Goal: Task Accomplishment & Management: Use online tool/utility

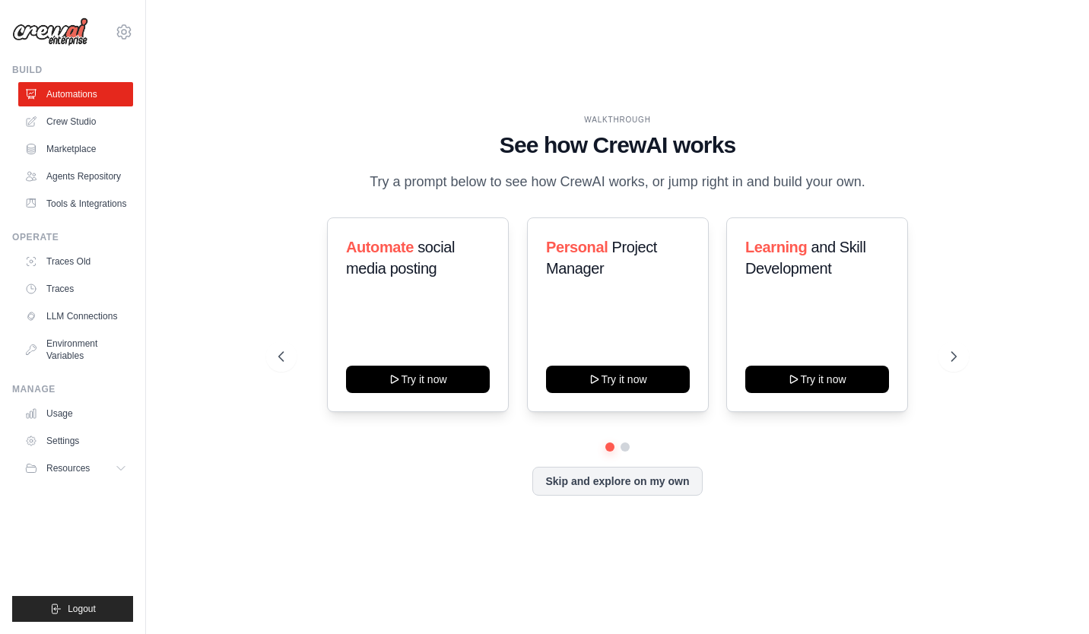
click at [535, 173] on p "Try a prompt below to see how CrewAI works, or jump right in and build your own." at bounding box center [617, 182] width 511 height 22
click at [986, 175] on div "WALKTHROUGH See how CrewAI works Try a prompt below to see how CrewAI works, or…" at bounding box center [617, 317] width 894 height 604
click at [125, 36] on icon at bounding box center [124, 32] width 18 height 18
click at [166, 102] on link "Settings" at bounding box center [190, 94] width 144 height 30
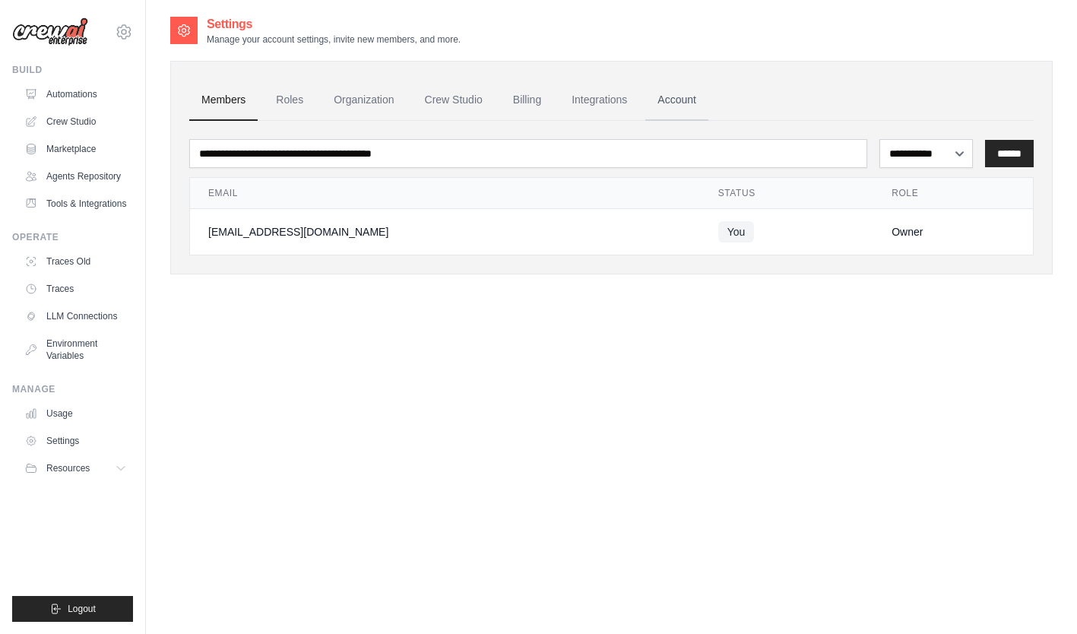
click at [709, 100] on link "Account" at bounding box center [677, 100] width 63 height 41
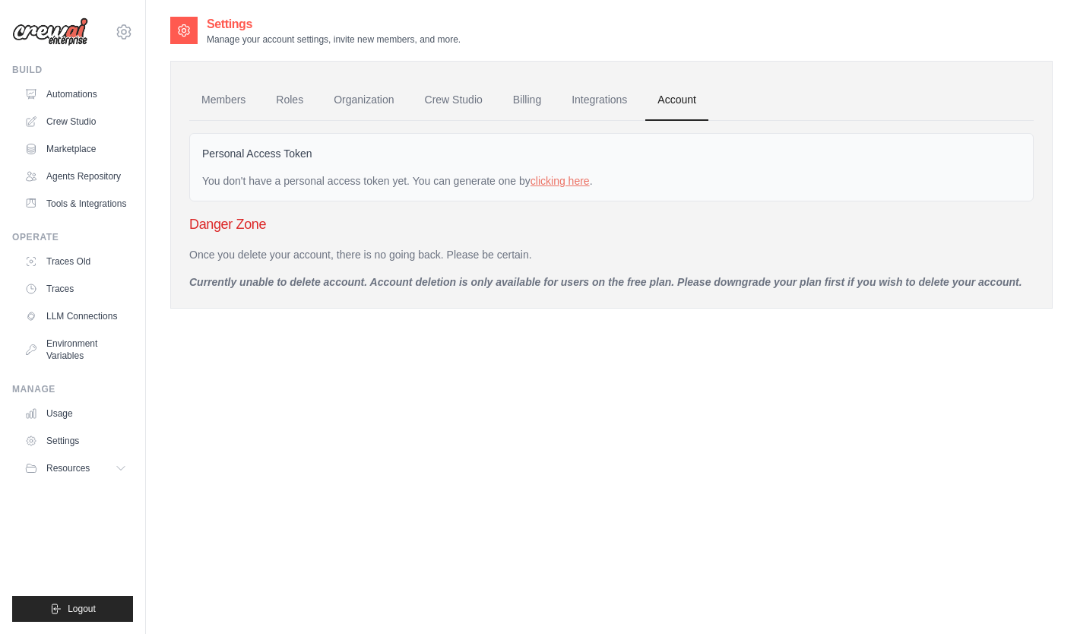
click at [290, 179] on div "You don't have a personal access token yet. You can generate one by clicking he…" at bounding box center [611, 180] width 819 height 15
click at [658, 281] on p "Currently unable to delete account. Account deletion is only available for user…" at bounding box center [611, 281] width 845 height 15
click at [452, 100] on link "Crew Studio" at bounding box center [454, 100] width 82 height 41
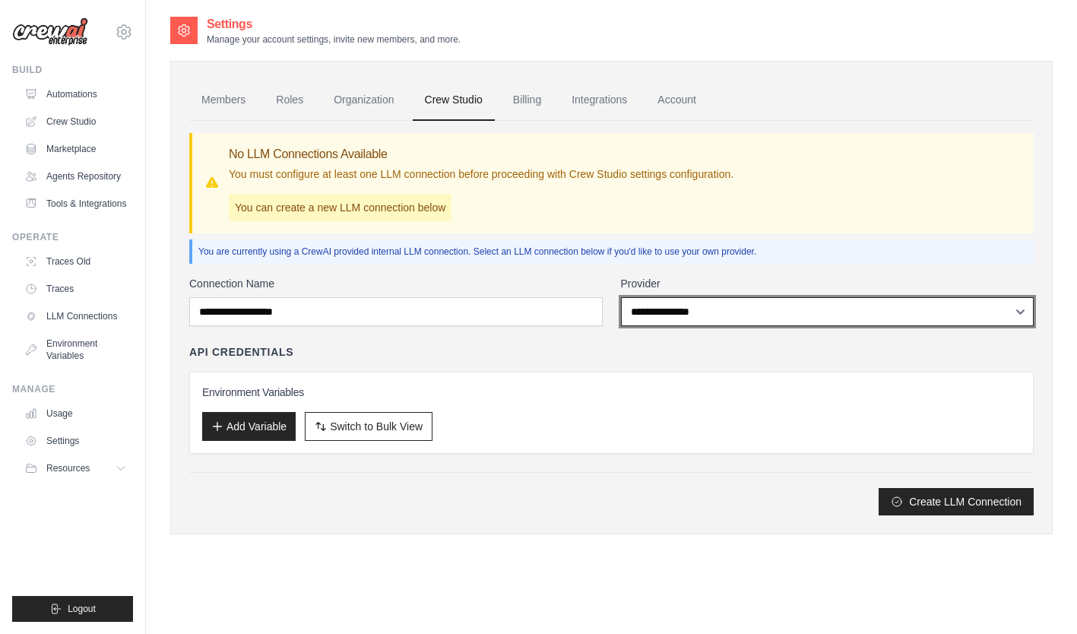
click at [678, 316] on select "**********" at bounding box center [828, 311] width 414 height 29
click at [739, 281] on label "Provider" at bounding box center [828, 283] width 414 height 15
click at [739, 297] on select "**********" at bounding box center [828, 311] width 414 height 29
click at [658, 278] on label "Provider" at bounding box center [828, 283] width 414 height 15
click at [658, 297] on select "**********" at bounding box center [828, 311] width 414 height 29
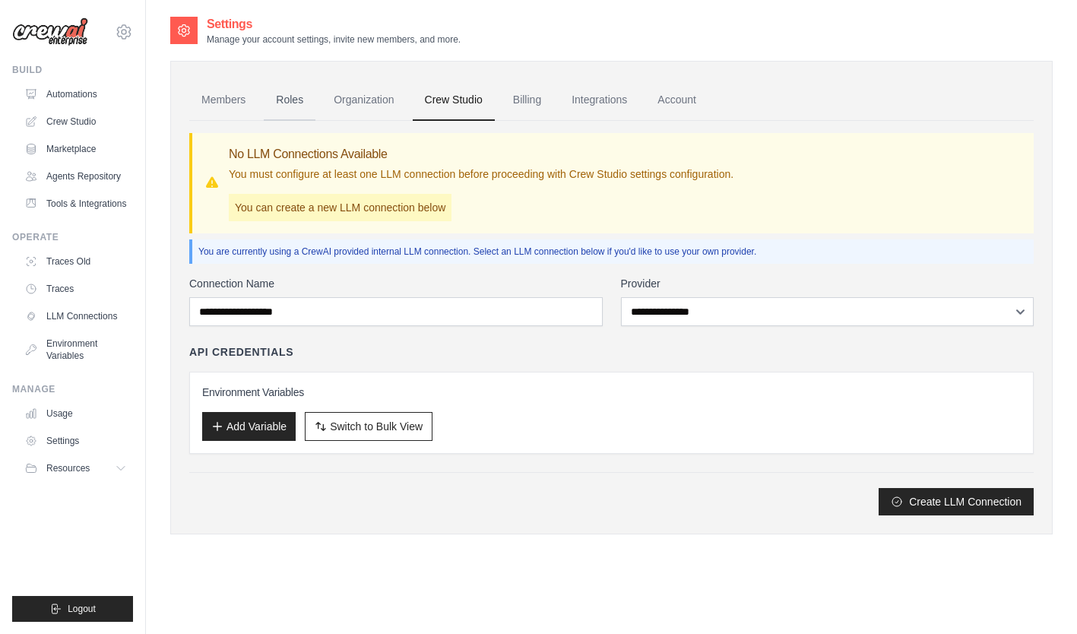
click at [290, 104] on link "Roles" at bounding box center [290, 100] width 52 height 41
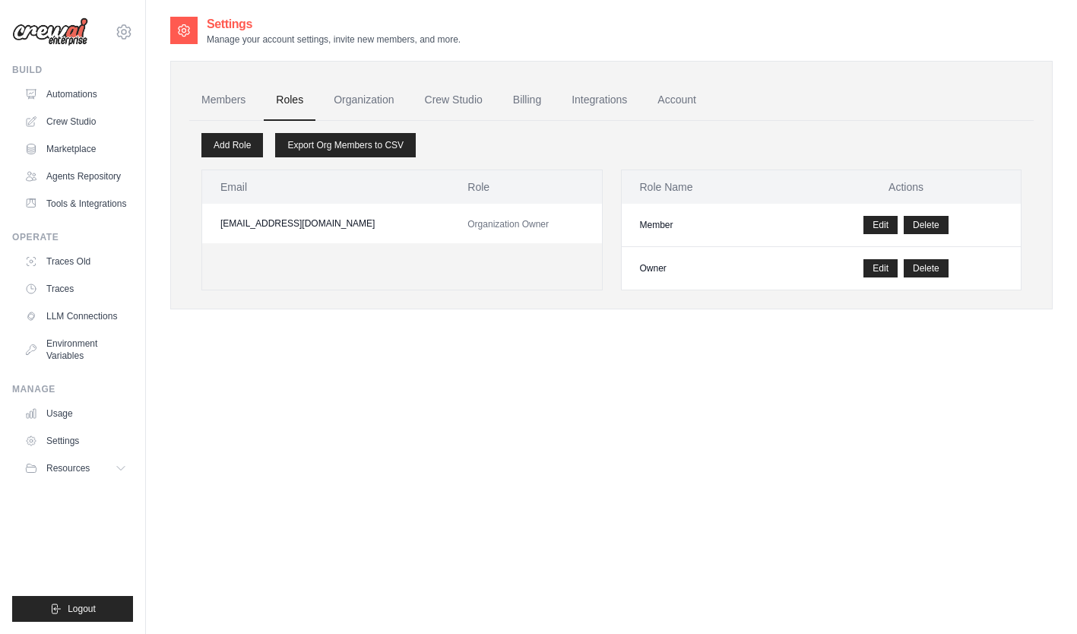
click at [365, 102] on link "Organization" at bounding box center [364, 100] width 84 height 41
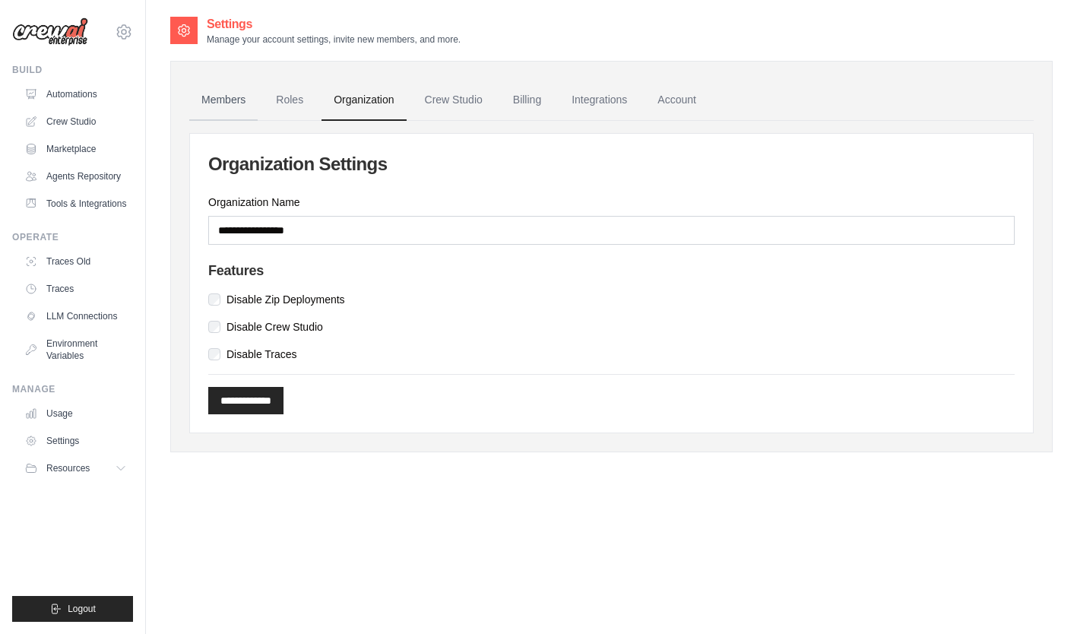
click at [225, 103] on link "Members" at bounding box center [223, 100] width 68 height 41
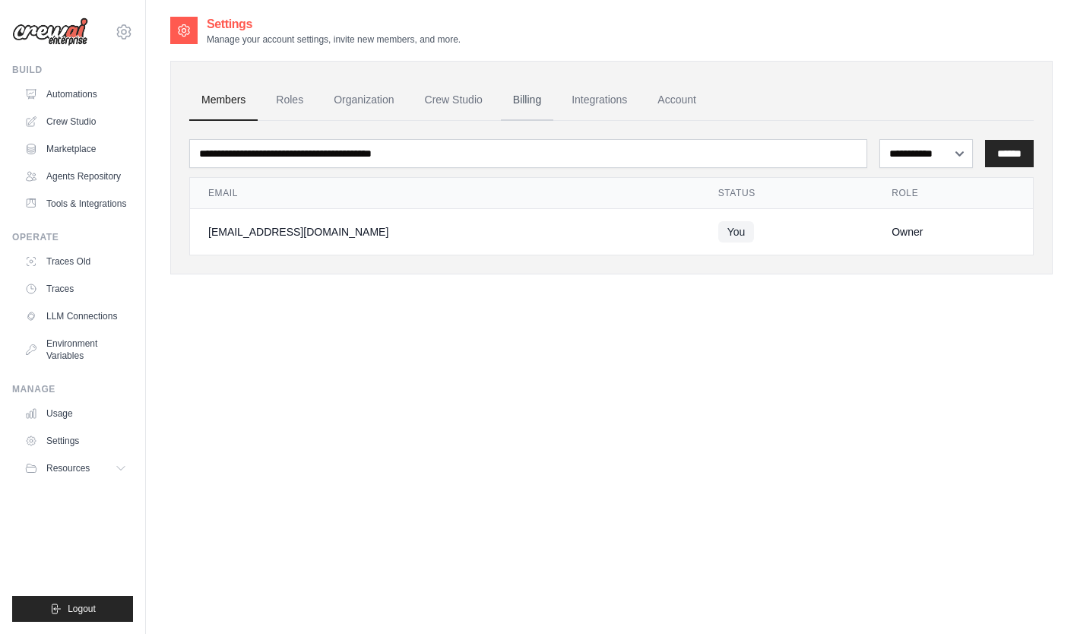
click at [534, 106] on link "Billing" at bounding box center [527, 100] width 52 height 41
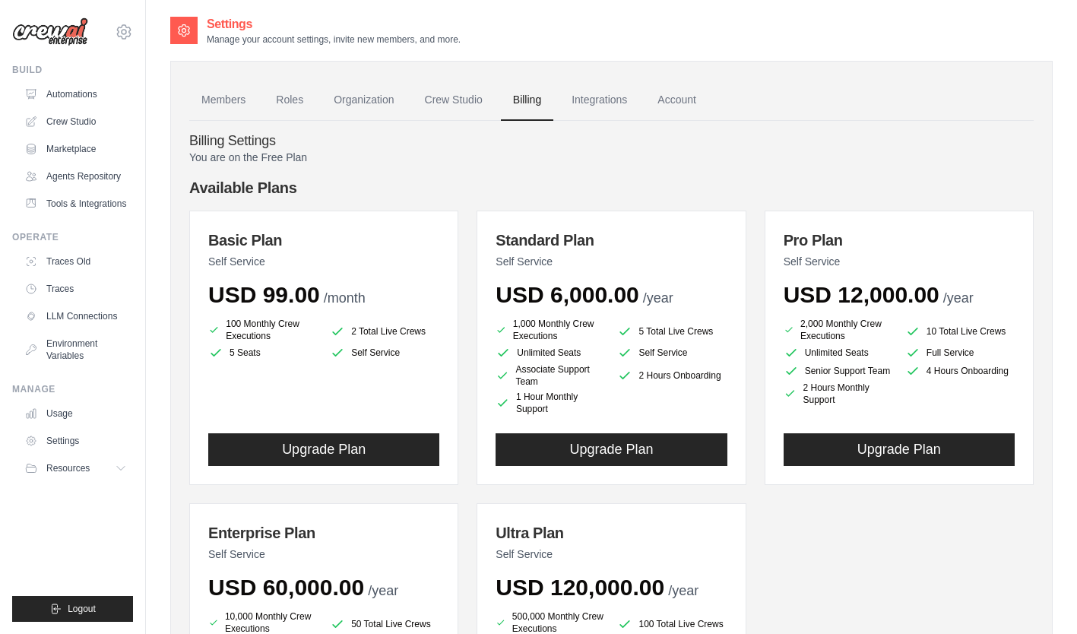
click at [462, 184] on h4 "Available Plans" at bounding box center [611, 187] width 845 height 21
click at [67, 149] on link "Marketplace" at bounding box center [77, 149] width 115 height 24
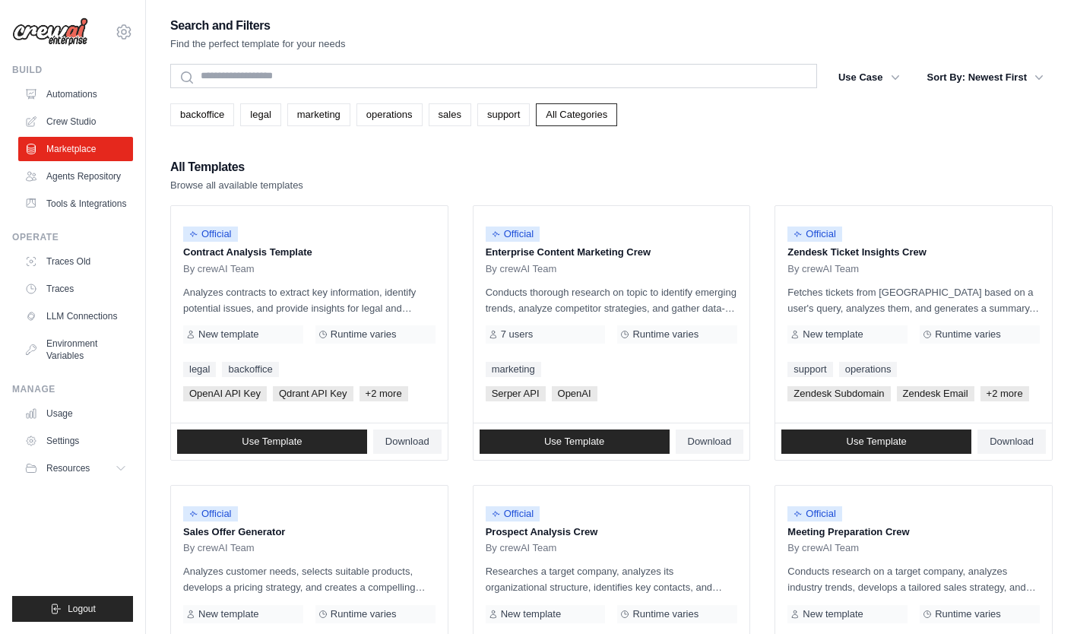
click at [471, 180] on div "All Templates Browse all available templates" at bounding box center [611, 175] width 883 height 36
click at [464, 183] on div "All Templates Browse all available templates" at bounding box center [611, 175] width 883 height 36
click at [453, 172] on div "All Templates Browse all available templates" at bounding box center [611, 175] width 883 height 36
click at [456, 172] on div "All Templates Browse all available templates" at bounding box center [611, 175] width 883 height 36
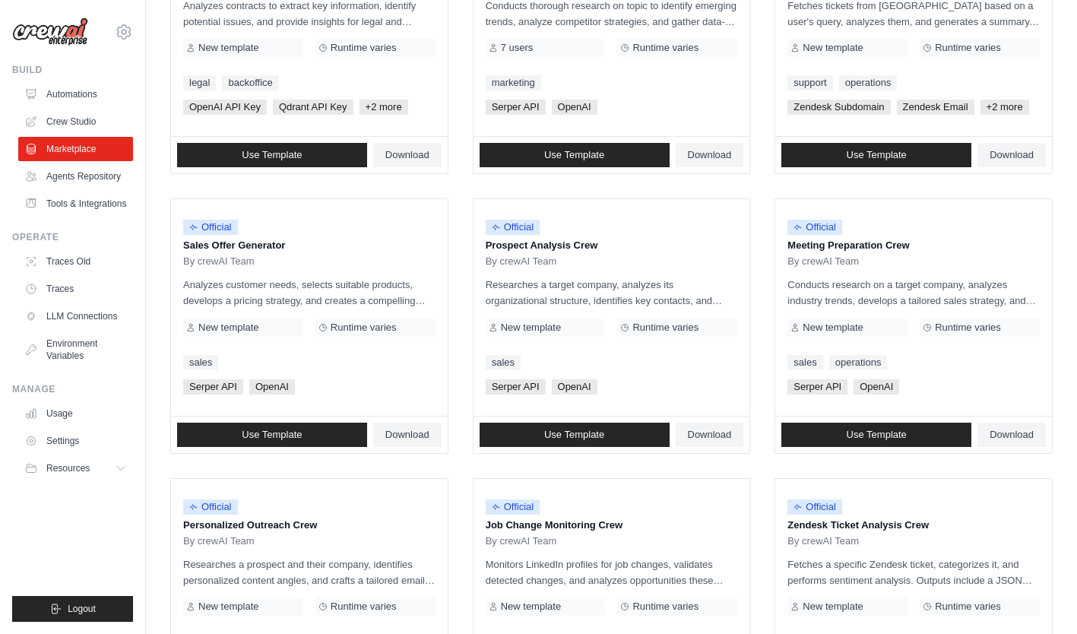
scroll to position [358, 0]
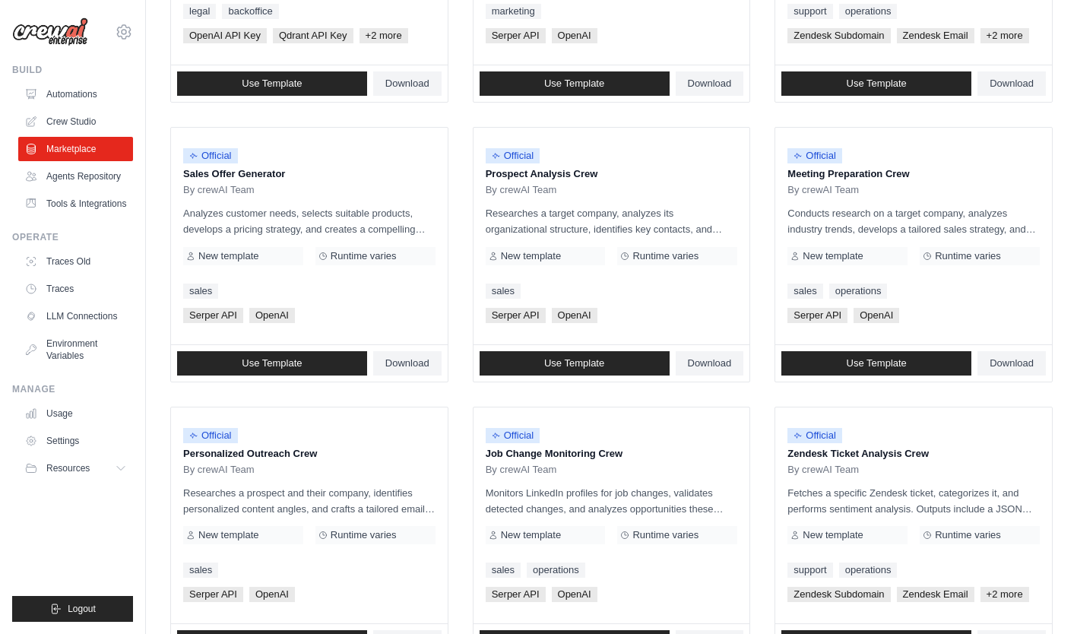
click at [459, 190] on ul "Official Contract Analysis Template By crewAI Team Analyzes contracts to extrac…" at bounding box center [611, 394] width 883 height 1094
click at [256, 237] on p "Analyzes customer needs, selects suitable products, develops a pricing strategy…" at bounding box center [309, 221] width 252 height 32
click at [454, 269] on ul "Official Contract Analysis Template By crewAI Team Analyzes contracts to extrac…" at bounding box center [611, 394] width 883 height 1094
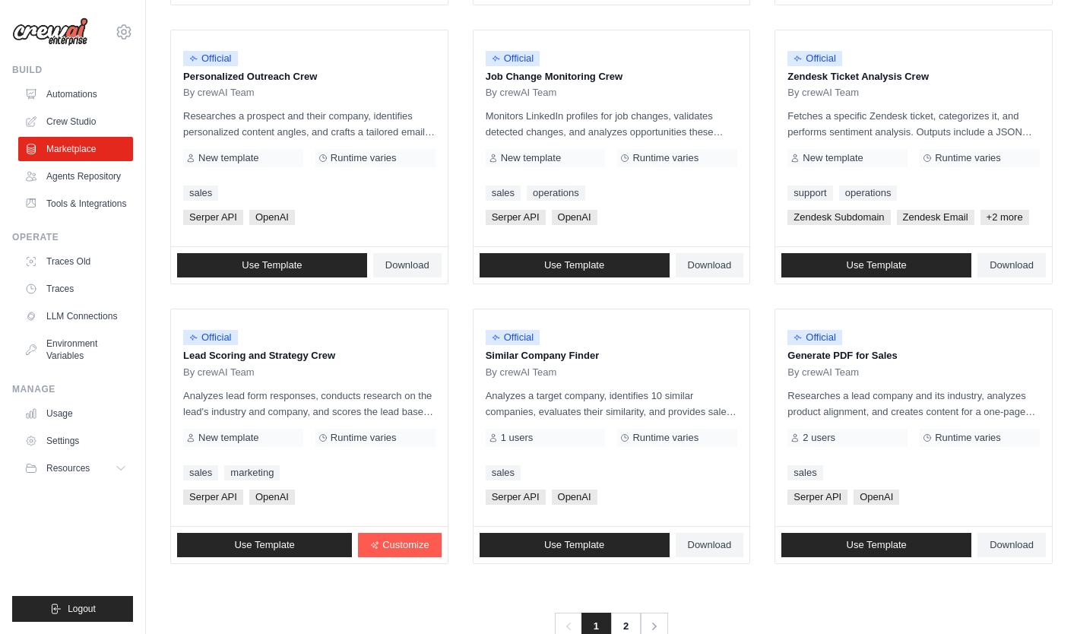
scroll to position [817, 0]
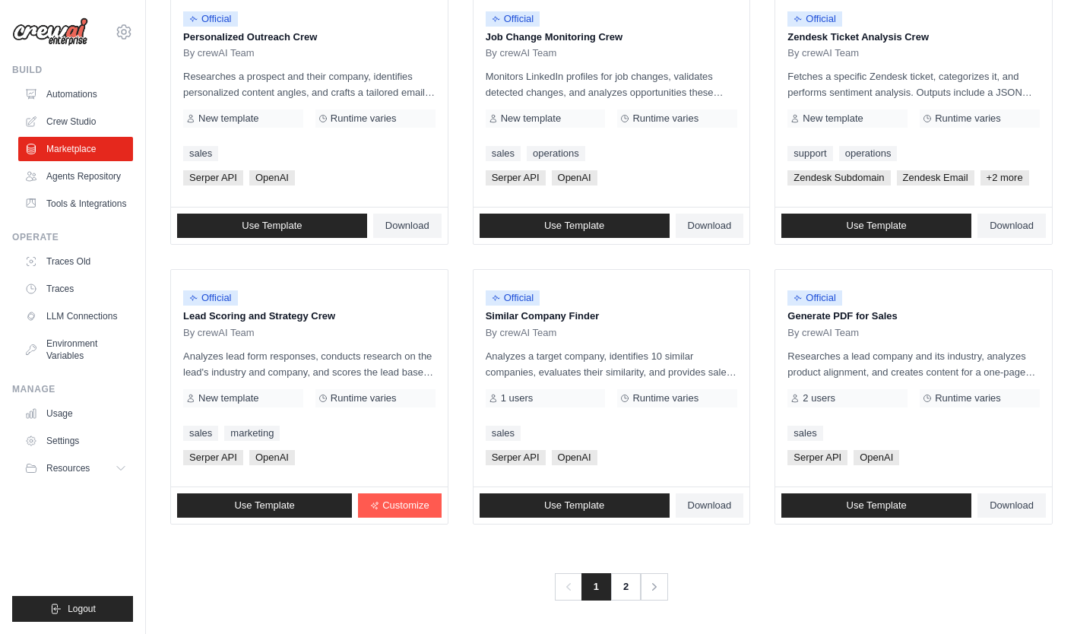
click at [848, 335] on span "By crewAI Team" at bounding box center [823, 333] width 71 height 12
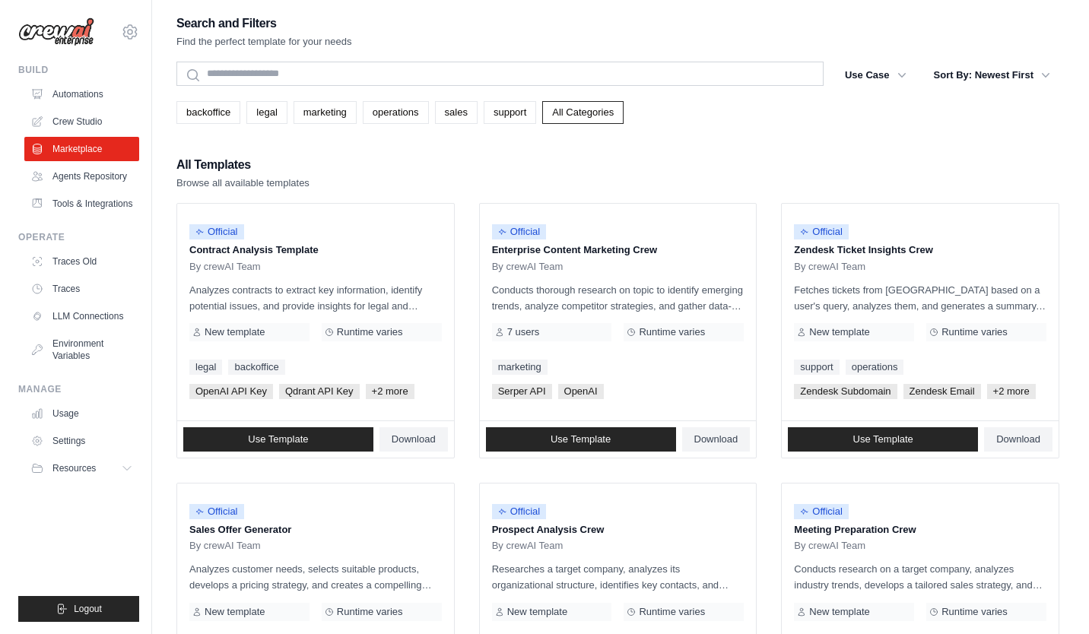
scroll to position [0, 0]
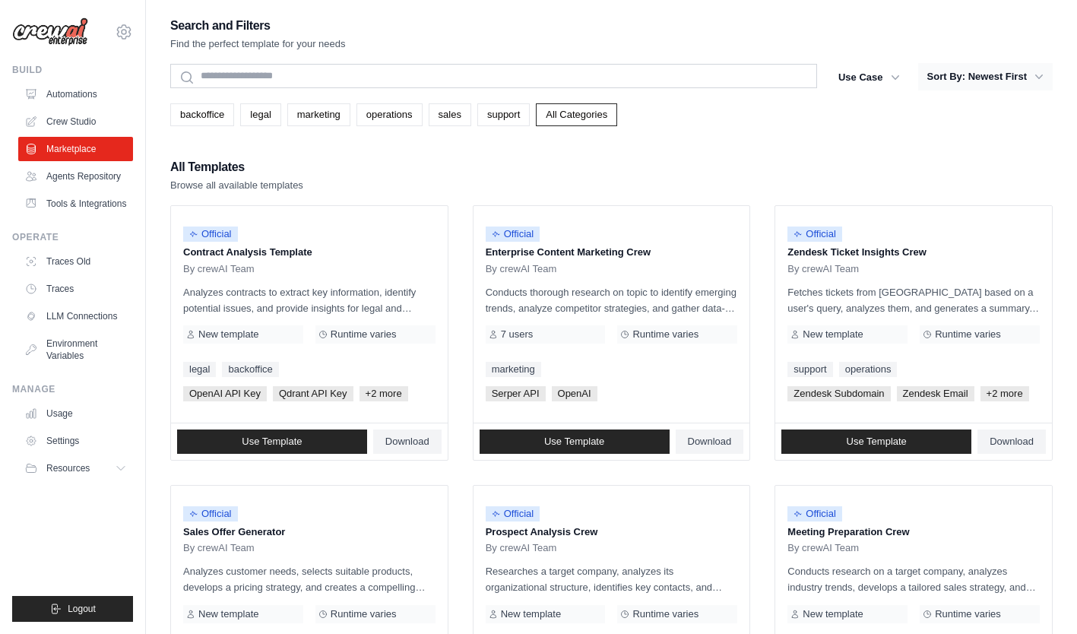
click at [1029, 78] on button "Sort By: Newest First" at bounding box center [986, 76] width 135 height 27
click at [1034, 76] on icon "button" at bounding box center [1039, 76] width 15 height 15
click at [1038, 77] on icon "button" at bounding box center [1040, 77] width 8 height 5
click at [871, 78] on button "Use Case" at bounding box center [870, 76] width 80 height 27
click at [585, 309] on p "Conducts thorough research on topic to identify emerging trends, analyze compet…" at bounding box center [612, 300] width 252 height 32
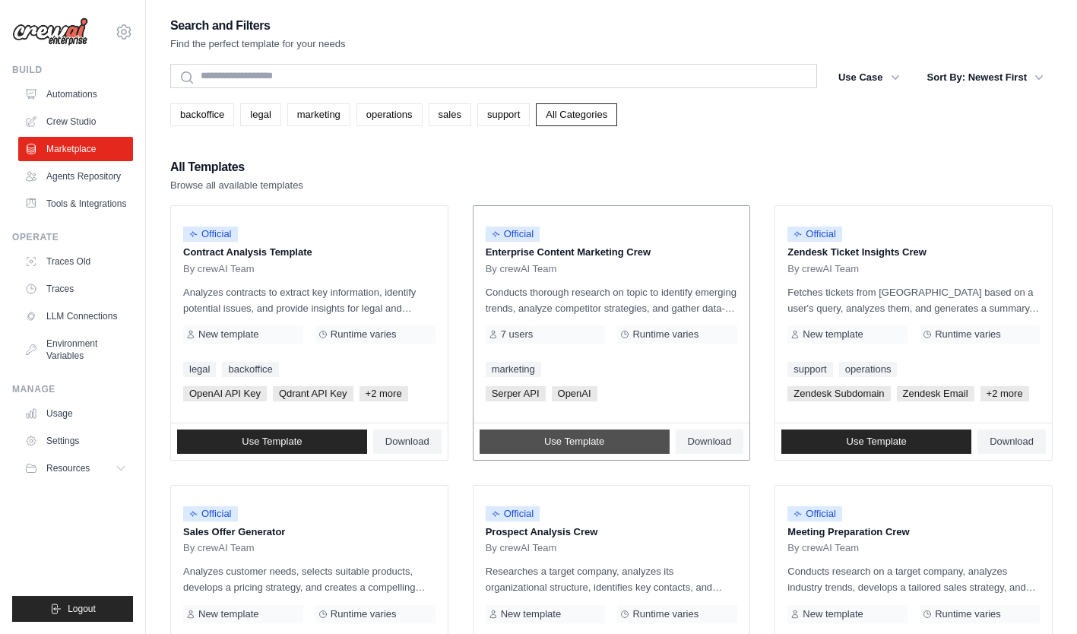
click at [576, 448] on span "Use Template" at bounding box center [574, 442] width 60 height 12
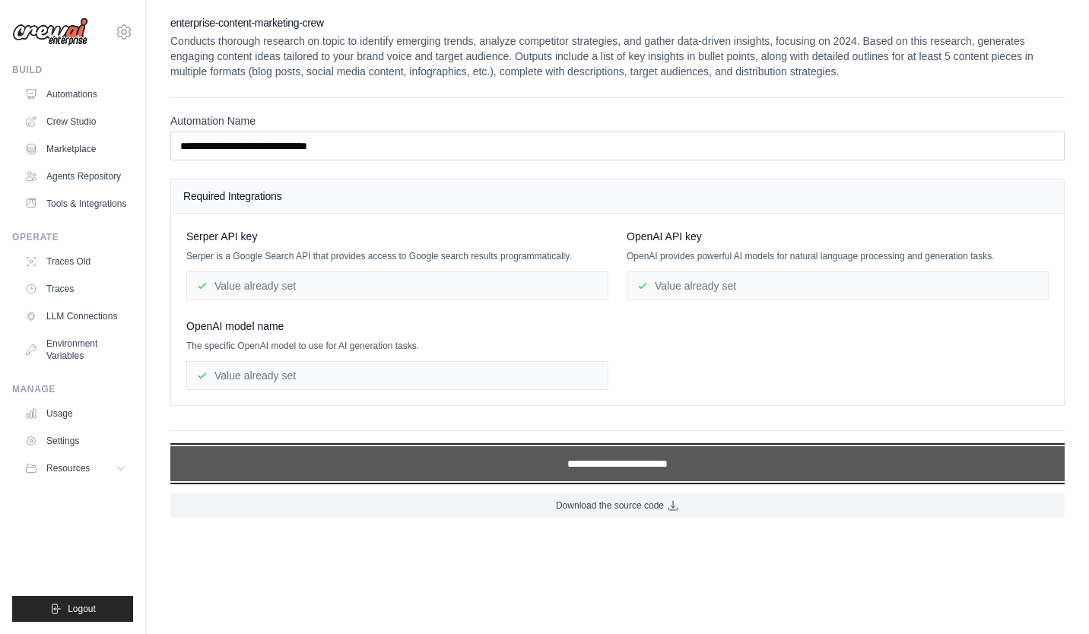
click at [614, 468] on input "**********" at bounding box center [617, 463] width 894 height 35
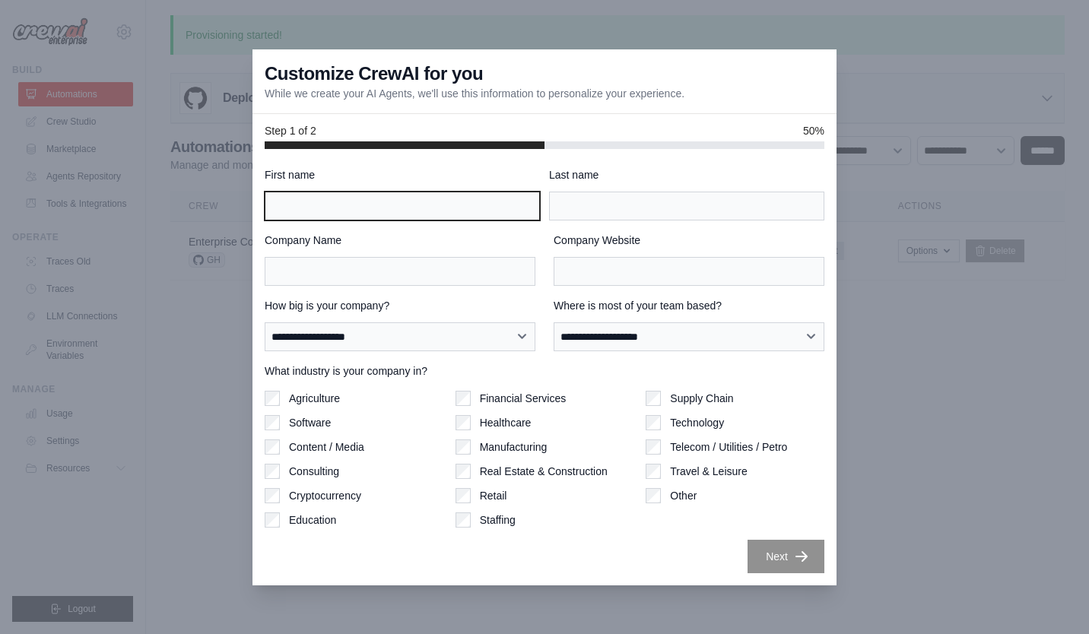
click at [361, 208] on input "First name" at bounding box center [402, 206] width 275 height 29
type input "****"
click at [288, 420] on div "Software" at bounding box center [354, 422] width 179 height 15
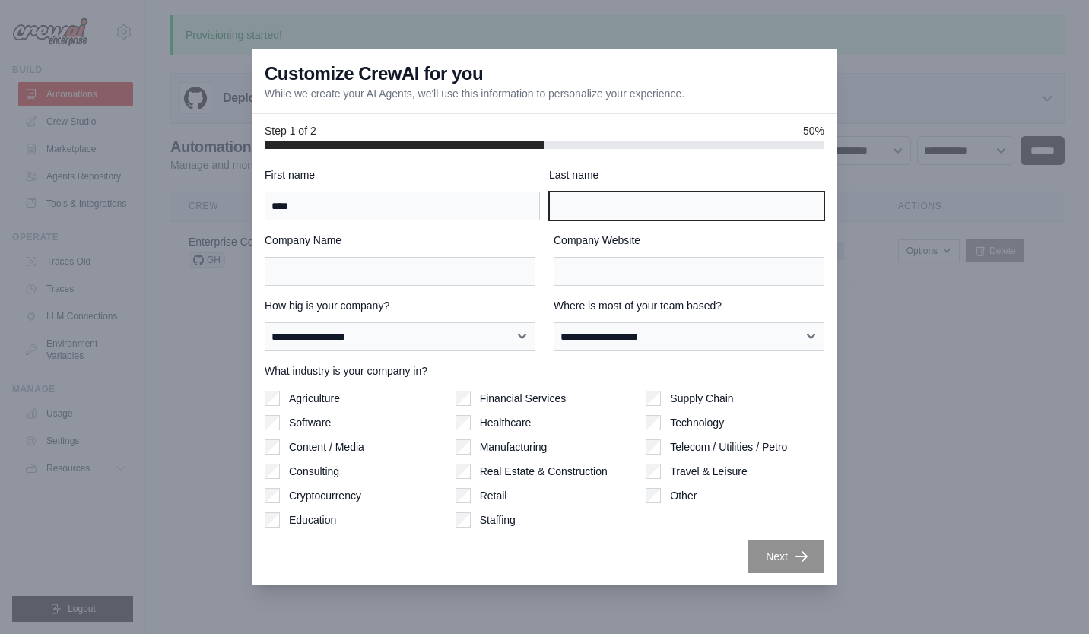
drag, startPoint x: 570, startPoint y: 209, endPoint x: 578, endPoint y: 210, distance: 7.6
click at [570, 209] on input "Last name" at bounding box center [686, 206] width 275 height 29
type input "*"
type input "**"
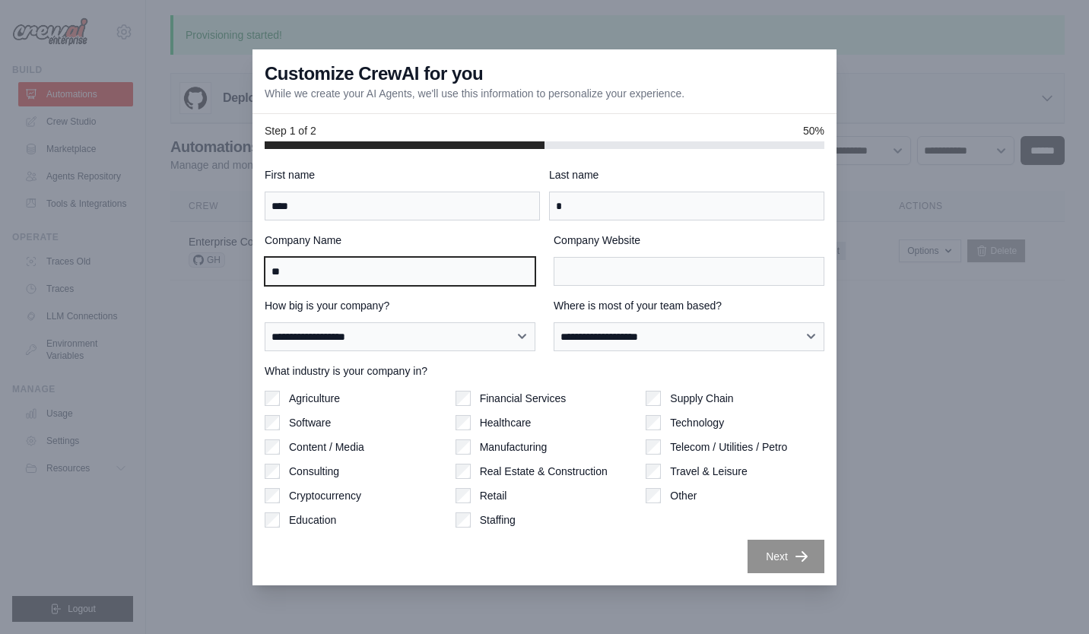
type input "**"
click at [382, 274] on input "**" at bounding box center [400, 271] width 271 height 29
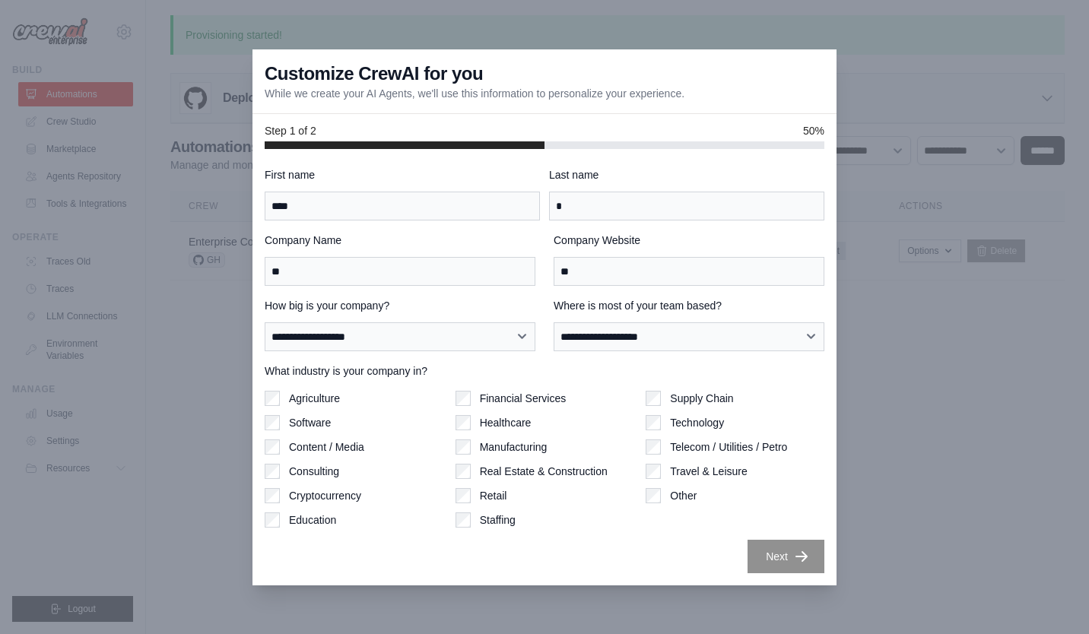
click at [547, 248] on div "Company Name ** Company Website **" at bounding box center [545, 259] width 560 height 53
click at [423, 341] on select "**********" at bounding box center [400, 336] width 271 height 29
select select "**********"
click at [265, 322] on select "**********" at bounding box center [400, 336] width 271 height 29
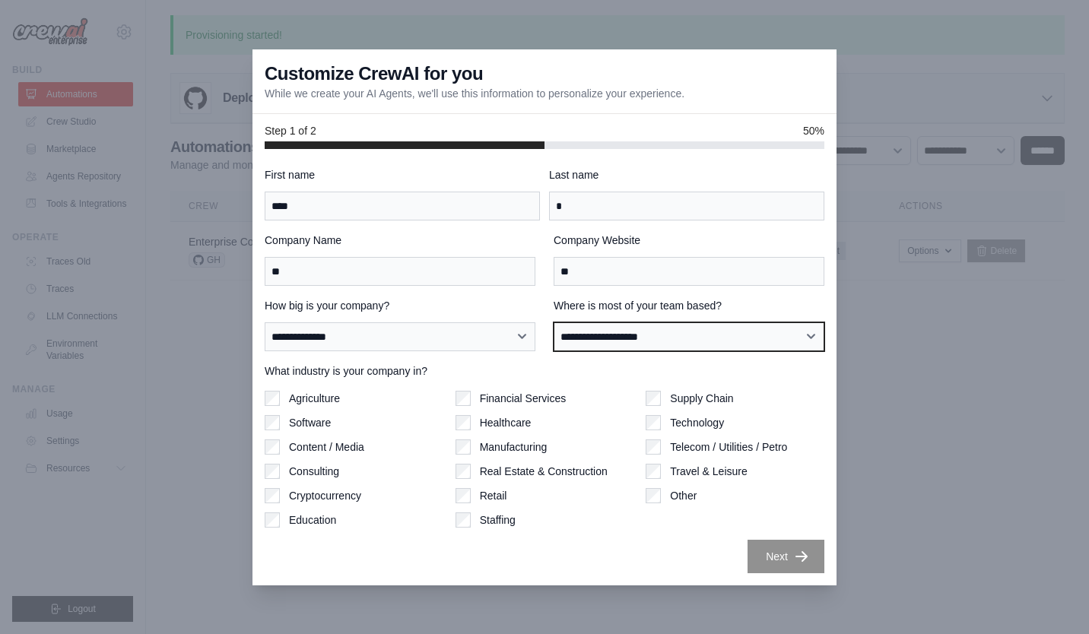
click at [598, 336] on select "**********" at bounding box center [689, 336] width 271 height 29
select select "**********"
click at [554, 322] on select "**********" at bounding box center [689, 336] width 271 height 29
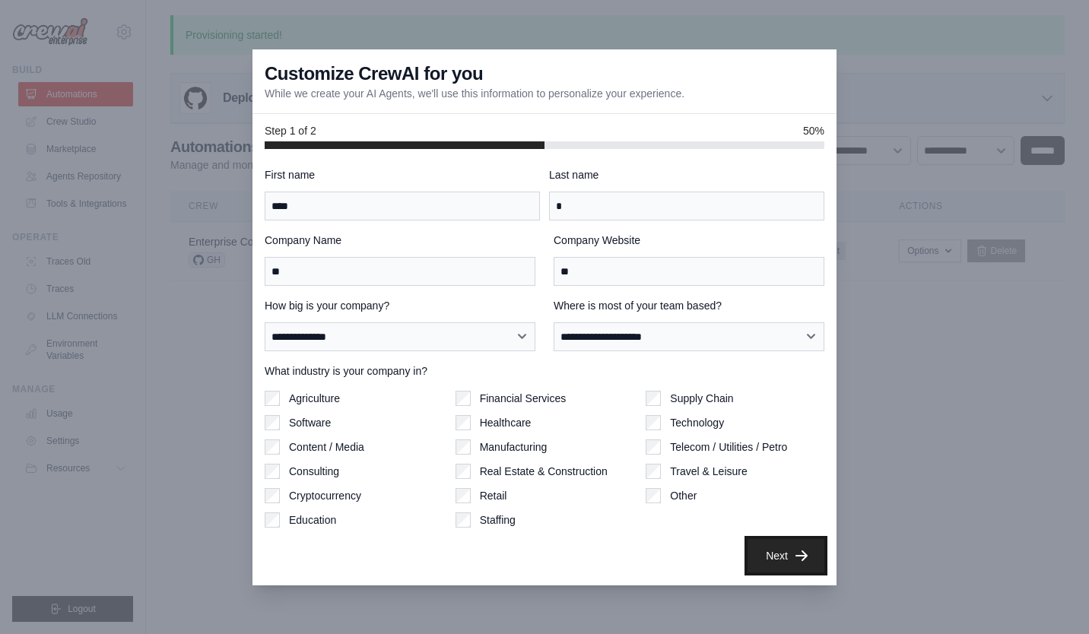
click at [794, 557] on icon "button" at bounding box center [801, 555] width 15 height 15
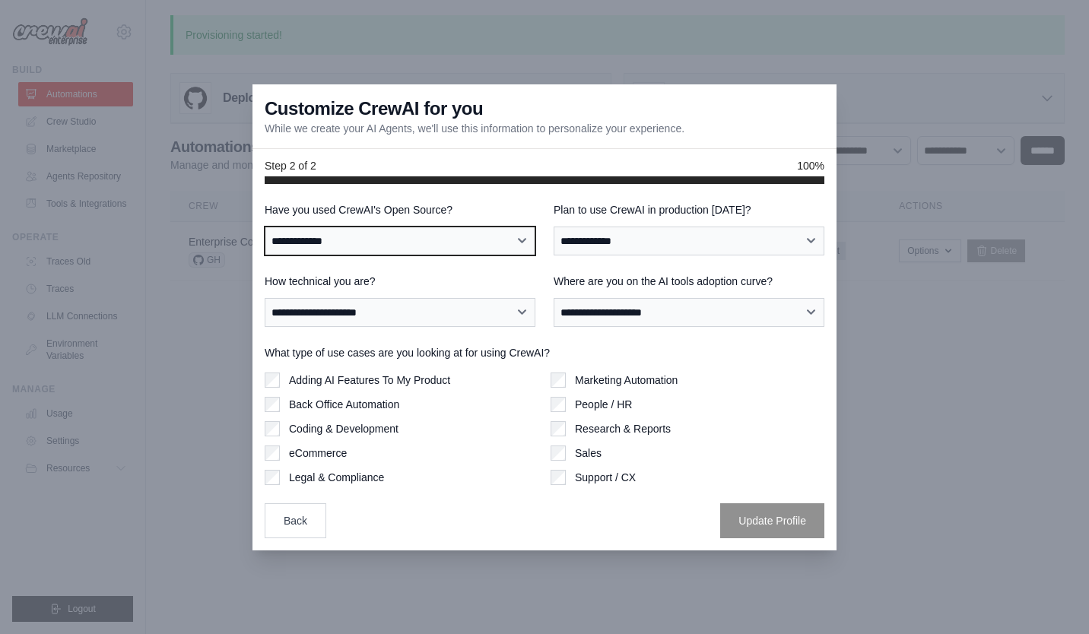
click at [441, 239] on select "**********" at bounding box center [400, 241] width 271 height 29
select select "**********"
click at [265, 227] on select "**********" at bounding box center [400, 241] width 271 height 29
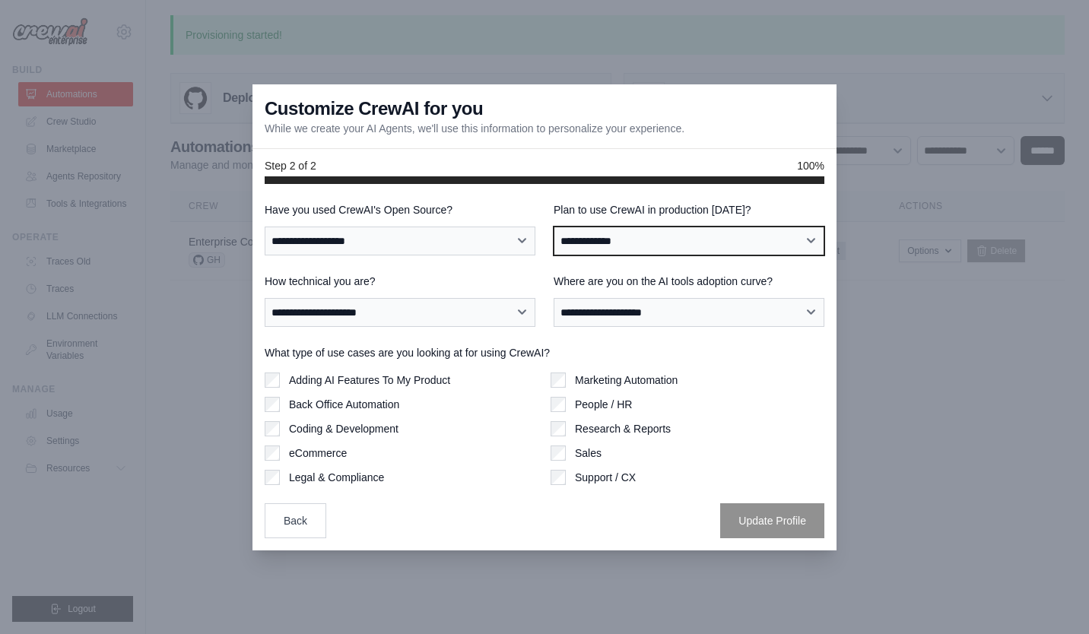
click at [654, 240] on select "**********" at bounding box center [689, 241] width 271 height 29
select select "****"
click at [554, 227] on select "**********" at bounding box center [689, 241] width 271 height 29
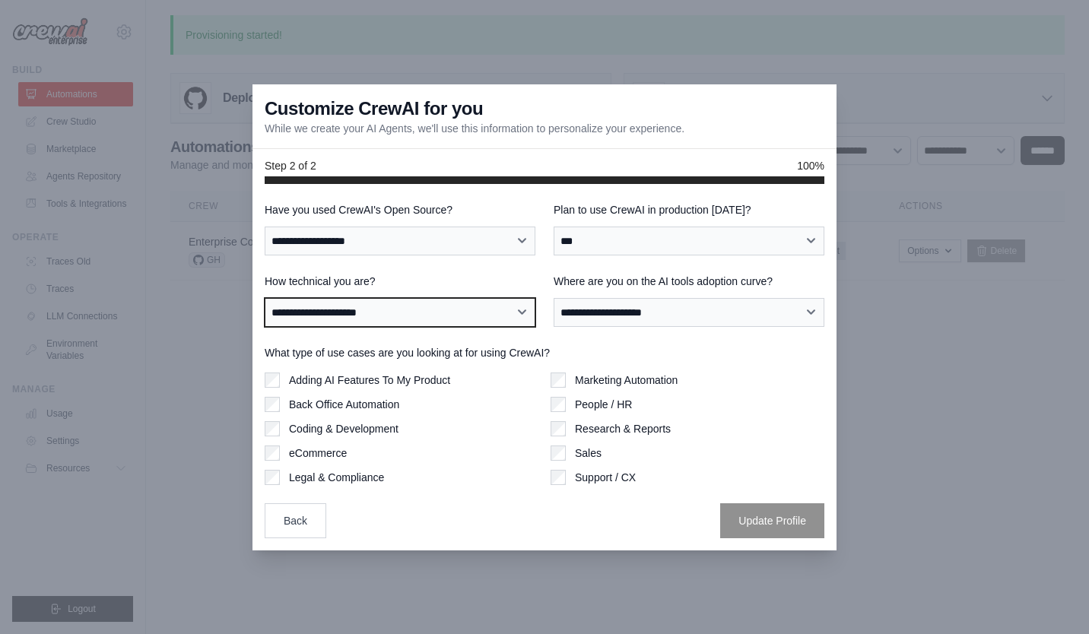
click at [335, 312] on select "**********" at bounding box center [400, 312] width 271 height 29
select select "**********"
click at [265, 298] on select "**********" at bounding box center [400, 312] width 271 height 29
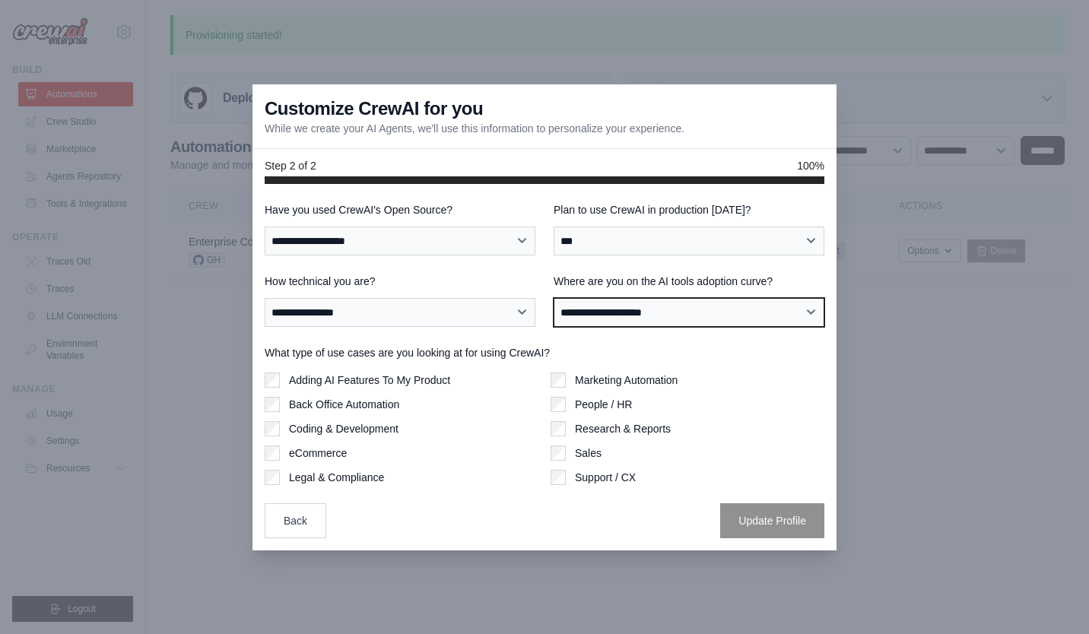
click at [624, 324] on select "**********" at bounding box center [689, 312] width 271 height 29
select select "**********"
click at [554, 298] on select "**********" at bounding box center [689, 312] width 271 height 29
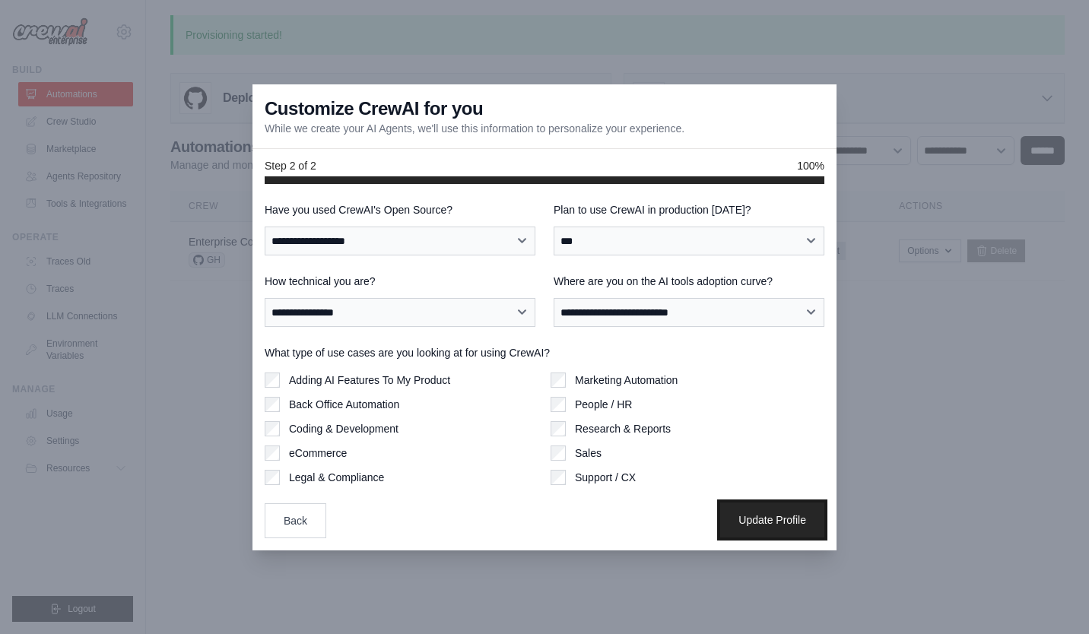
click at [771, 519] on button "Update Profile" at bounding box center [772, 520] width 104 height 35
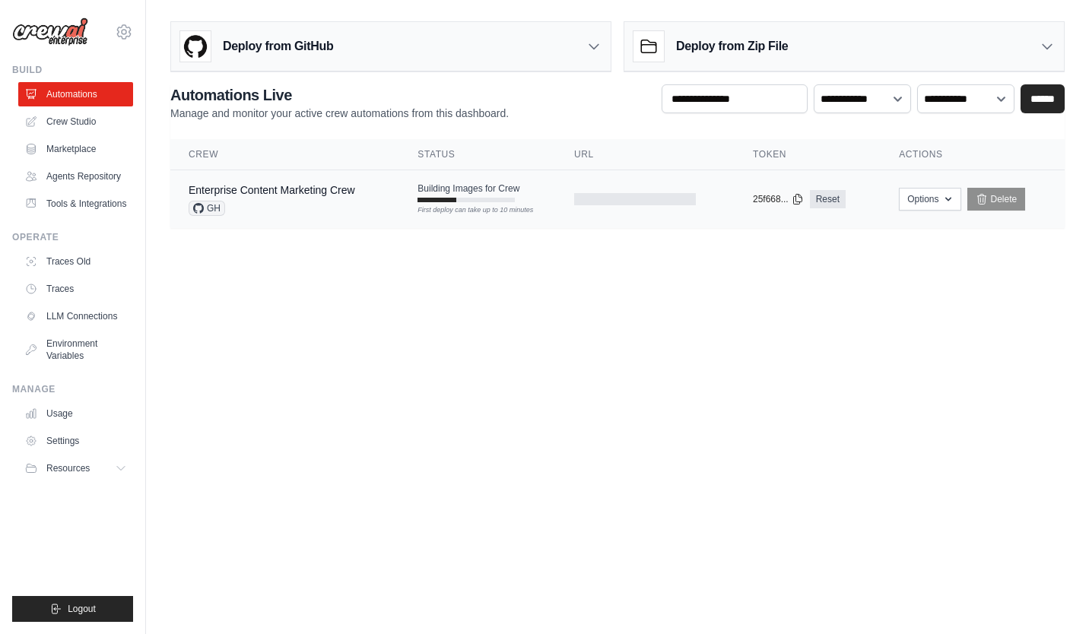
click at [313, 215] on div "GH" at bounding box center [272, 208] width 167 height 15
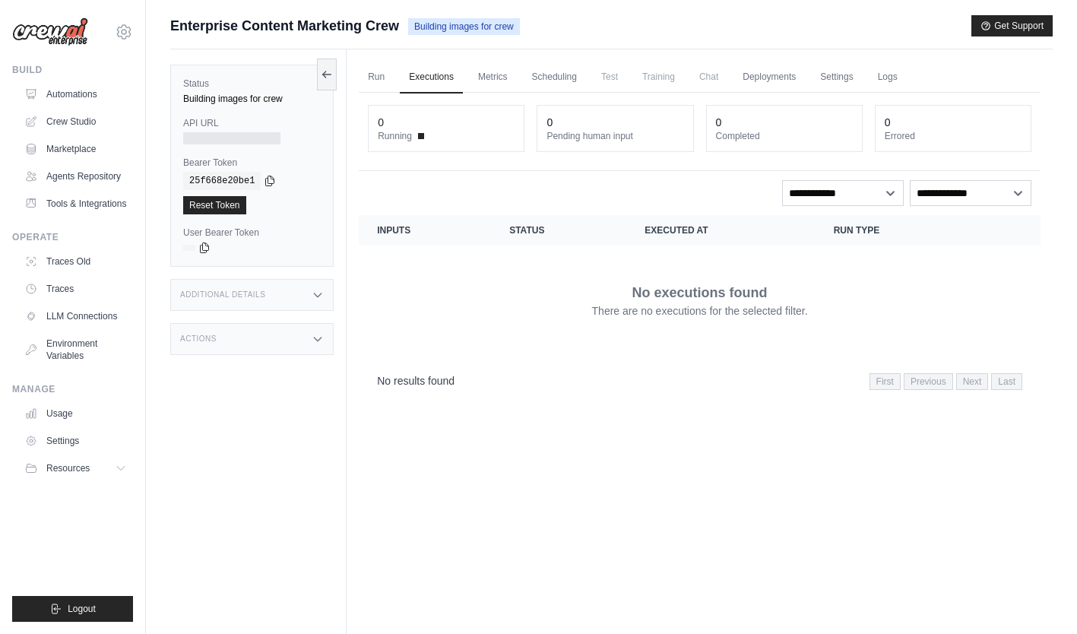
click at [571, 306] on div "No executions found There are no executions for the selected filter." at bounding box center [700, 300] width 646 height 85
click at [636, 289] on p "No executions found" at bounding box center [700, 292] width 135 height 21
click at [72, 126] on link "Crew Studio" at bounding box center [77, 121] width 115 height 24
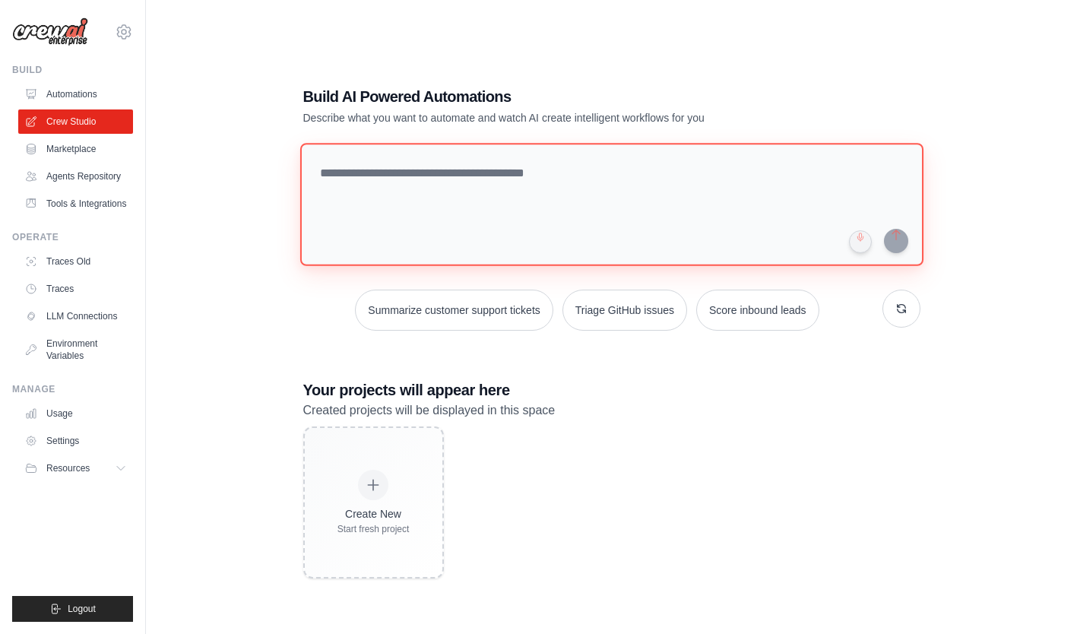
click at [456, 184] on textarea at bounding box center [611, 204] width 623 height 123
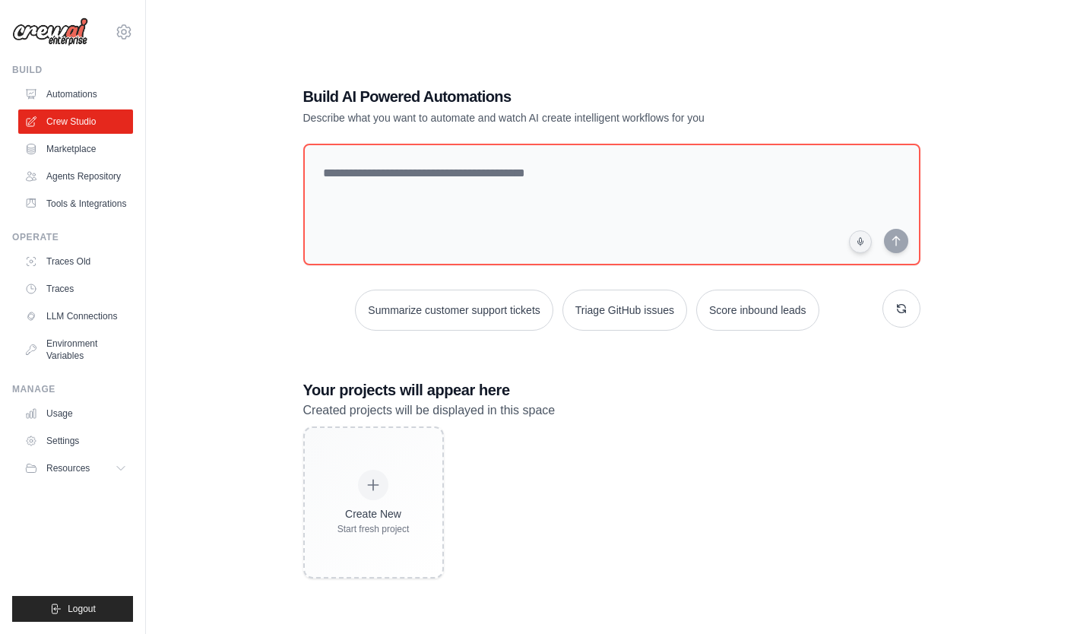
click at [416, 401] on p "Created projects will be displayed in this space" at bounding box center [611, 411] width 617 height 20
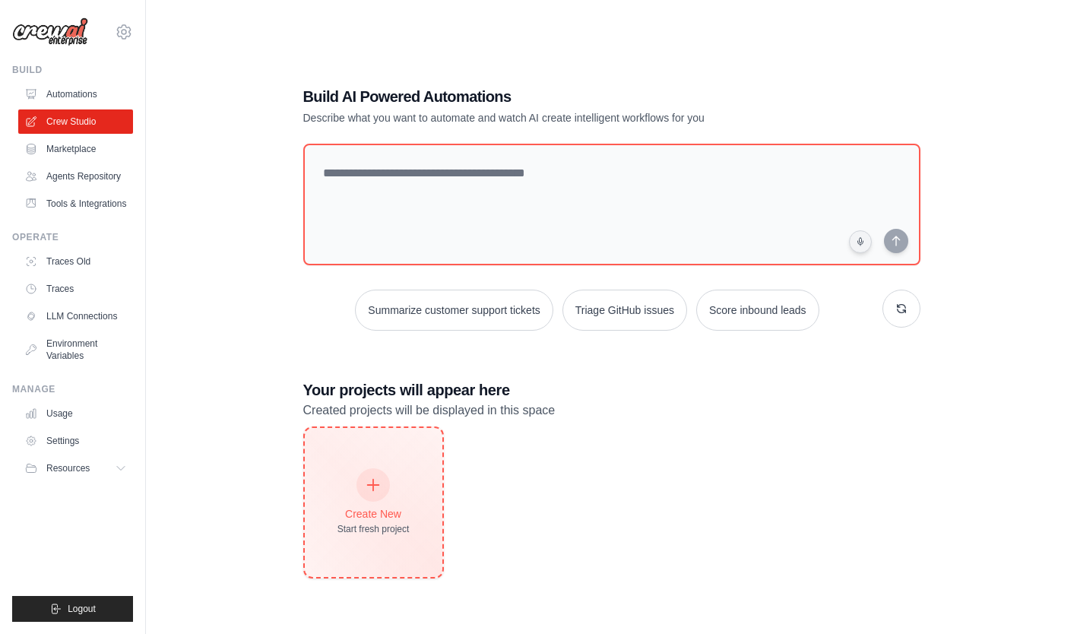
click at [385, 489] on div at bounding box center [373, 484] width 33 height 33
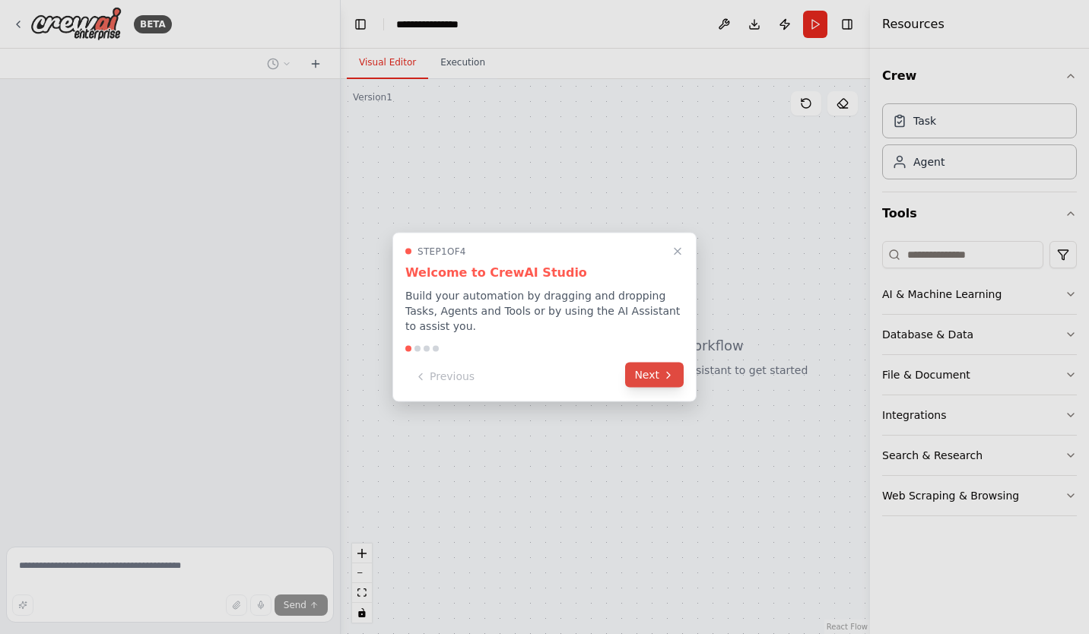
click at [651, 373] on button "Next" at bounding box center [654, 375] width 59 height 25
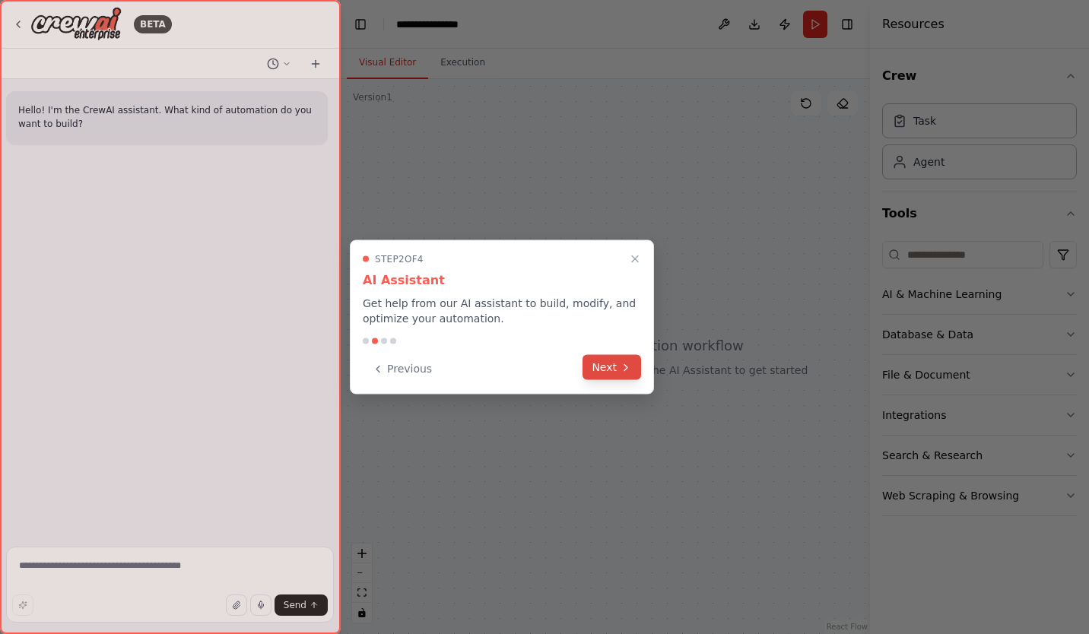
click at [627, 370] on icon at bounding box center [626, 367] width 12 height 12
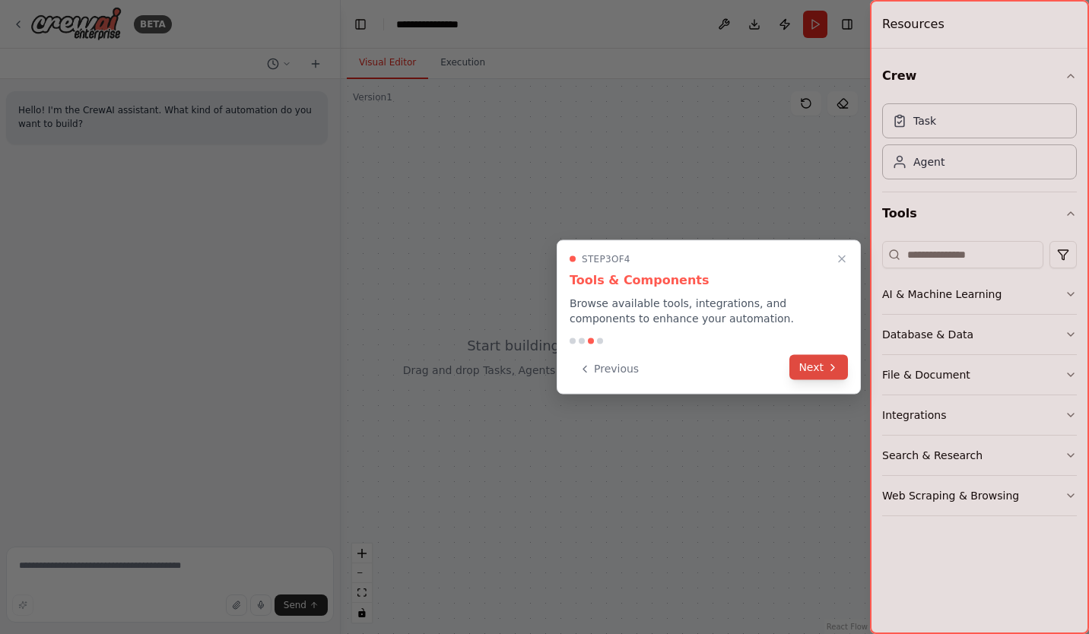
click at [814, 366] on button "Next" at bounding box center [818, 367] width 59 height 25
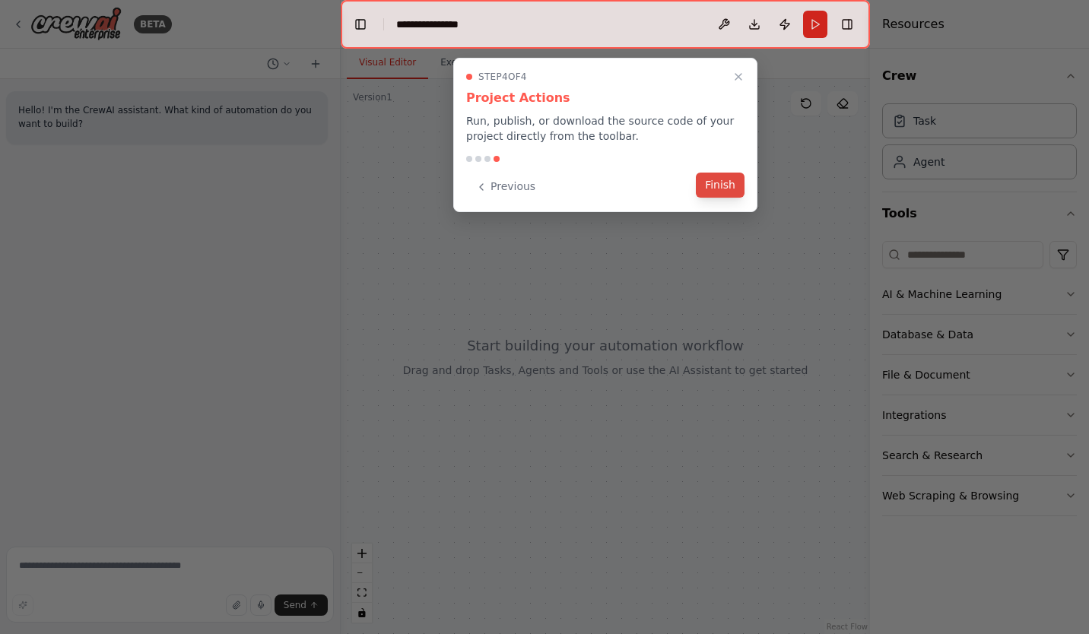
click at [714, 179] on button "Finish" at bounding box center [720, 185] width 49 height 25
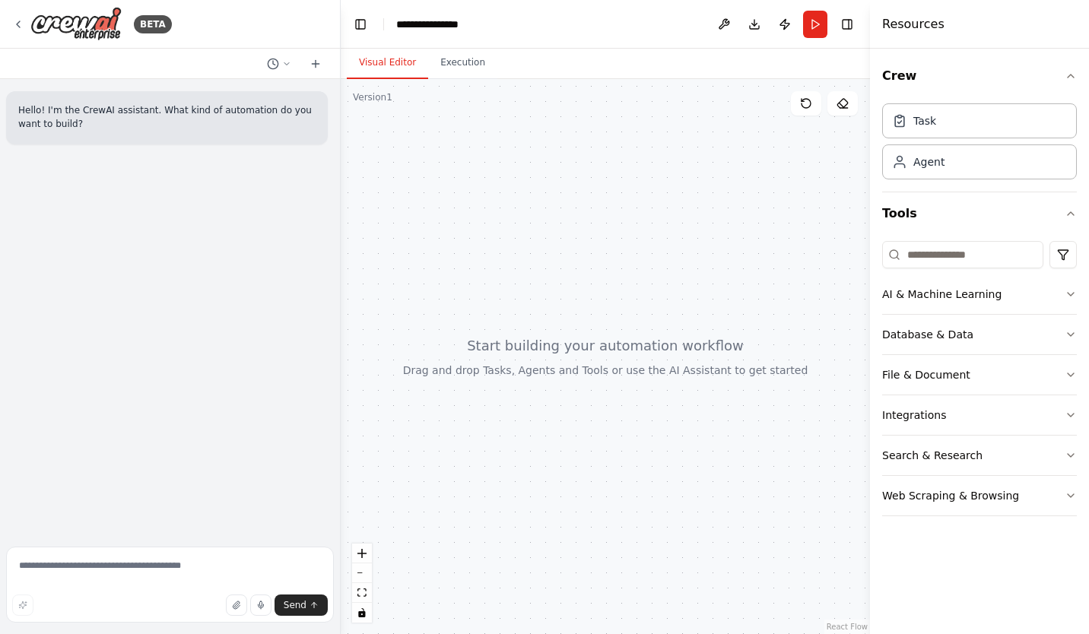
click at [548, 290] on div at bounding box center [605, 356] width 529 height 555
click at [516, 232] on div at bounding box center [605, 356] width 529 height 555
click at [107, 119] on p "Hello! I'm the CrewAI assistant. What kind of automation do you want to build?" at bounding box center [166, 116] width 297 height 27
click at [122, 576] on textarea at bounding box center [170, 585] width 328 height 76
click at [607, 258] on div at bounding box center [605, 356] width 529 height 555
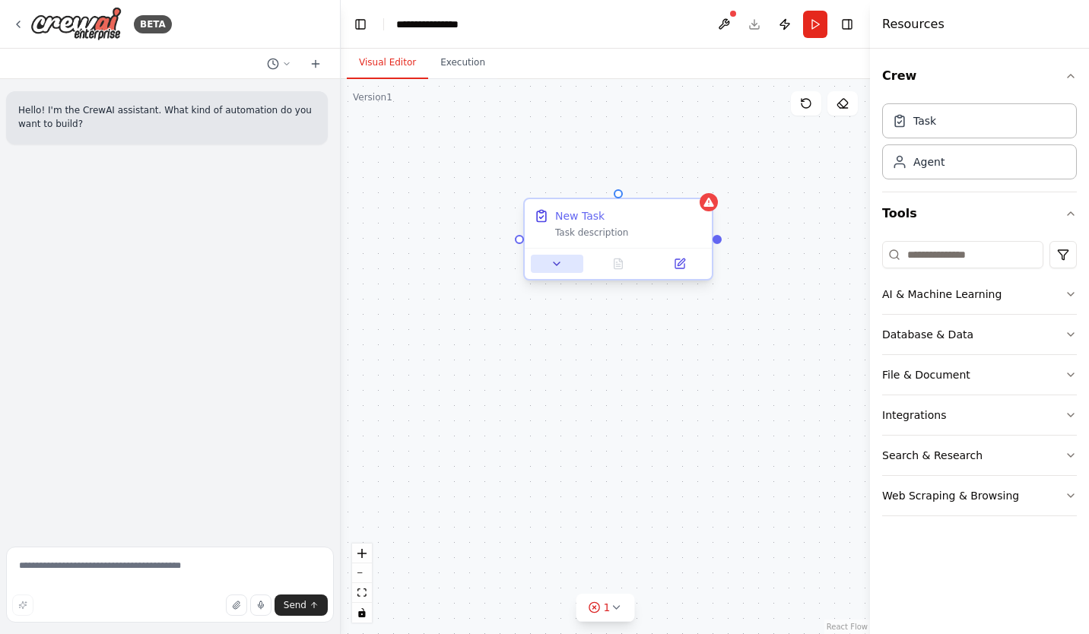
click at [562, 265] on icon at bounding box center [556, 264] width 12 height 12
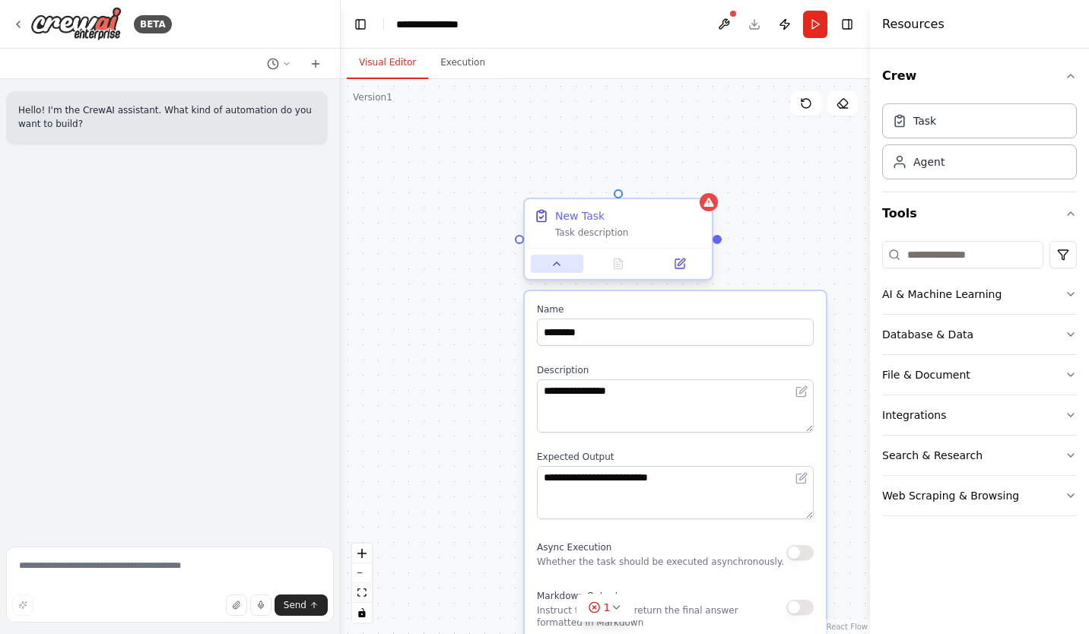
click at [562, 265] on icon at bounding box center [556, 264] width 12 height 12
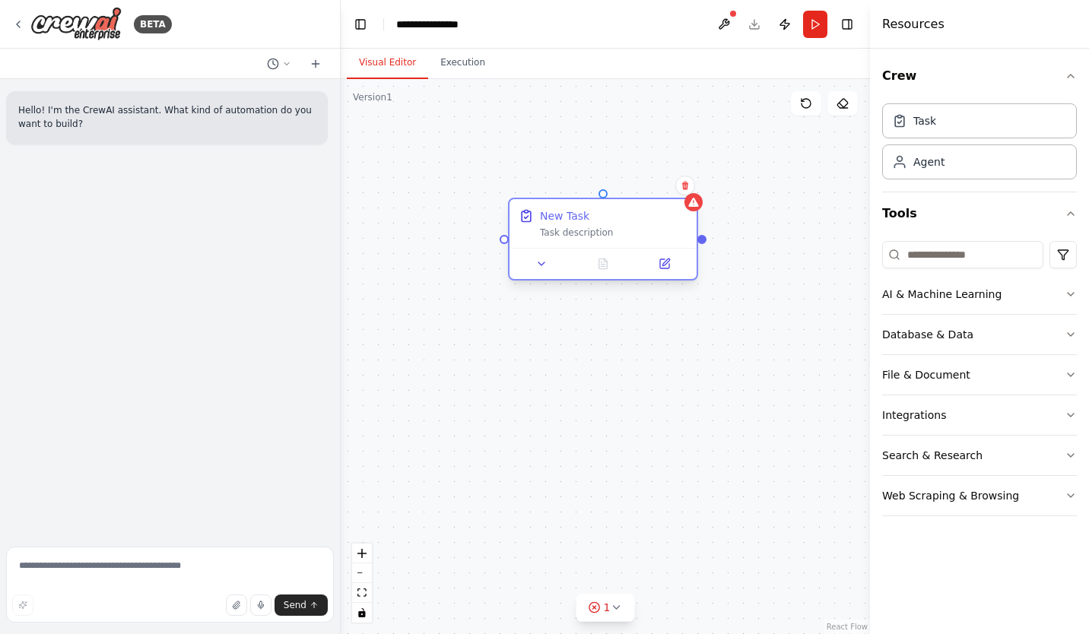
drag, startPoint x: 598, startPoint y: 210, endPoint x: 586, endPoint y: 202, distance: 14.3
click at [586, 202] on div "New Task Task description" at bounding box center [602, 223] width 187 height 49
click at [687, 186] on icon at bounding box center [685, 186] width 6 height 8
click at [684, 188] on icon at bounding box center [685, 185] width 9 height 9
click at [684, 186] on icon at bounding box center [685, 185] width 9 height 9
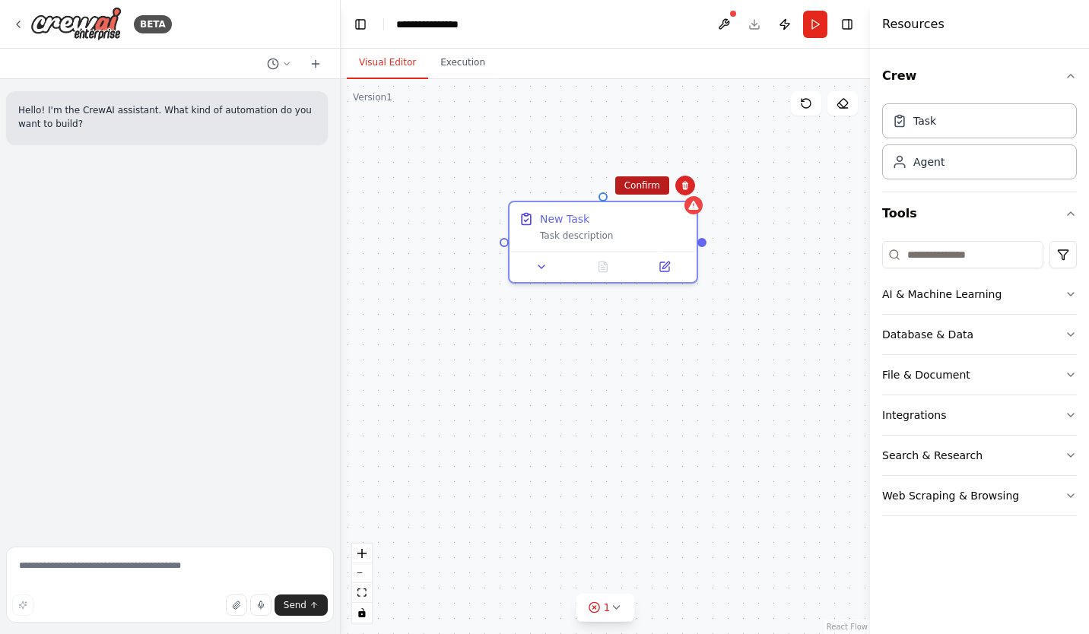
click at [662, 189] on button "Confirm" at bounding box center [642, 185] width 54 height 18
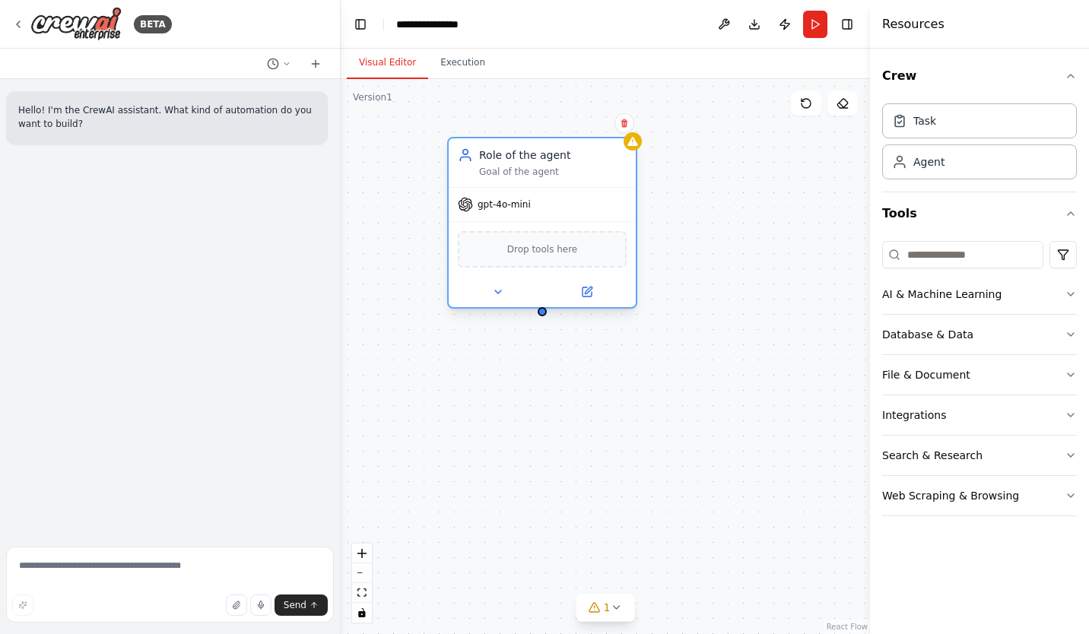
drag, startPoint x: 640, startPoint y: 194, endPoint x: 566, endPoint y: 156, distance: 83.7
click at [566, 156] on div "Role of the agent Goal of the agent" at bounding box center [553, 163] width 148 height 30
click at [953, 545] on div "Crew Task Agent Tools AI & Machine Learning Database & Data File & Document Int…" at bounding box center [979, 341] width 219 height 585
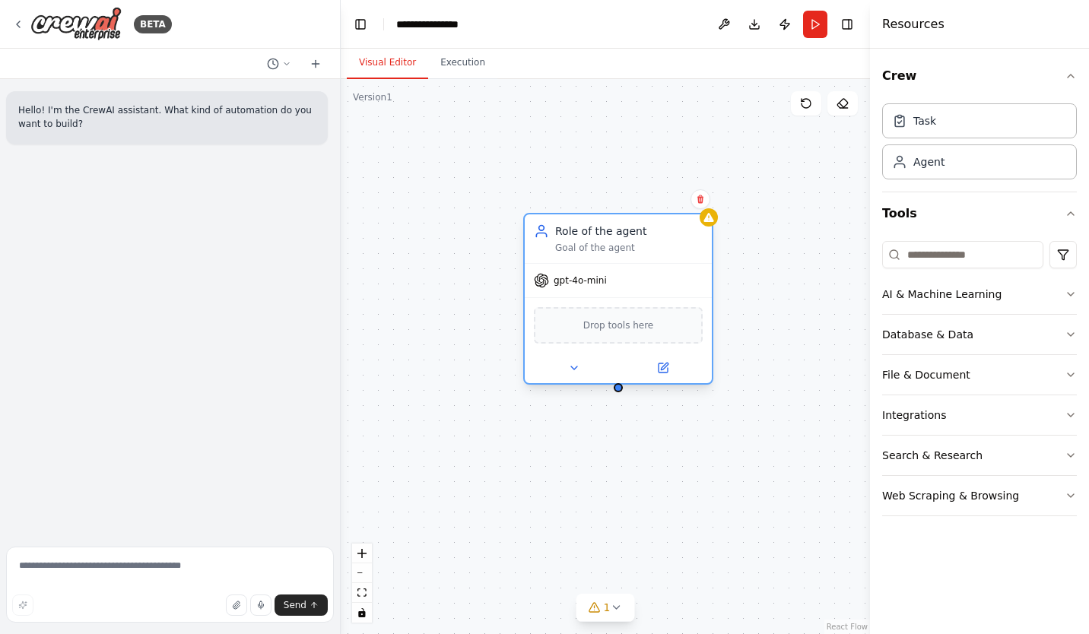
drag, startPoint x: 528, startPoint y: 163, endPoint x: 600, endPoint y: 246, distance: 109.9
click at [600, 246] on div "Role of the agent Goal of the agent" at bounding box center [629, 239] width 148 height 30
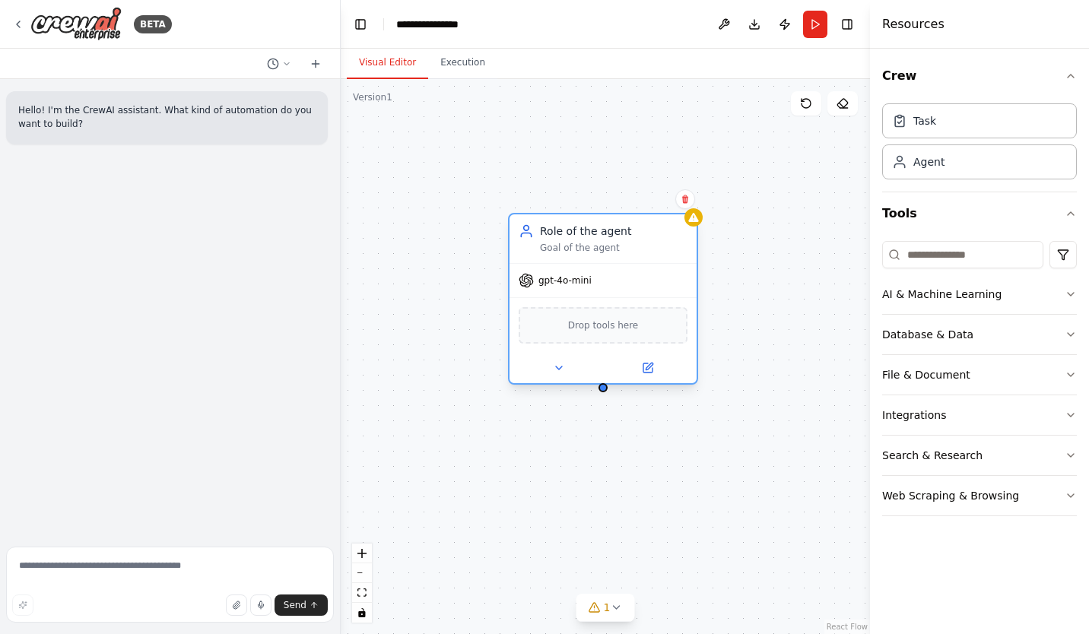
drag, startPoint x: 612, startPoint y: 241, endPoint x: 595, endPoint y: 241, distance: 16.7
click at [595, 241] on div "Role of the agent Goal of the agent" at bounding box center [614, 239] width 148 height 30
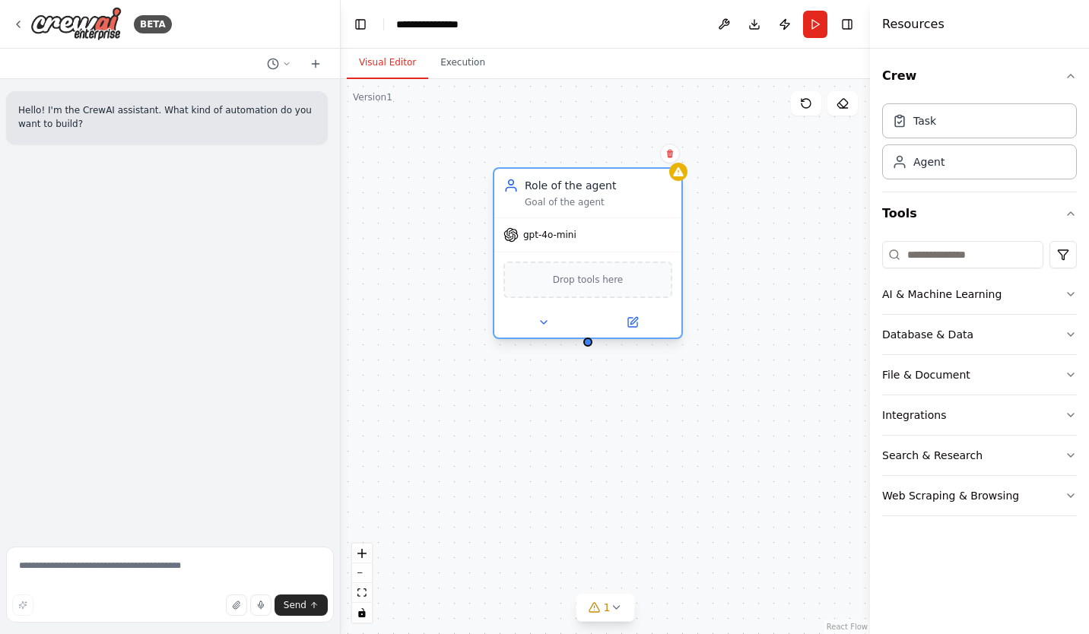
drag, startPoint x: 621, startPoint y: 243, endPoint x: 604, endPoint y: 199, distance: 46.7
click at [604, 199] on div "Goal of the agent" at bounding box center [599, 202] width 148 height 12
click at [555, 237] on span "gpt-4o-mini" at bounding box center [549, 235] width 53 height 12
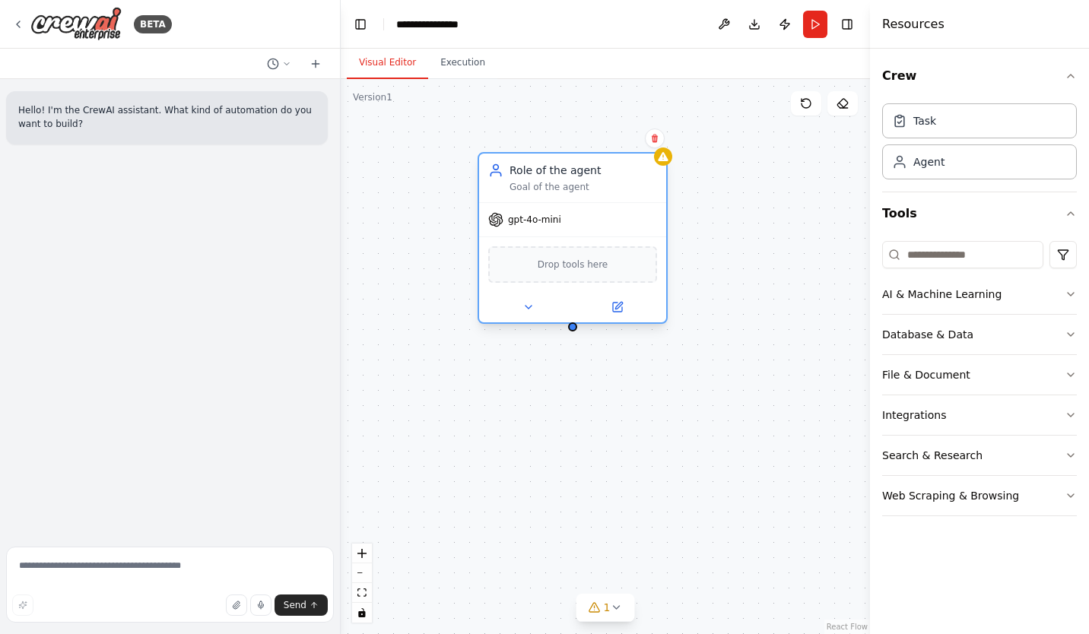
drag, startPoint x: 591, startPoint y: 211, endPoint x: 570, endPoint y: 191, distance: 29.6
click at [570, 191] on div "Role of the agent Goal of the agent" at bounding box center [572, 178] width 187 height 49
click at [628, 305] on button at bounding box center [617, 307] width 86 height 18
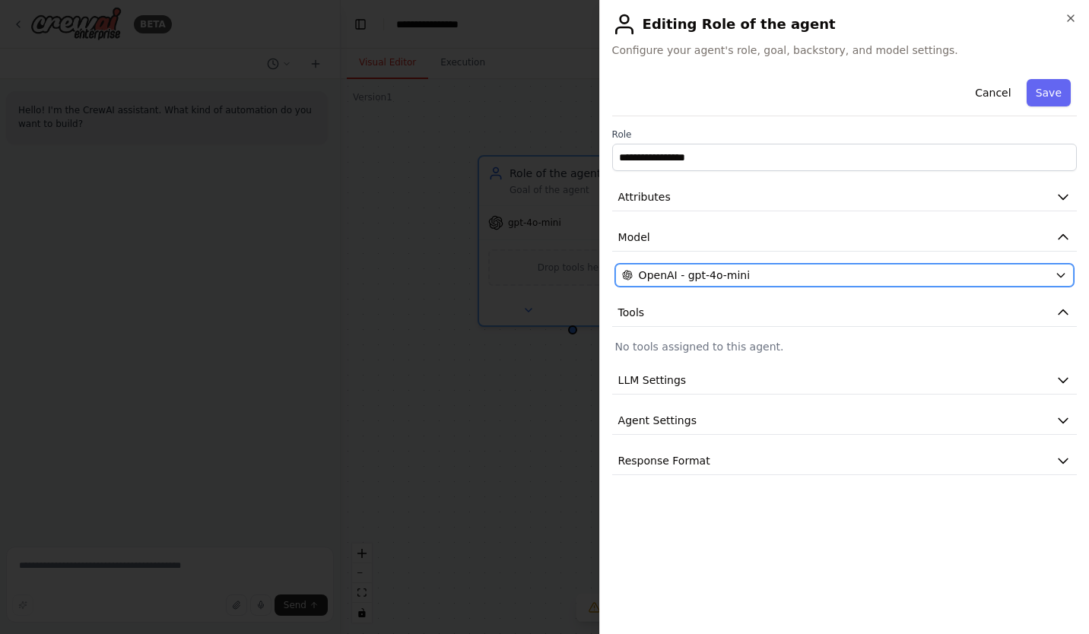
click at [684, 267] on button "OpenAI - gpt-4o-mini" at bounding box center [844, 275] width 458 height 23
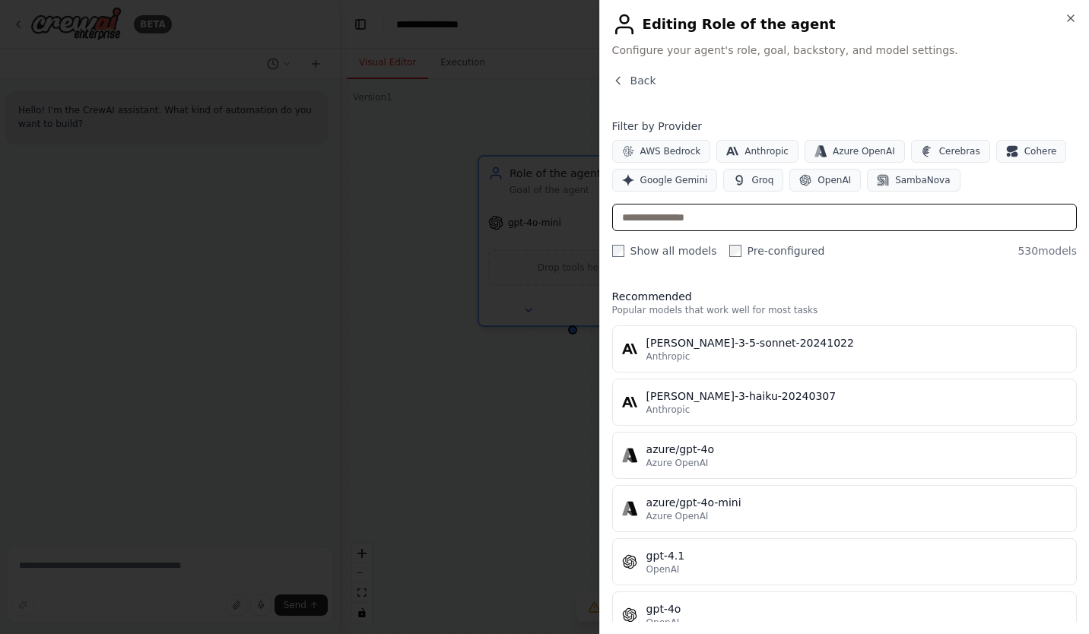
click at [747, 227] on input "text" at bounding box center [844, 217] width 465 height 27
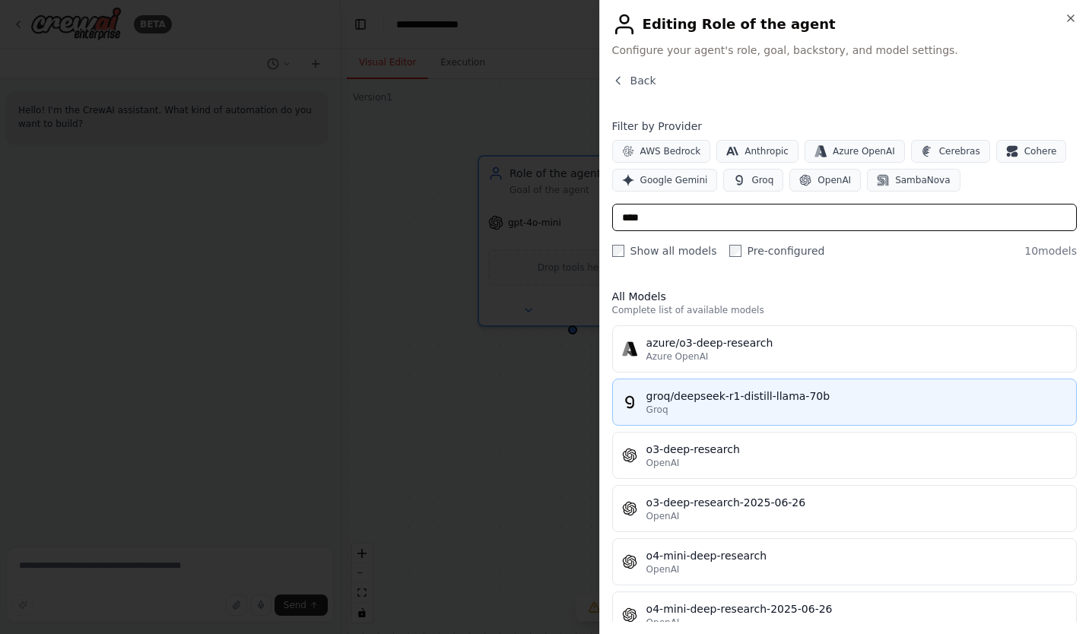
type input "****"
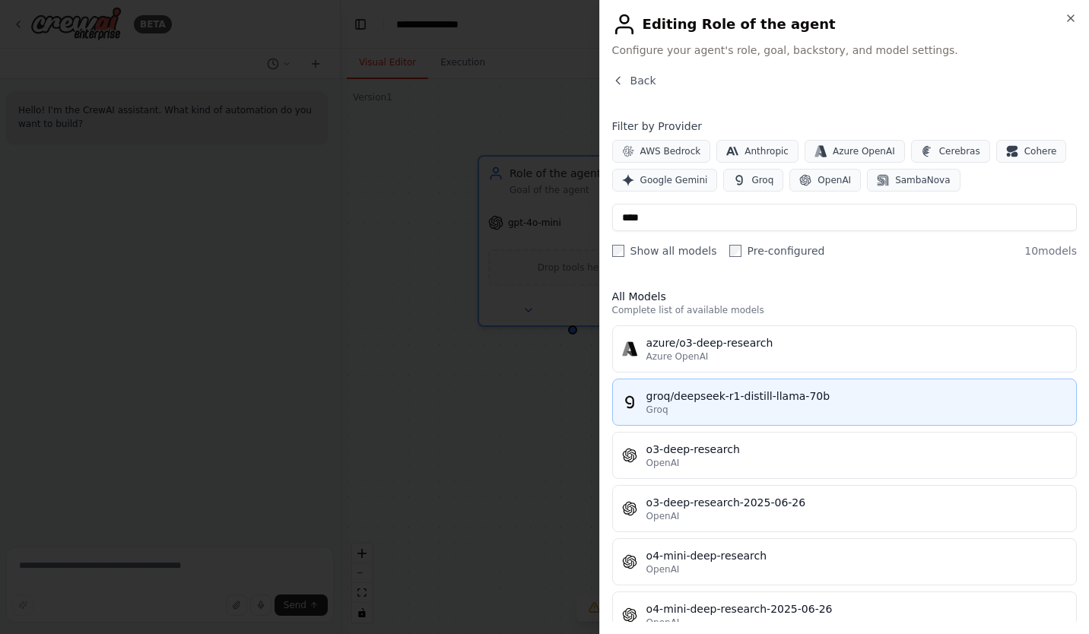
click at [716, 405] on div "Groq" at bounding box center [856, 410] width 420 height 12
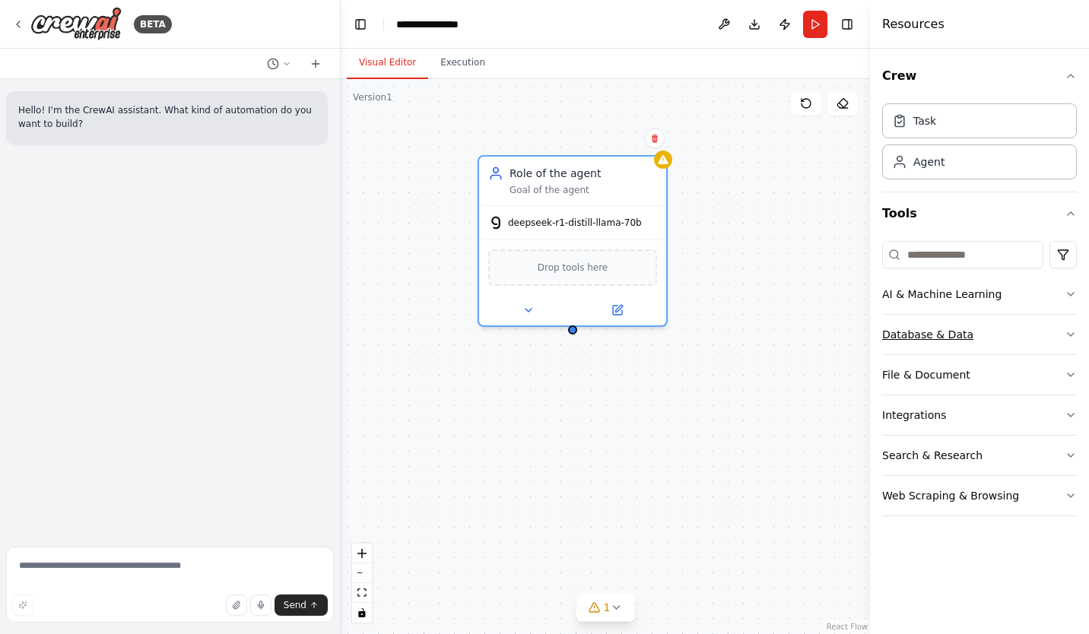
click at [1020, 334] on button "Database & Data" at bounding box center [979, 335] width 195 height 40
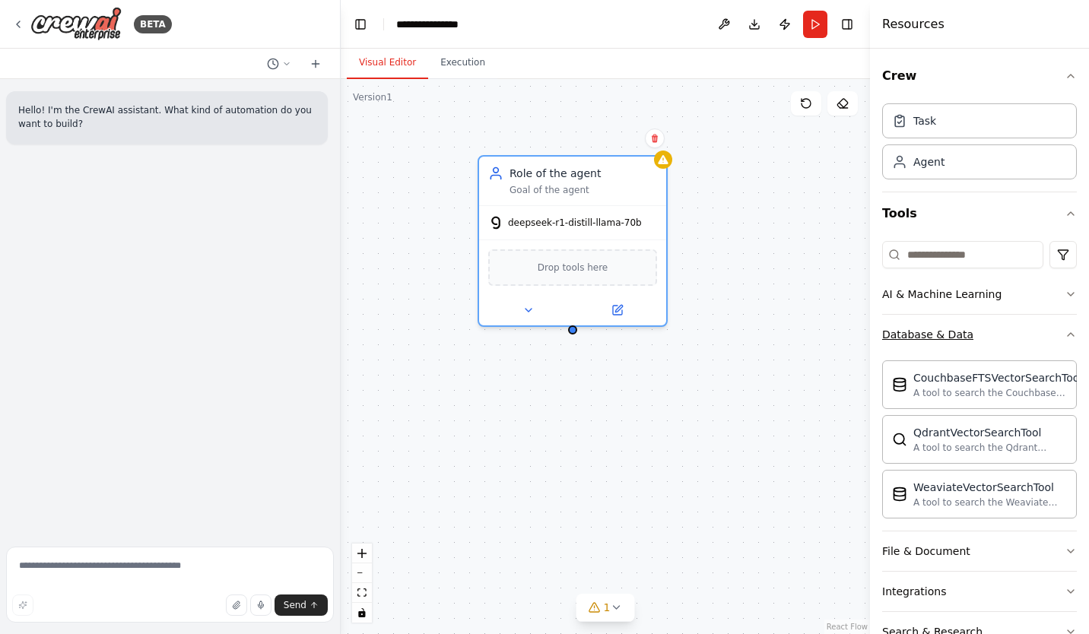
click at [1020, 334] on button "Database & Data" at bounding box center [979, 335] width 195 height 40
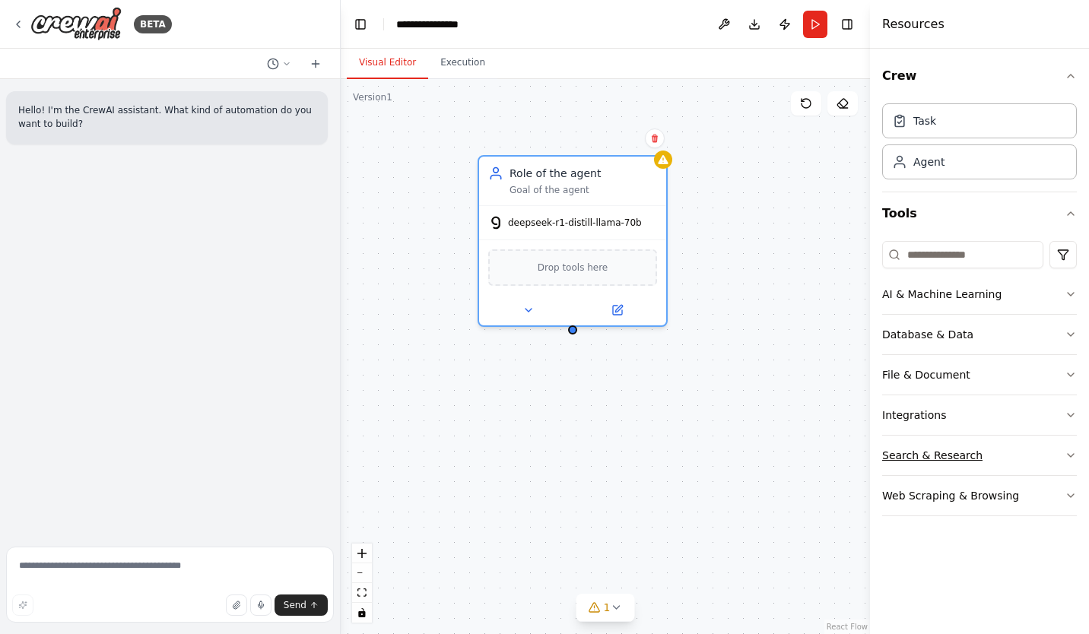
click at [1000, 458] on button "Search & Research" at bounding box center [979, 456] width 195 height 40
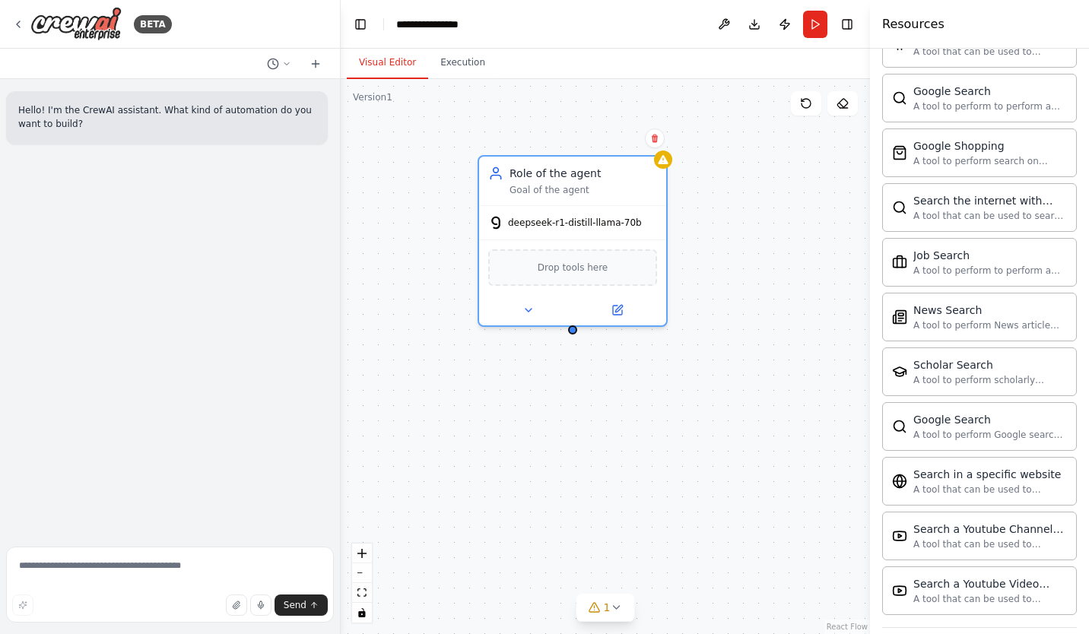
scroll to position [615, 0]
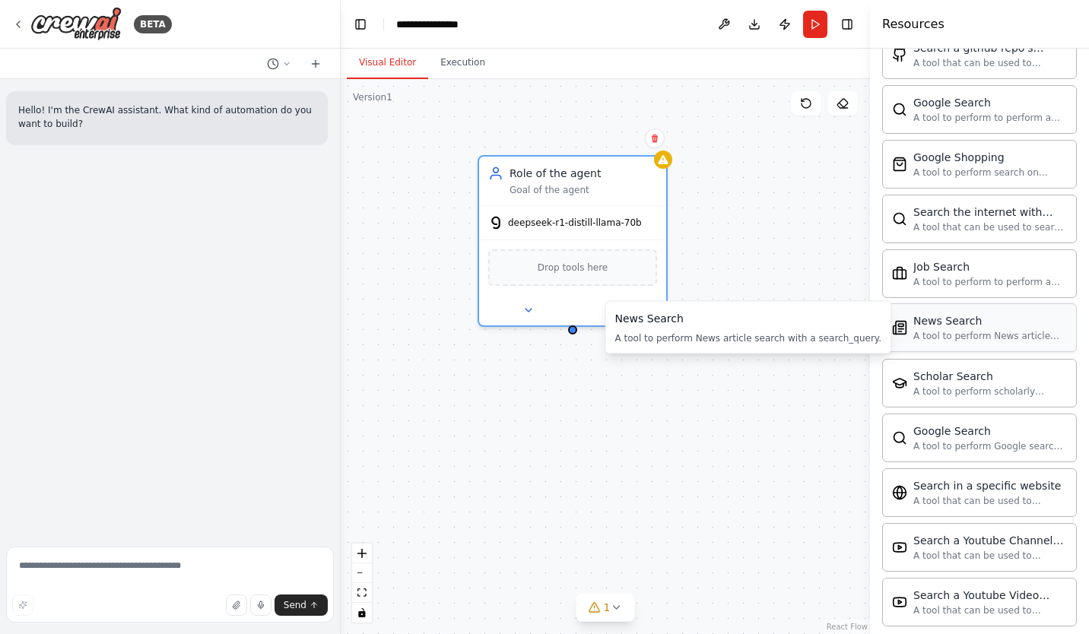
click at [950, 332] on div "A tool to perform News article search with a search_query." at bounding box center [990, 336] width 154 height 12
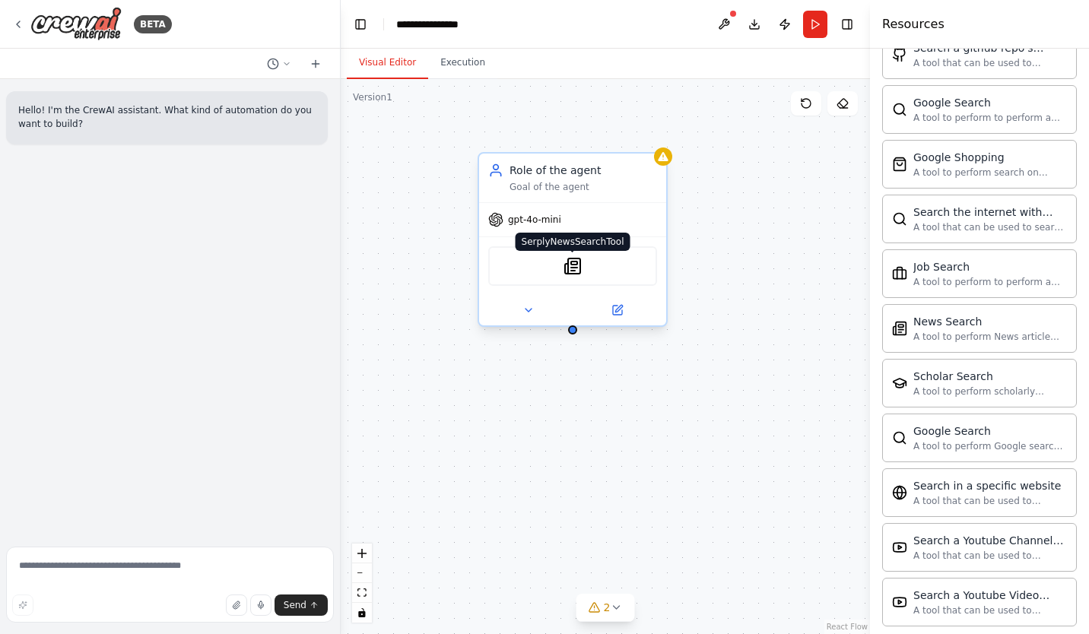
click at [574, 266] on img at bounding box center [572, 266] width 18 height 18
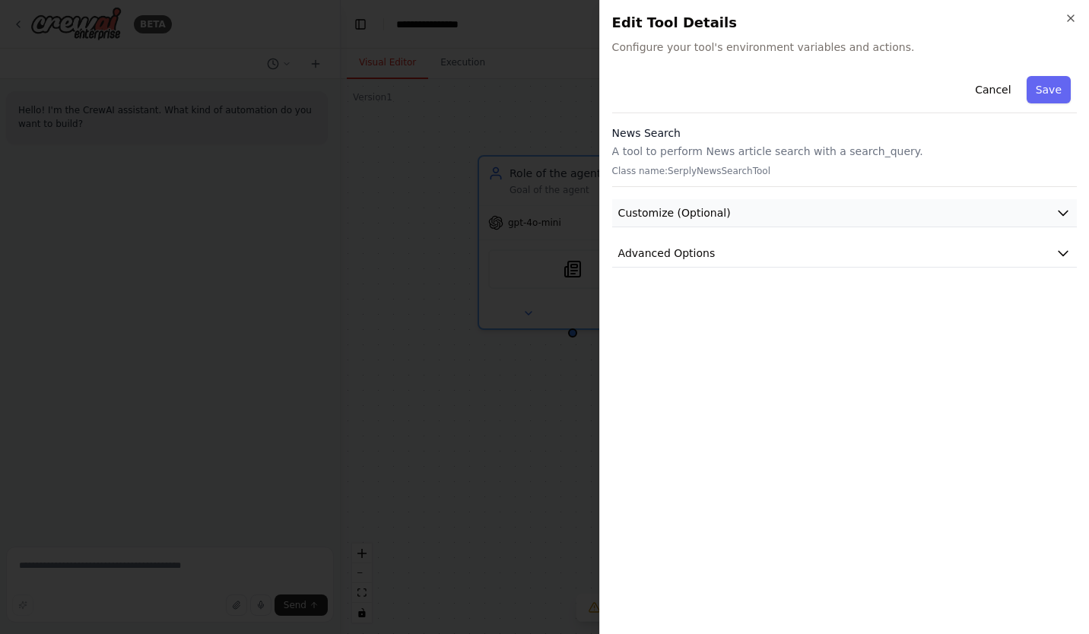
click at [771, 208] on button "Customize (Optional)" at bounding box center [844, 213] width 465 height 28
click at [768, 212] on button "Customize (Optional)" at bounding box center [844, 213] width 465 height 28
click at [699, 253] on span "Advanced Options" at bounding box center [666, 253] width 97 height 15
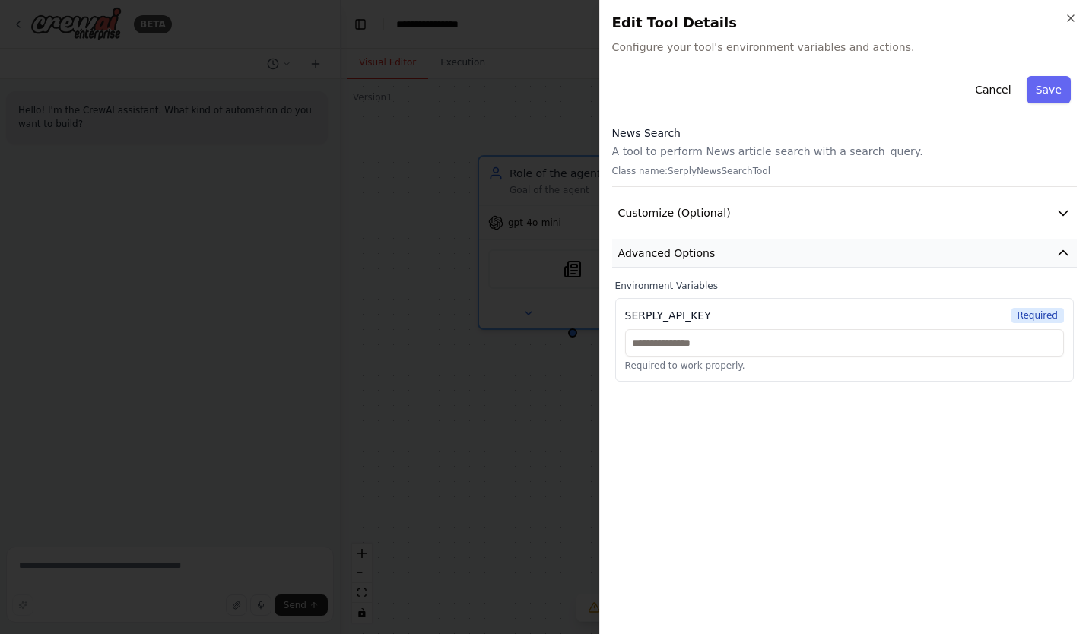
click at [699, 253] on span "Advanced Options" at bounding box center [666, 253] width 97 height 15
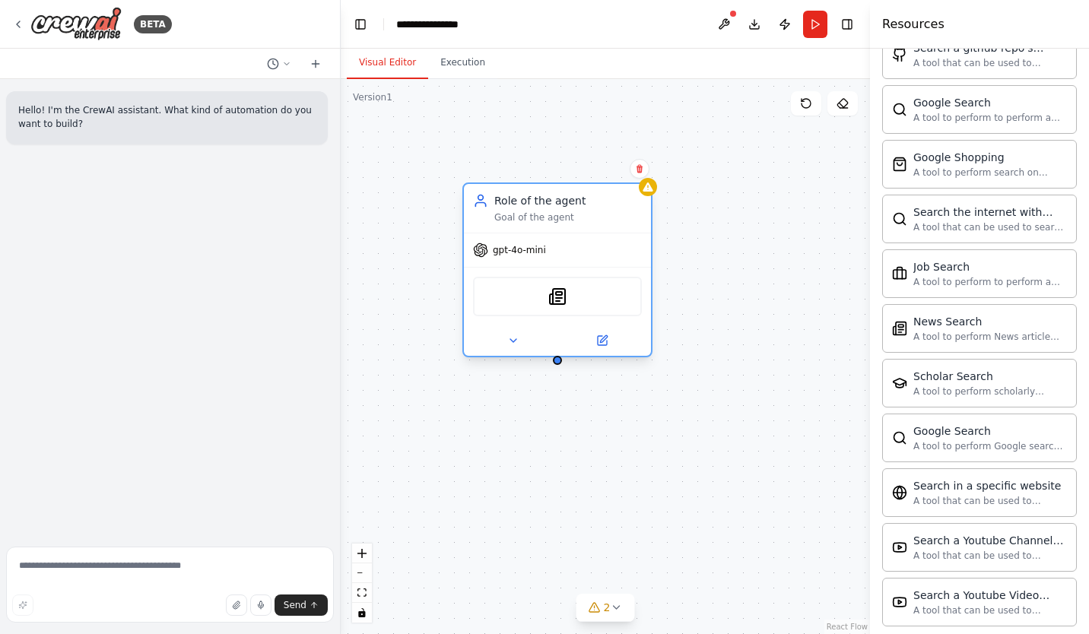
drag, startPoint x: 592, startPoint y: 186, endPoint x: 578, endPoint y: 211, distance: 28.6
click at [578, 211] on div "Goal of the agent" at bounding box center [568, 217] width 148 height 12
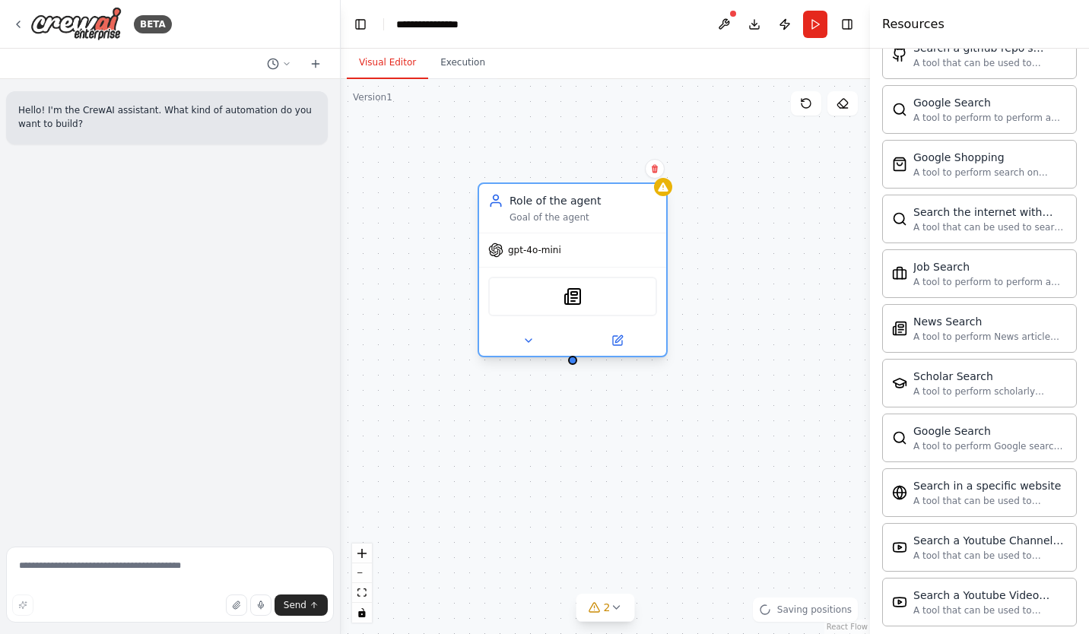
drag, startPoint x: 558, startPoint y: 200, endPoint x: 574, endPoint y: 194, distance: 17.1
click at [574, 194] on div "Role of the agent" at bounding box center [583, 200] width 148 height 15
click at [625, 608] on button "2" at bounding box center [605, 608] width 59 height 28
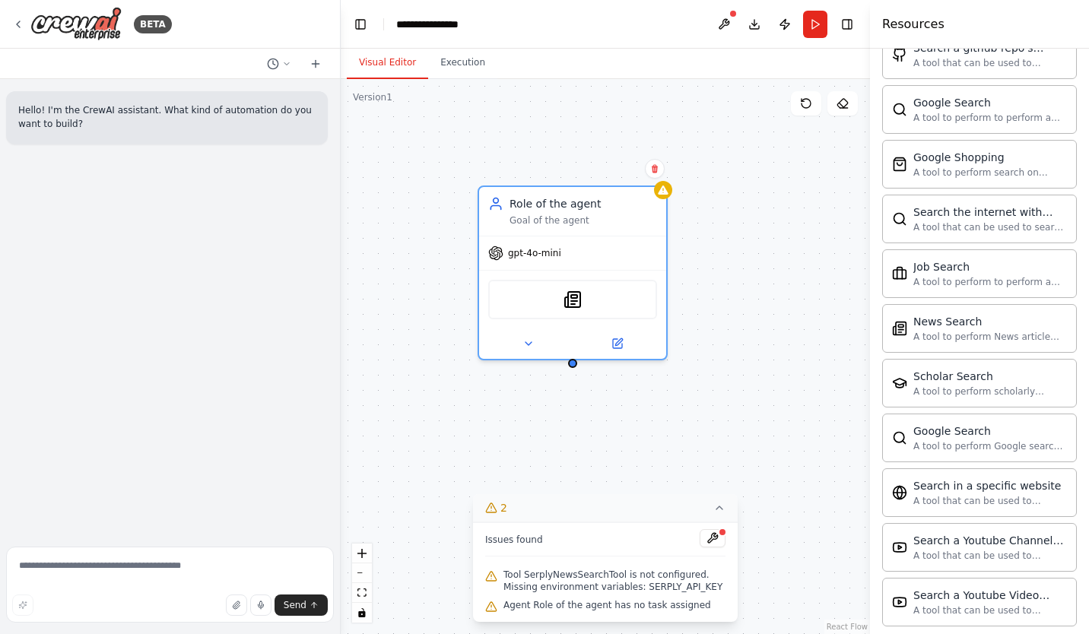
click at [717, 503] on icon at bounding box center [719, 508] width 12 height 12
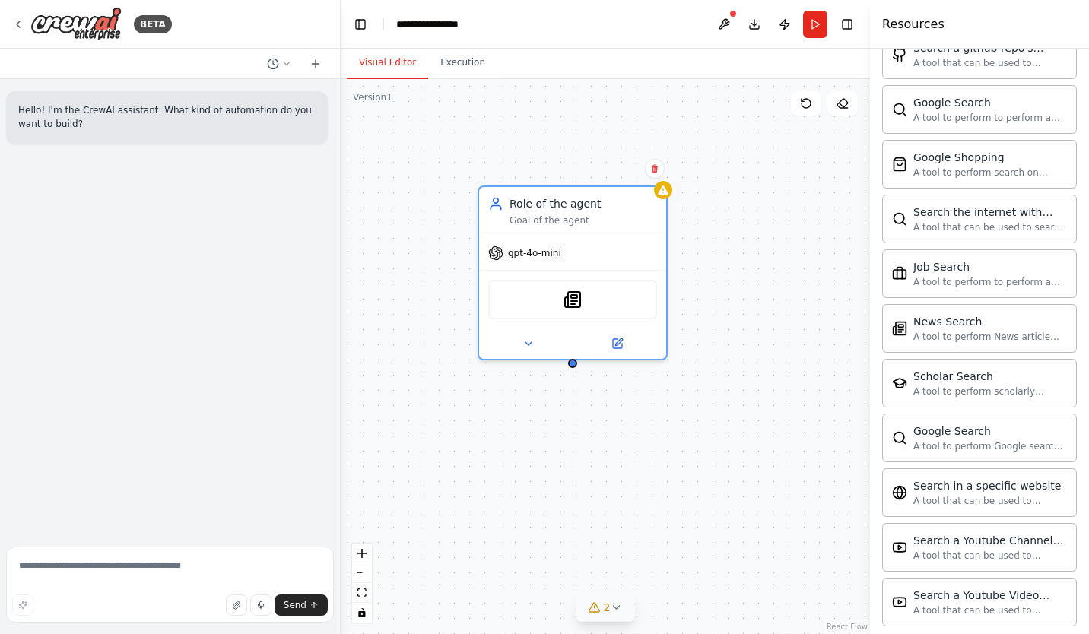
click at [662, 471] on div "Role of the agent Goal of the agent gpt-4o-mini SerplyNewsSearchTool" at bounding box center [605, 356] width 529 height 555
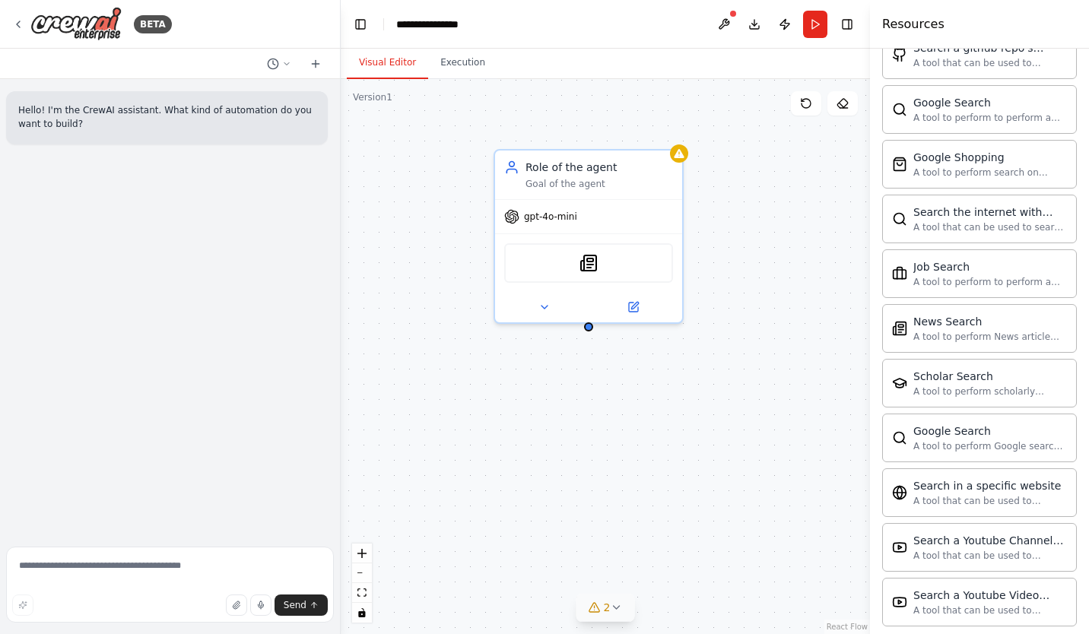
drag, startPoint x: 574, startPoint y: 439, endPoint x: 590, endPoint y: 403, distance: 39.8
click at [590, 403] on div "Role of the agent Goal of the agent gpt-4o-mini SerplyNewsSearchTool" at bounding box center [605, 356] width 529 height 555
click at [486, 418] on div "Role of the agent Goal of the agent gpt-4o-mini SerplyNewsSearchTool" at bounding box center [605, 356] width 529 height 555
click at [757, 25] on button "Download" at bounding box center [754, 24] width 24 height 27
click at [755, 313] on div "Role of the agent Goal of the agent gpt-4o-mini SerplyNewsSearchTool" at bounding box center [605, 356] width 529 height 555
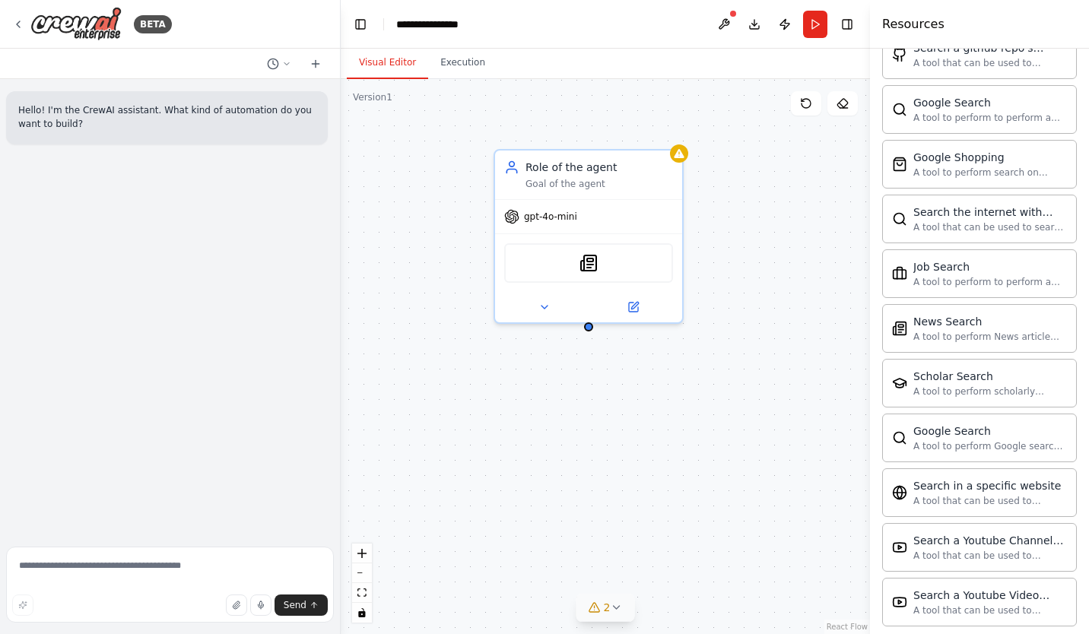
click at [752, 313] on div "Role of the agent Goal of the agent gpt-4o-mini SerplyNewsSearchTool" at bounding box center [605, 356] width 529 height 555
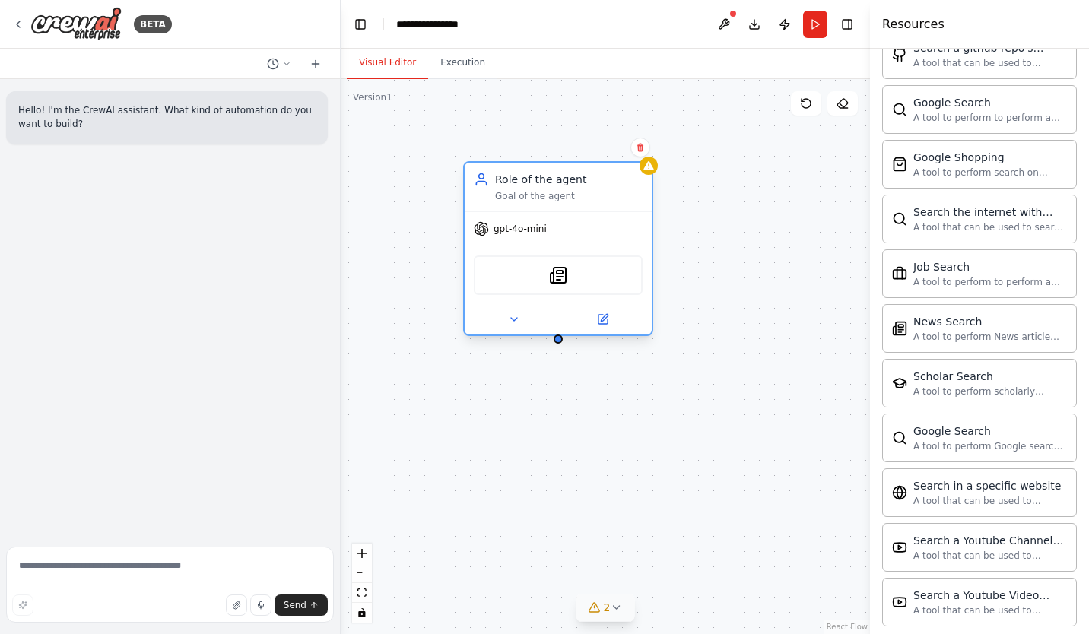
drag, startPoint x: 599, startPoint y: 176, endPoint x: 576, endPoint y: 192, distance: 28.5
click at [576, 192] on div "Goal of the agent" at bounding box center [569, 196] width 148 height 12
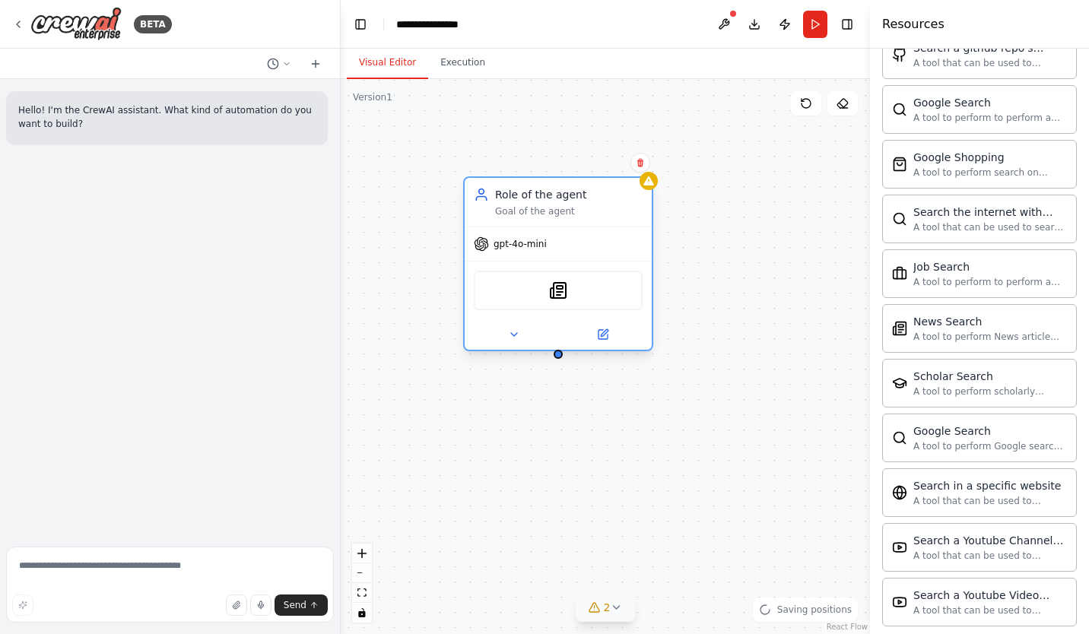
drag, startPoint x: 554, startPoint y: 189, endPoint x: 551, endPoint y: 198, distance: 9.4
click at [551, 198] on div "Role of the agent Goal of the agent" at bounding box center [569, 202] width 148 height 30
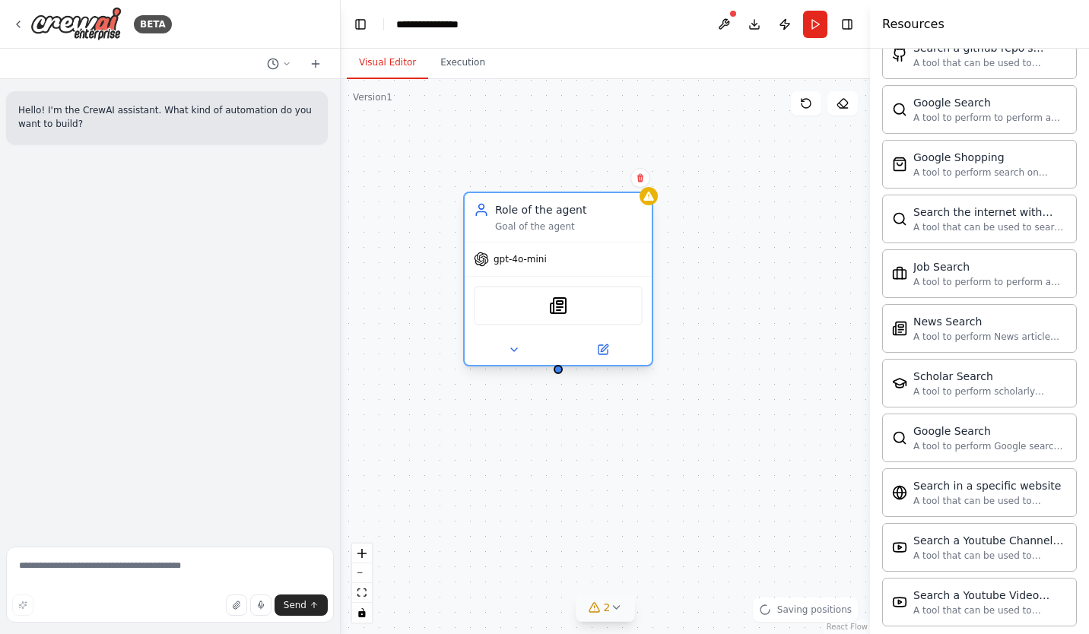
drag, startPoint x: 549, startPoint y: 199, endPoint x: 548, endPoint y: 211, distance: 11.4
click at [548, 211] on div "Role of the agent" at bounding box center [569, 209] width 148 height 15
click at [465, 510] on div "Role of the agent Goal of the agent gpt-4o-mini SerplyNewsSearchTool" at bounding box center [605, 356] width 529 height 555
click at [404, 280] on div "Role of the agent Goal of the agent gpt-4o-mini SerplyNewsSearchTool" at bounding box center [605, 356] width 529 height 555
click at [730, 24] on button at bounding box center [724, 24] width 24 height 27
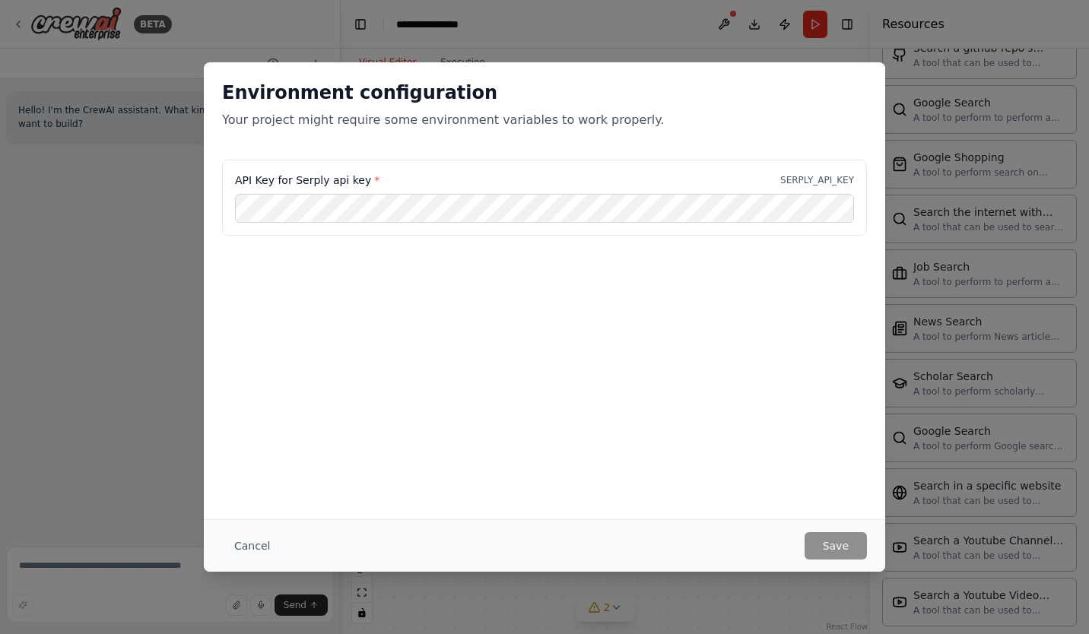
click at [414, 178] on div "API Key for Serply api key * SERPLY_API_KEY" at bounding box center [544, 180] width 619 height 15
click at [271, 548] on button "Cancel" at bounding box center [252, 545] width 60 height 27
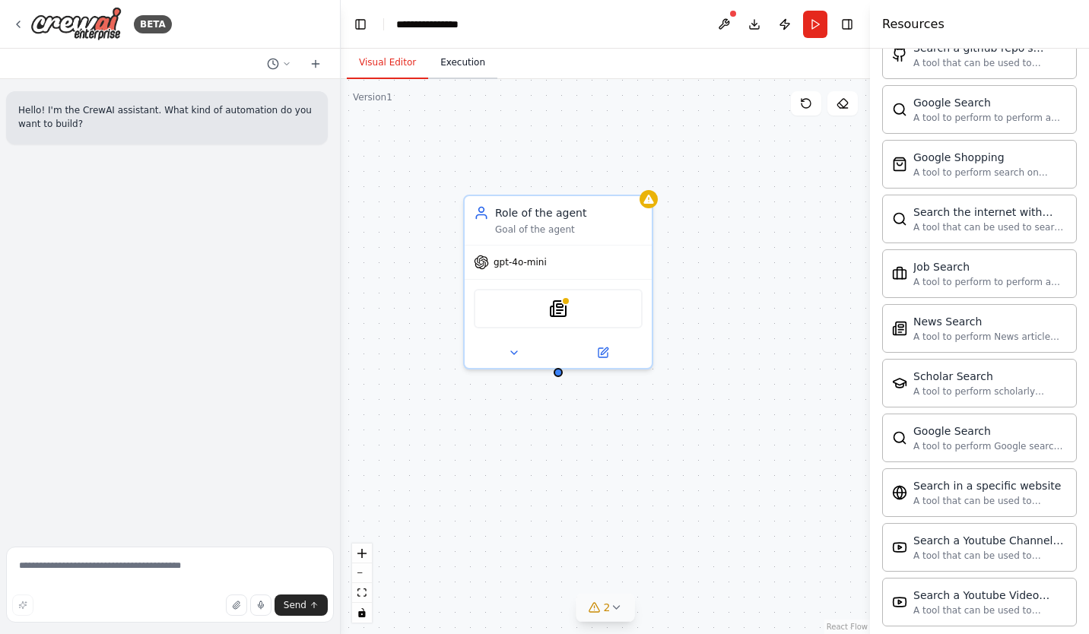
click at [433, 53] on button "Execution" at bounding box center [462, 63] width 69 height 32
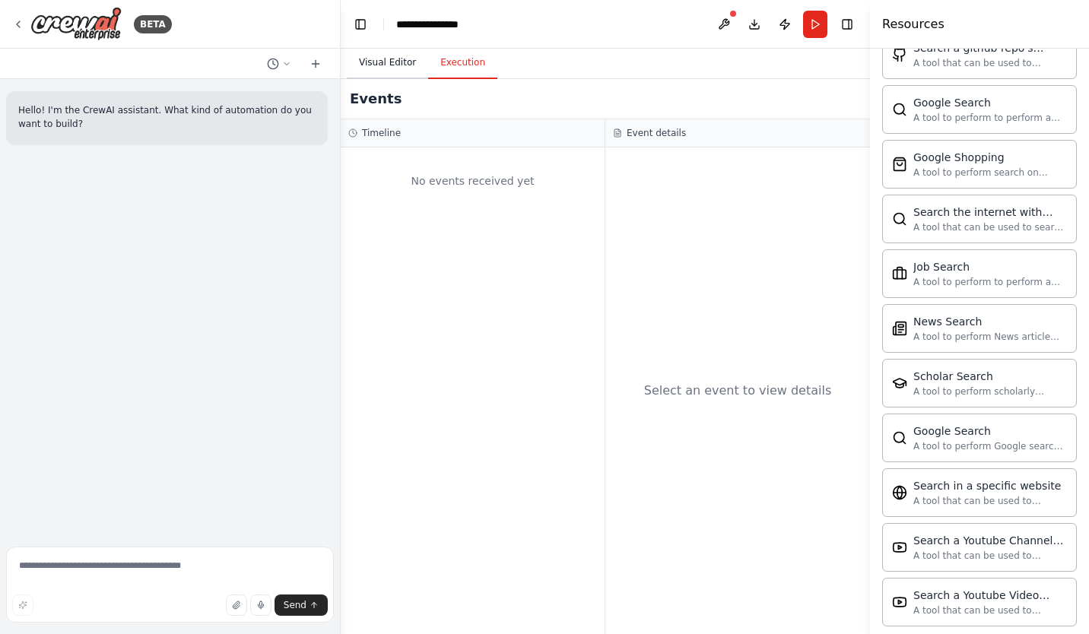
click at [391, 65] on button "Visual Editor" at bounding box center [387, 63] width 81 height 32
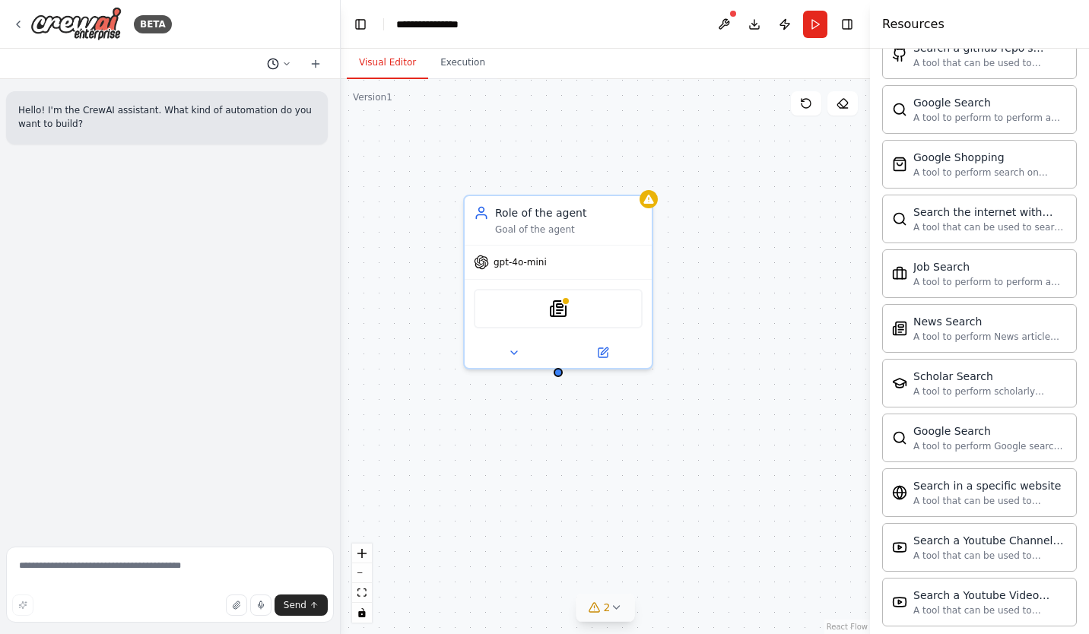
click at [286, 65] on icon at bounding box center [286, 63] width 9 height 9
click at [422, 154] on div "Role of the agent Goal of the agent gpt-4o-mini SerplyNewsSearchTool" at bounding box center [605, 356] width 529 height 555
click at [280, 57] on div at bounding box center [170, 317] width 341 height 634
click at [170, 296] on div "Hello! I'm the CrewAI assistant. What kind of automation do you want to build?" at bounding box center [170, 310] width 340 height 462
click at [134, 569] on textarea at bounding box center [170, 585] width 328 height 76
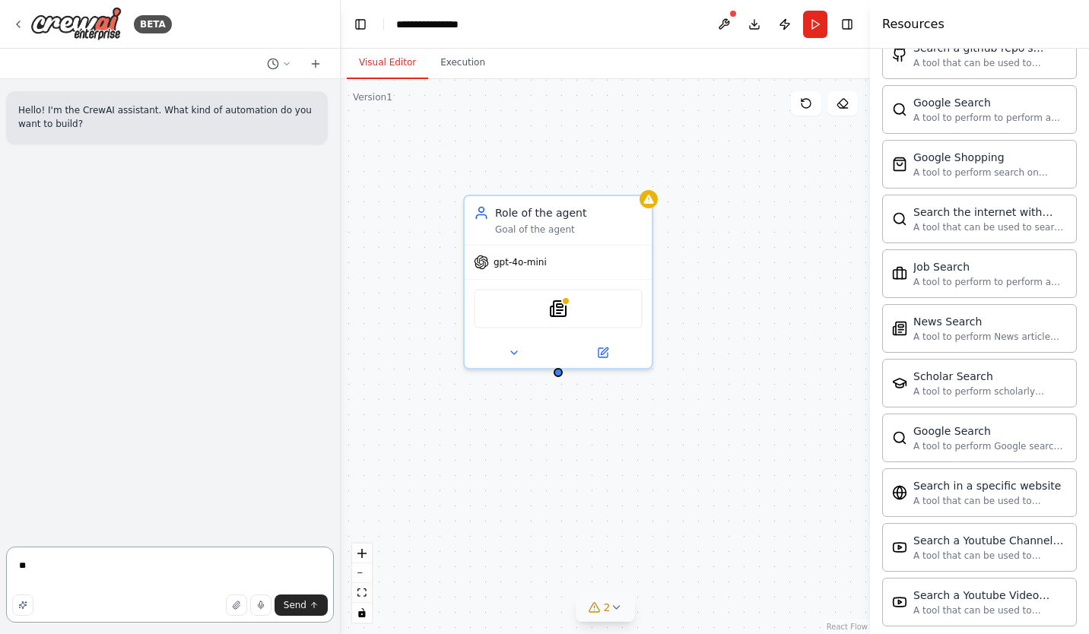
type textarea "*"
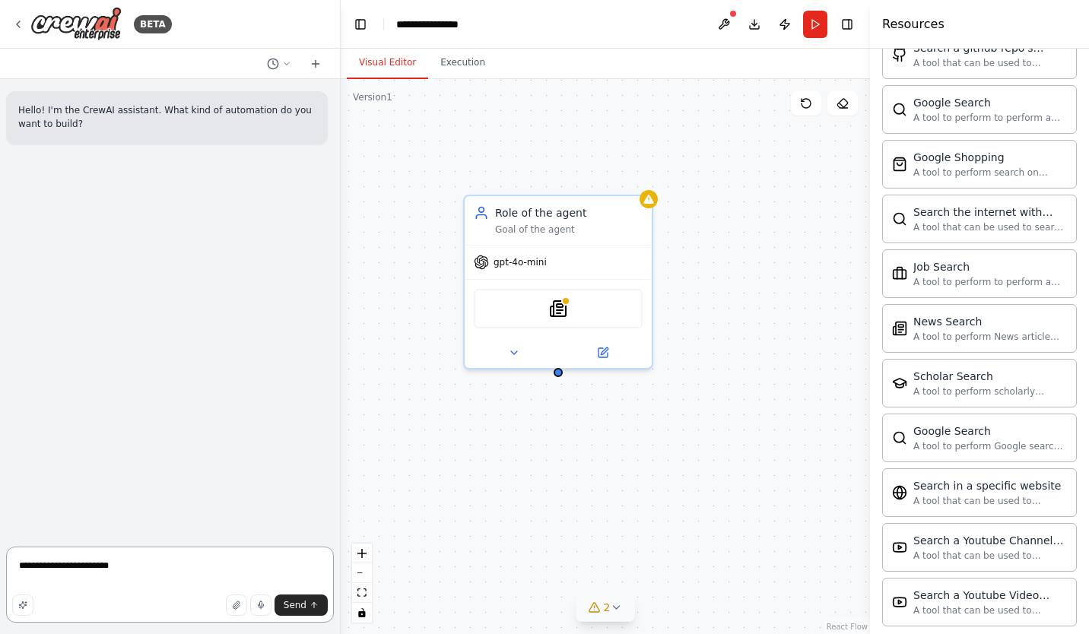
click at [114, 566] on textarea "**********" at bounding box center [170, 585] width 328 height 76
type textarea "**********"
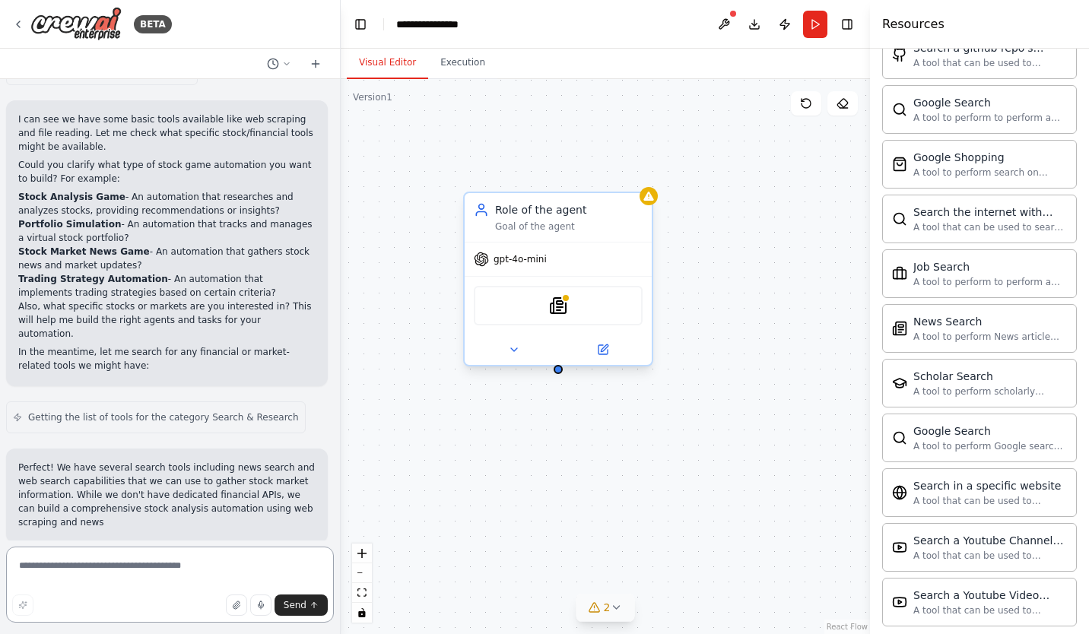
scroll to position [547, 0]
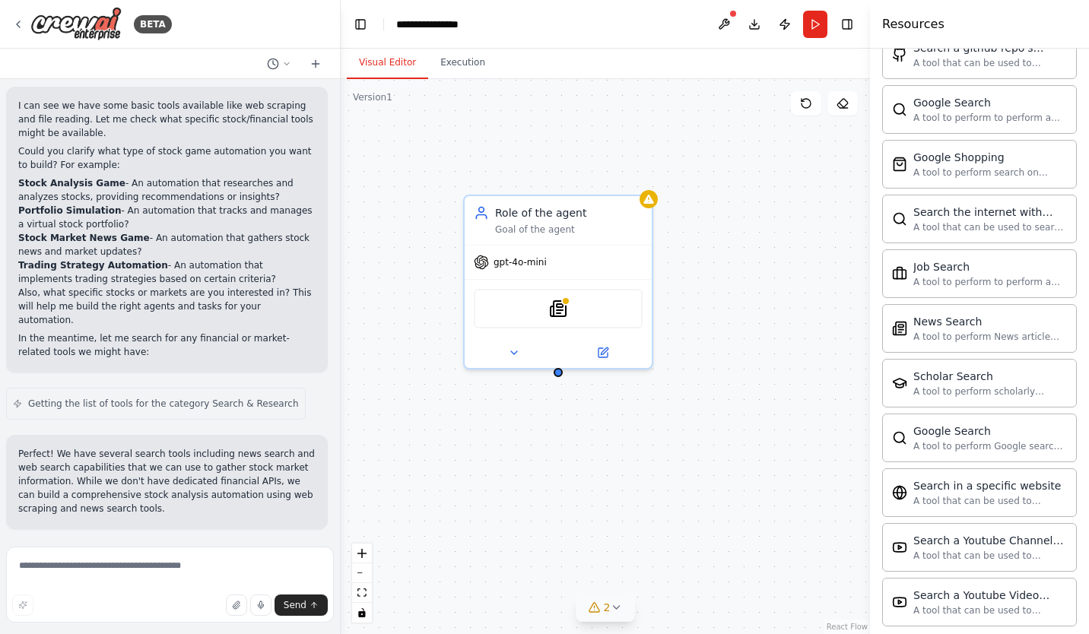
click at [123, 405] on span "Getting the list of tools for the category Search & Research" at bounding box center [163, 404] width 271 height 12
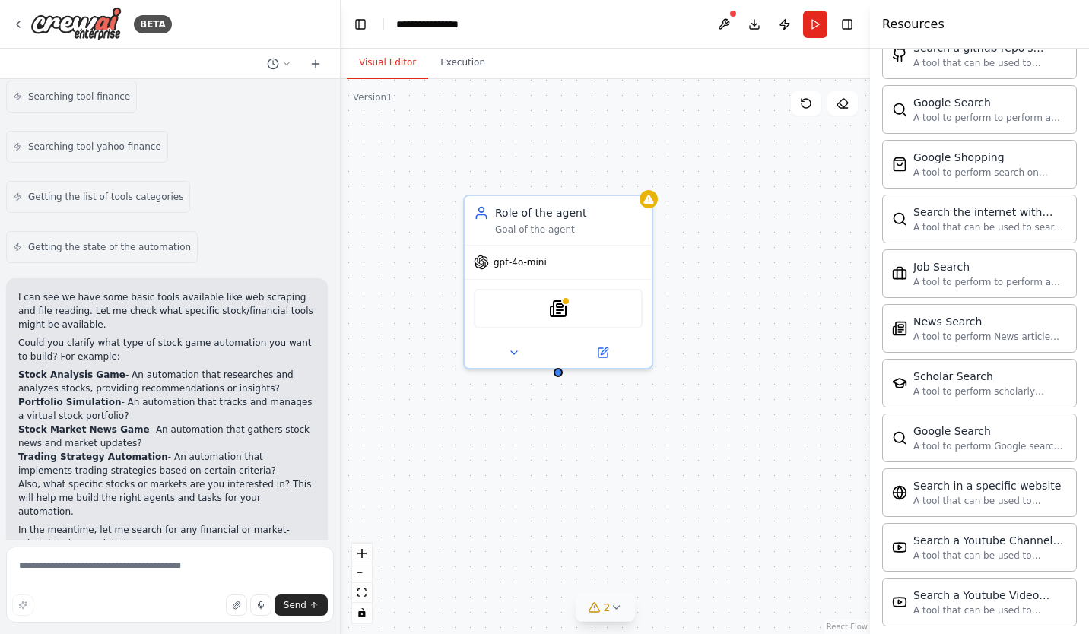
scroll to position [354, 0]
click at [46, 378] on strong "Stock Analysis Game" at bounding box center [71, 376] width 107 height 11
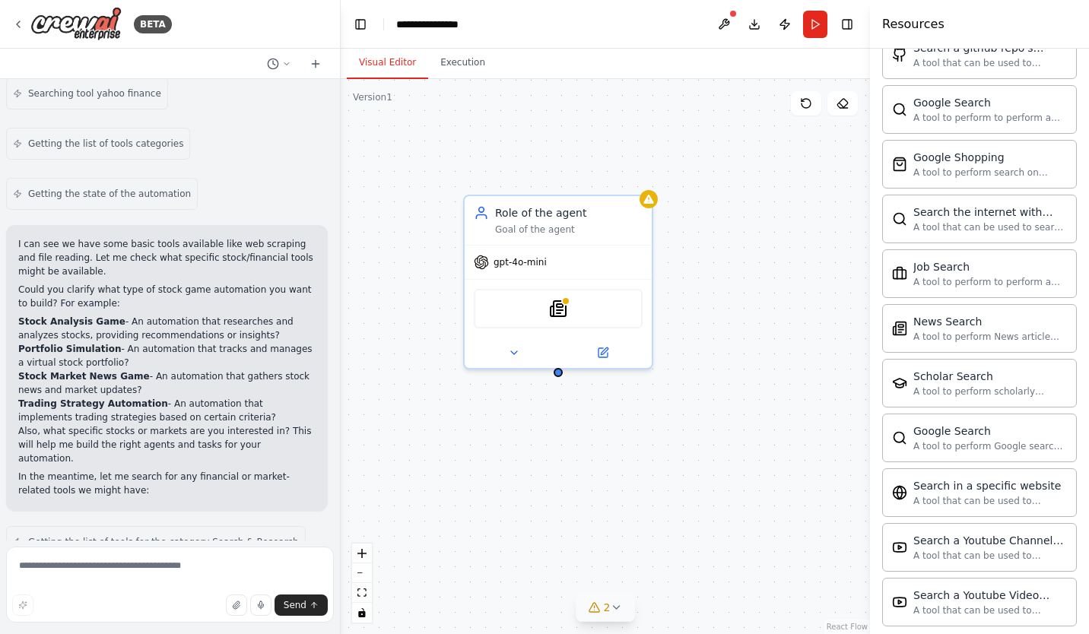
scroll to position [416, 0]
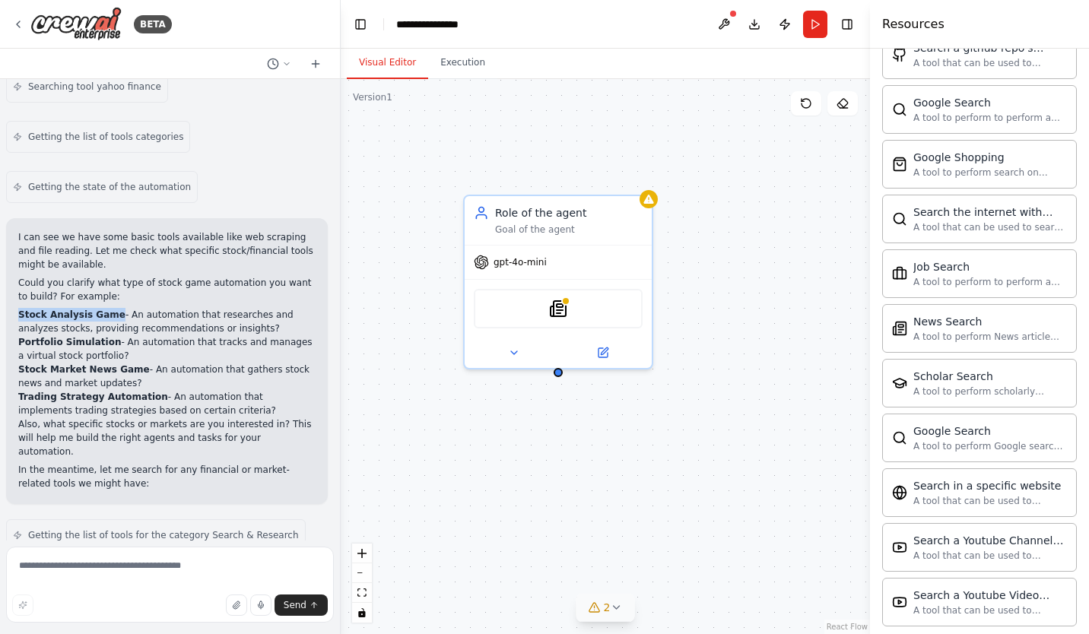
drag, startPoint x: 113, startPoint y: 313, endPoint x: 6, endPoint y: 313, distance: 107.2
click at [6, 313] on div "I can see we have some basic tools available like web scraping and file reading…" at bounding box center [167, 361] width 322 height 286
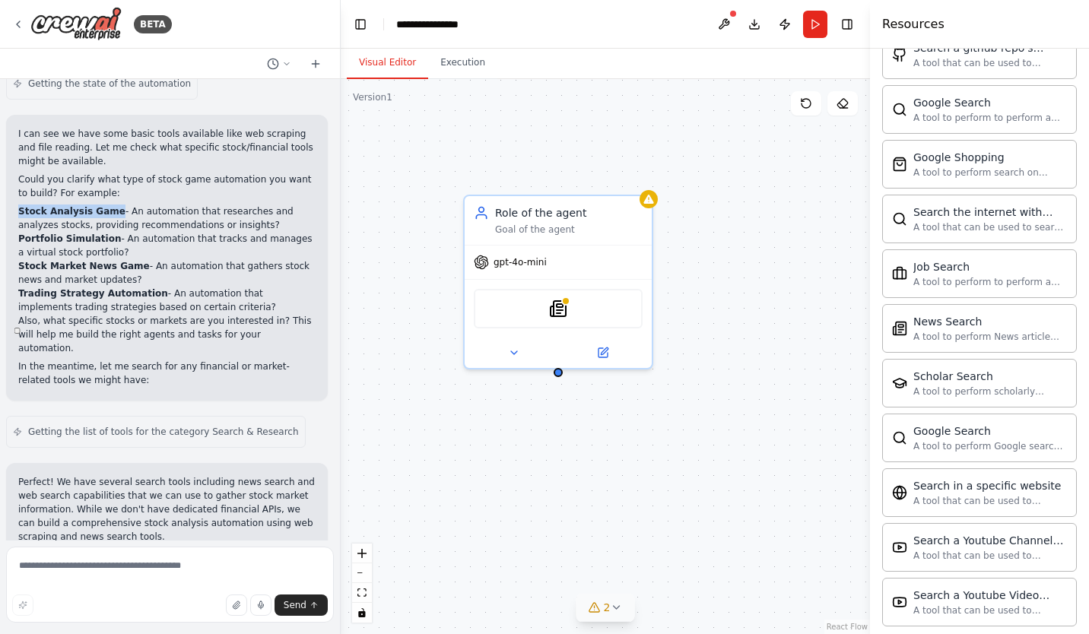
scroll to position [547, 0]
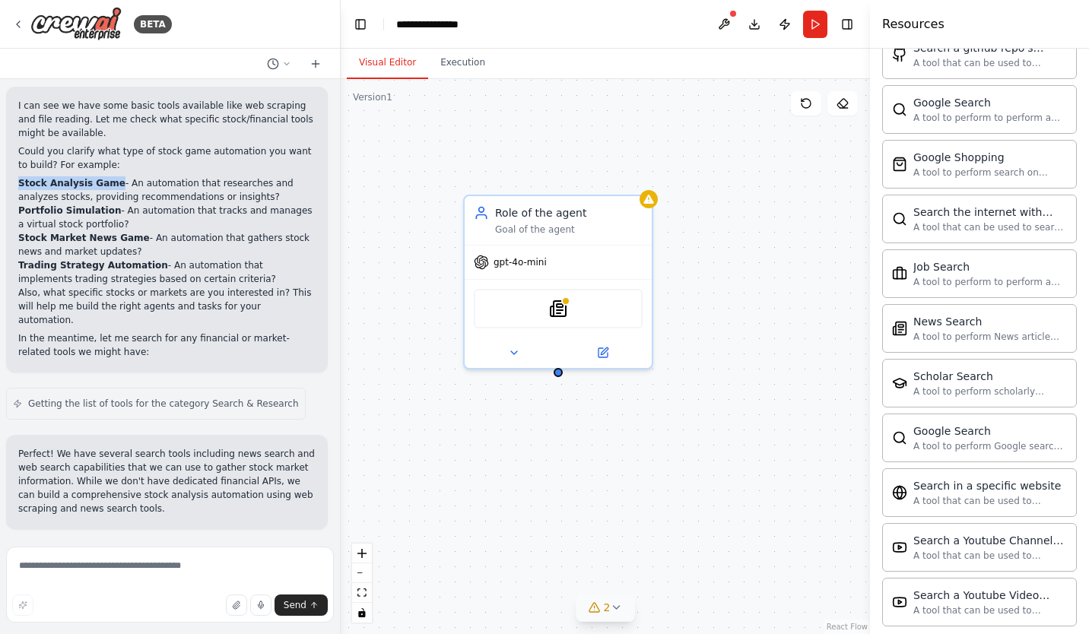
copy strong "Stock Analysis Game"
click at [56, 559] on textarea at bounding box center [170, 585] width 328 height 76
paste textarea "**********"
type textarea "**********"
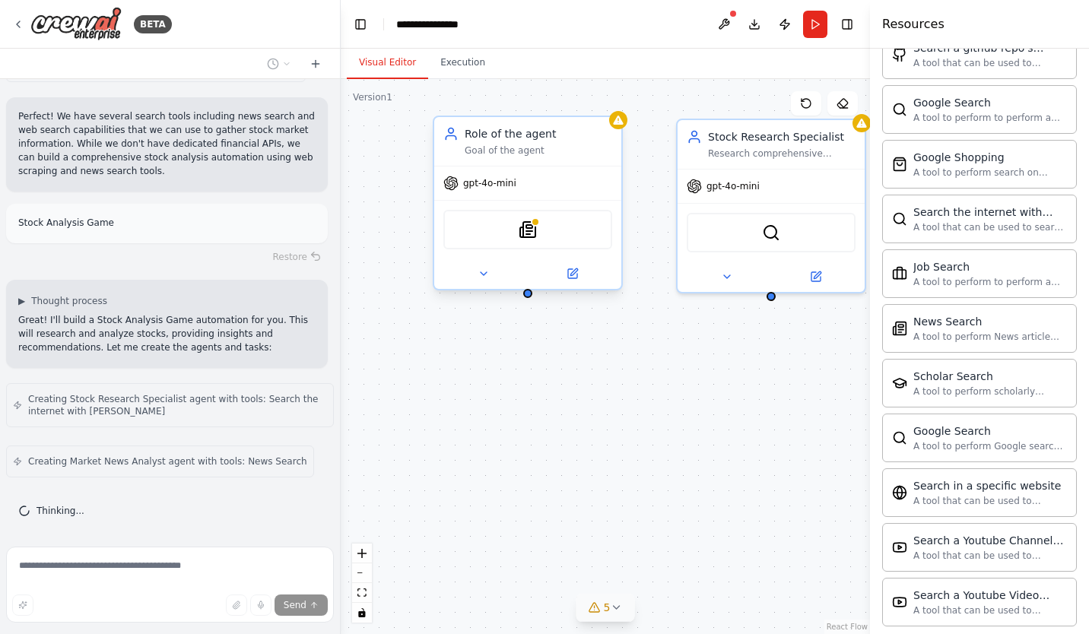
scroll to position [935, 0]
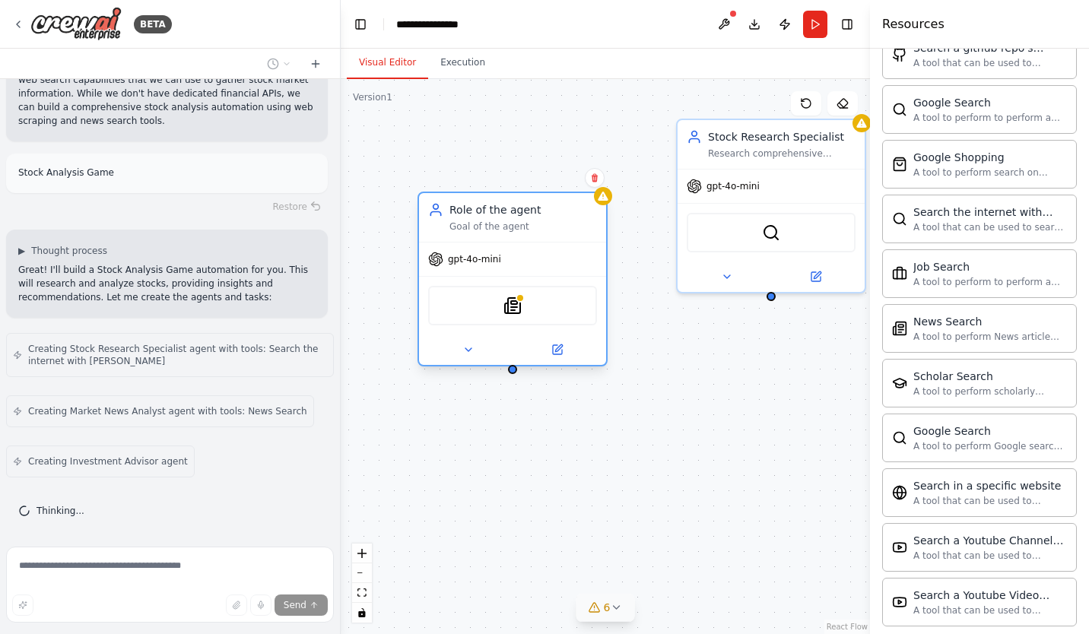
drag, startPoint x: 554, startPoint y: 131, endPoint x: 541, endPoint y: 230, distance: 100.4
click at [541, 230] on div "Role of the agent Goal of the agent" at bounding box center [512, 217] width 187 height 49
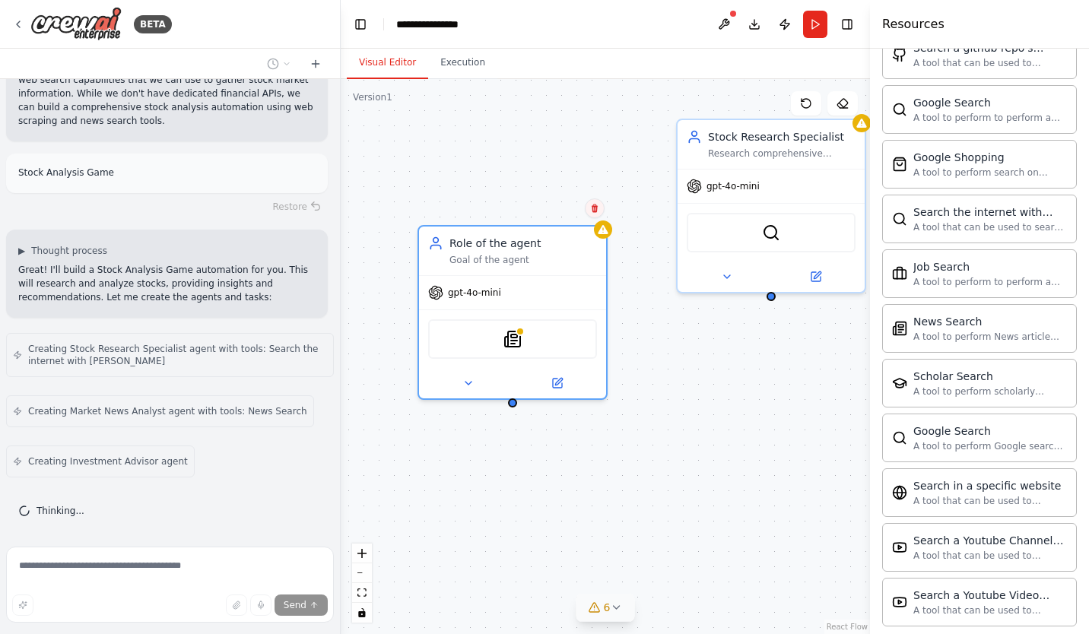
click at [595, 208] on icon at bounding box center [595, 209] width 6 height 8
click at [545, 214] on button "Confirm" at bounding box center [552, 208] width 54 height 18
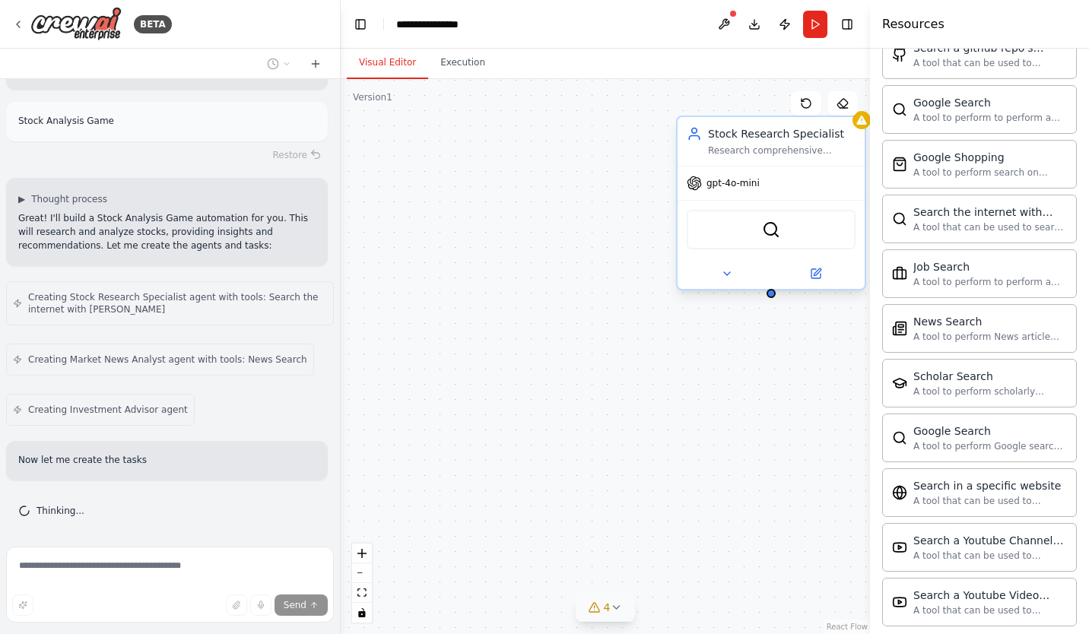
scroll to position [1037, 0]
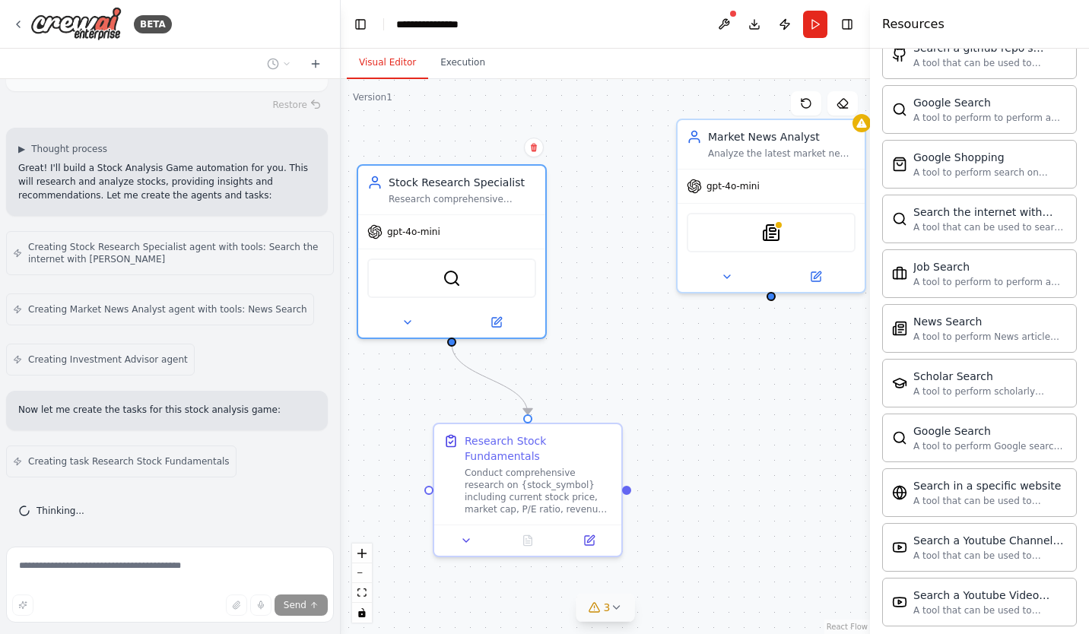
drag, startPoint x: 757, startPoint y: 150, endPoint x: 649, endPoint y: 192, distance: 116.1
click at [649, 192] on div ".deletable-edge-delete-btn { width: 20px; height: 20px; border: 0px solid #ffff…" at bounding box center [605, 356] width 529 height 555
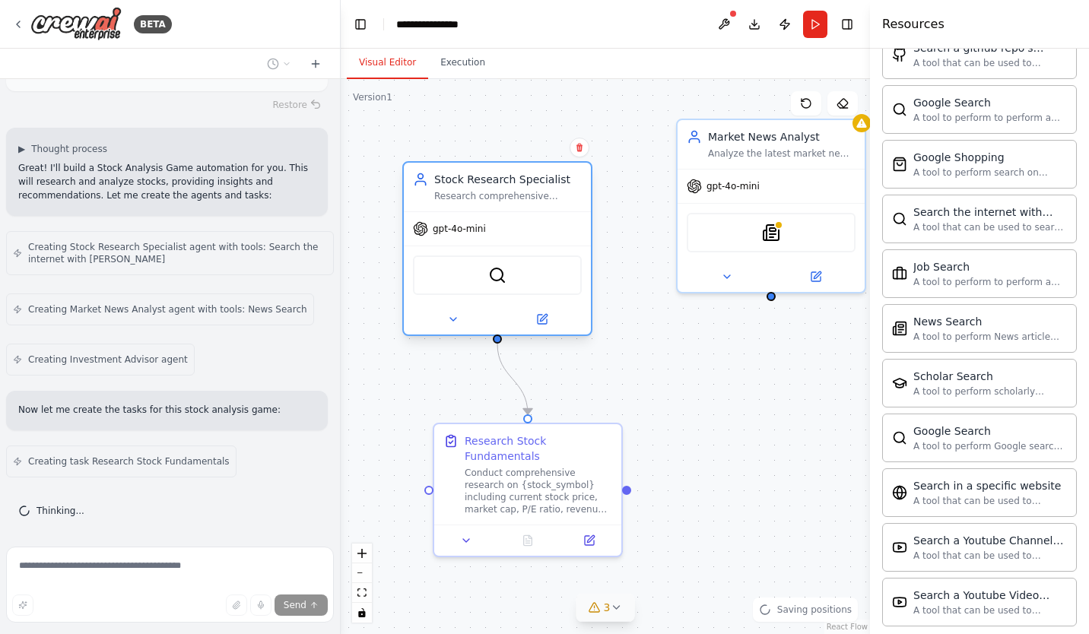
drag, startPoint x: 430, startPoint y: 192, endPoint x: 505, endPoint y: 186, distance: 75.5
click at [505, 186] on div "Stock Research Specialist Research comprehensive information about {stock_symbo…" at bounding box center [508, 187] width 148 height 30
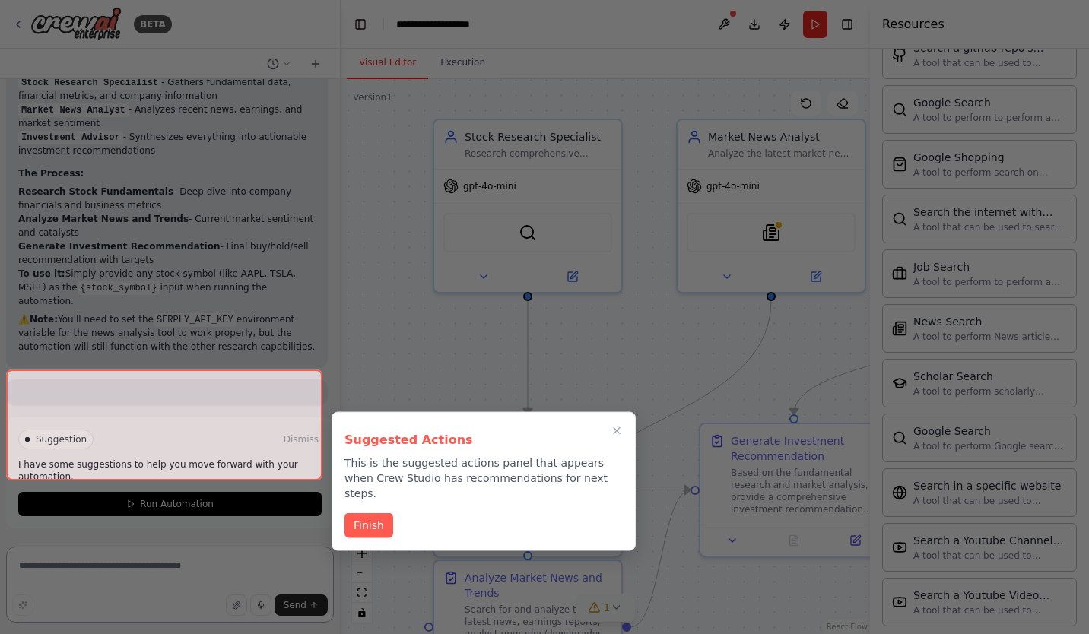
scroll to position [1892, 0]
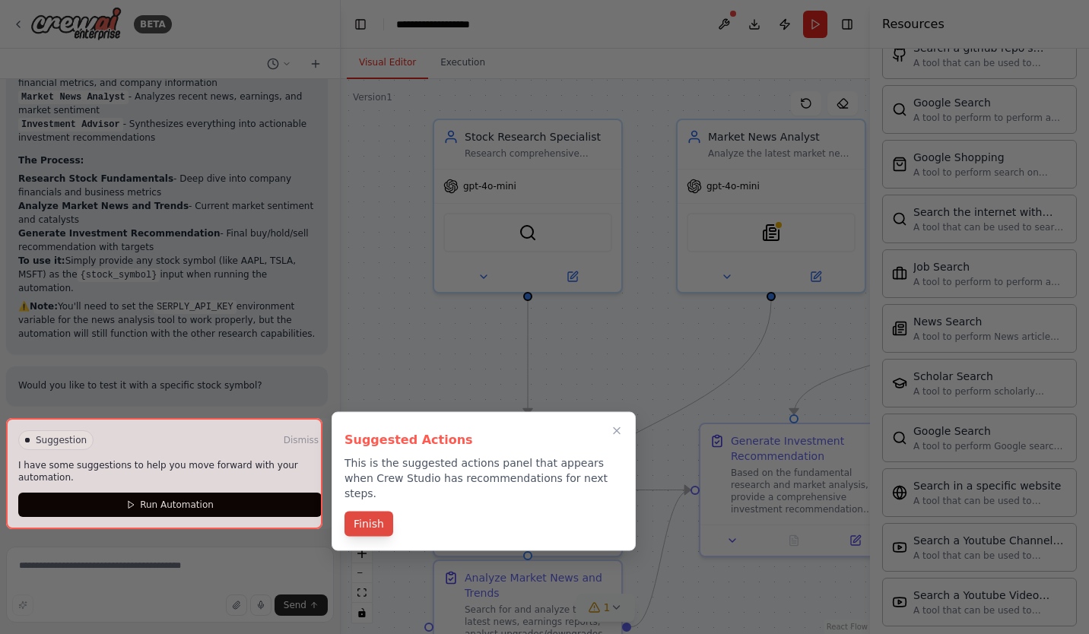
click at [359, 512] on button "Finish" at bounding box center [368, 524] width 49 height 25
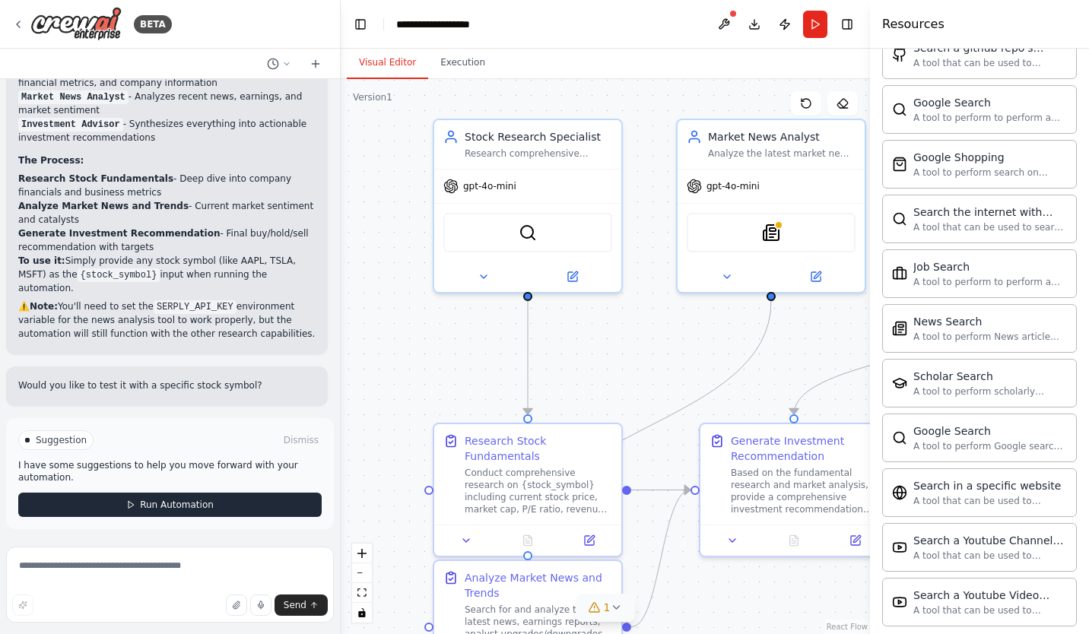
click at [207, 510] on span "Run Automation" at bounding box center [177, 505] width 74 height 12
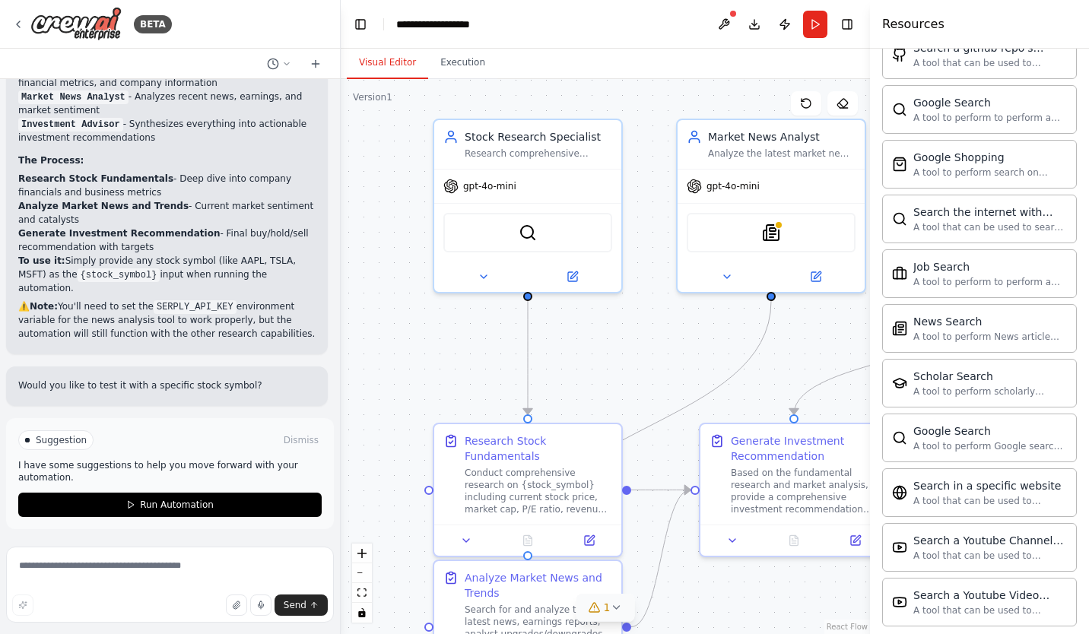
scroll to position [1769, 0]
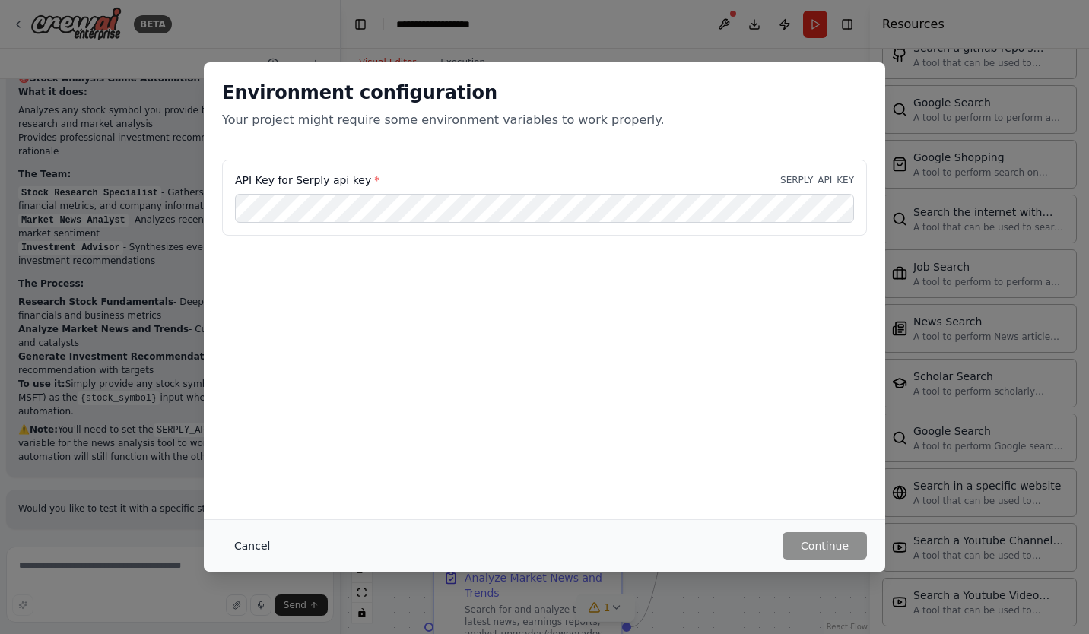
click at [259, 548] on button "Cancel" at bounding box center [252, 545] width 60 height 27
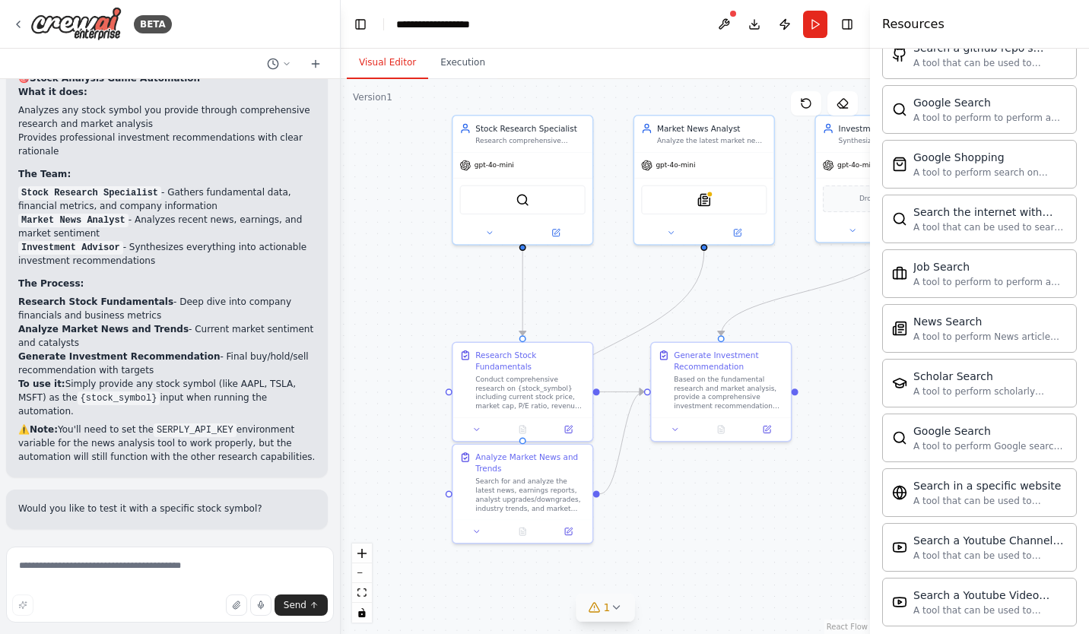
click at [849, 397] on div ".deletable-edge-delete-btn { width: 20px; height: 20px; border: 0px solid #ffff…" at bounding box center [605, 356] width 529 height 555
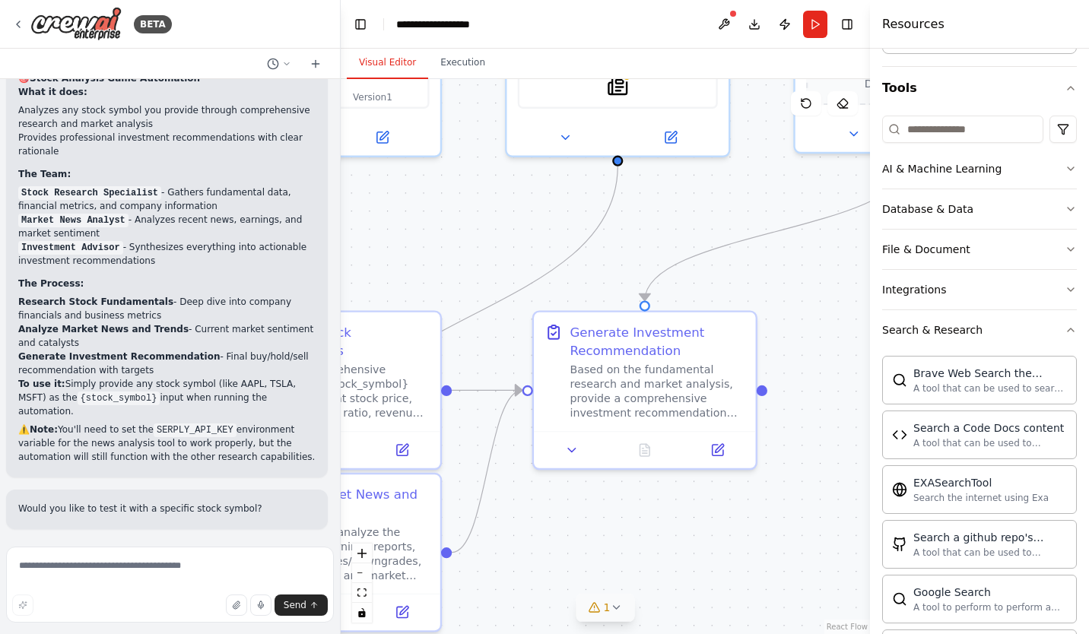
scroll to position [0, 0]
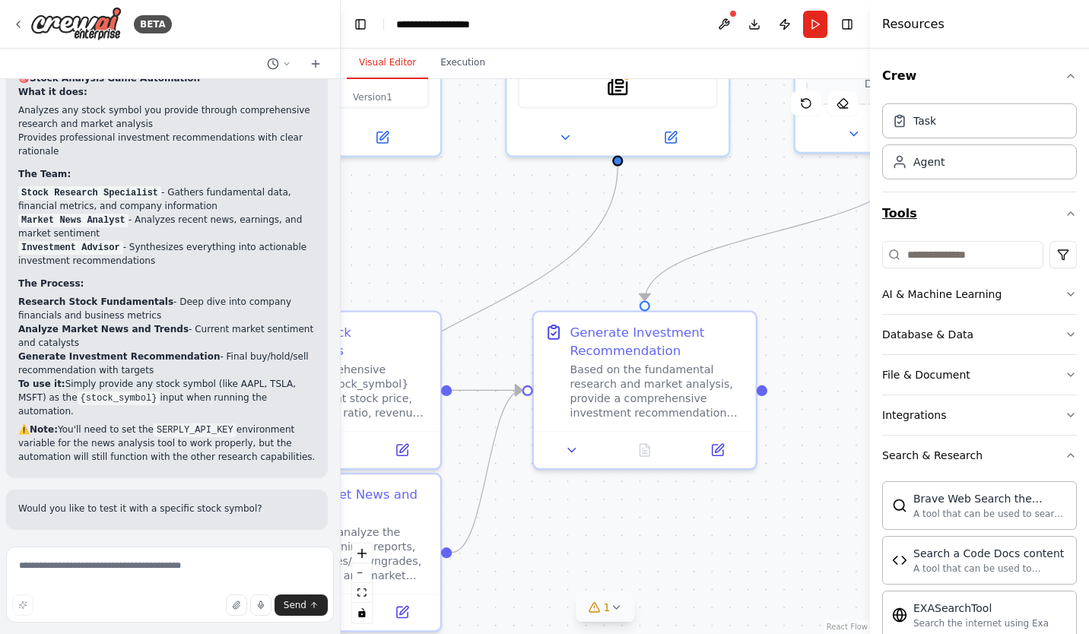
click at [1064, 211] on icon "button" at bounding box center [1070, 214] width 12 height 12
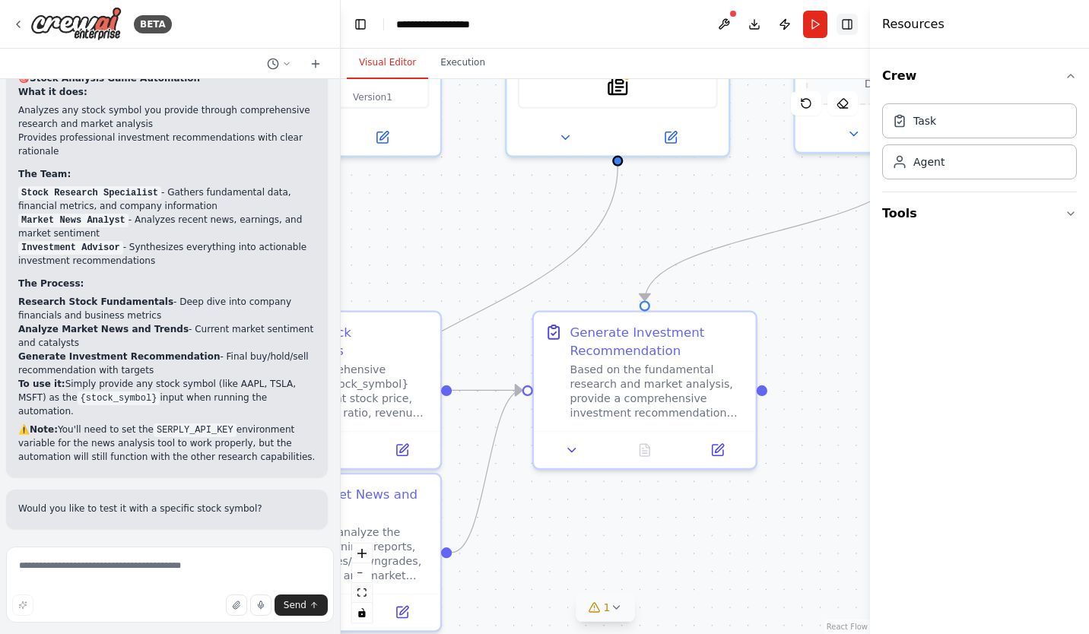
click at [850, 19] on button "Toggle Right Sidebar" at bounding box center [846, 24] width 21 height 21
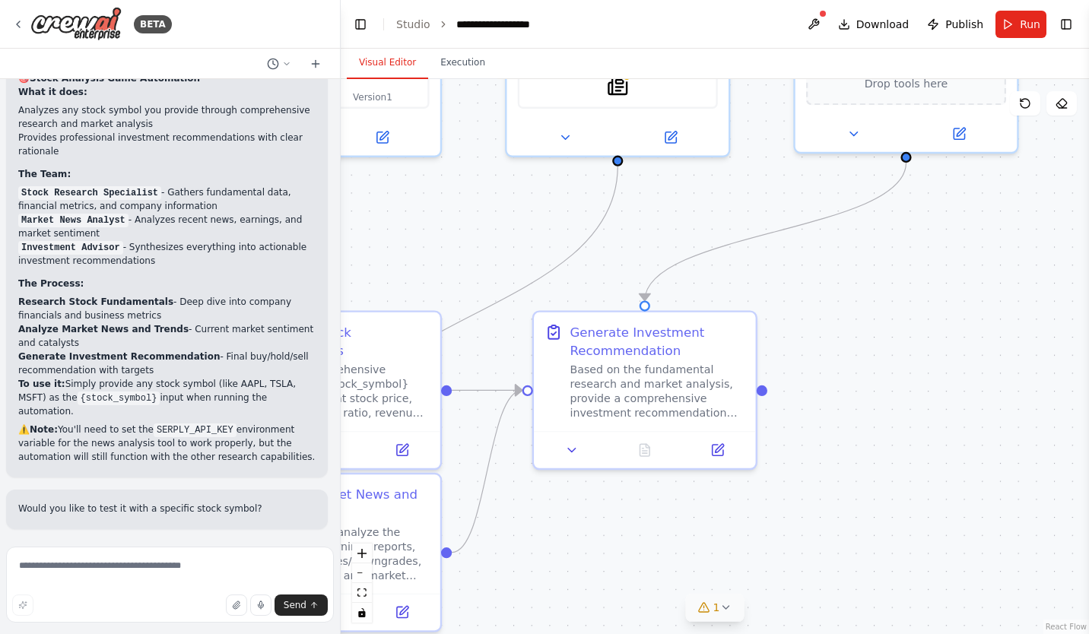
click at [910, 369] on div ".deletable-edge-delete-btn { width: 20px; height: 20px; border: 0px solid #ffff…" at bounding box center [715, 356] width 748 height 555
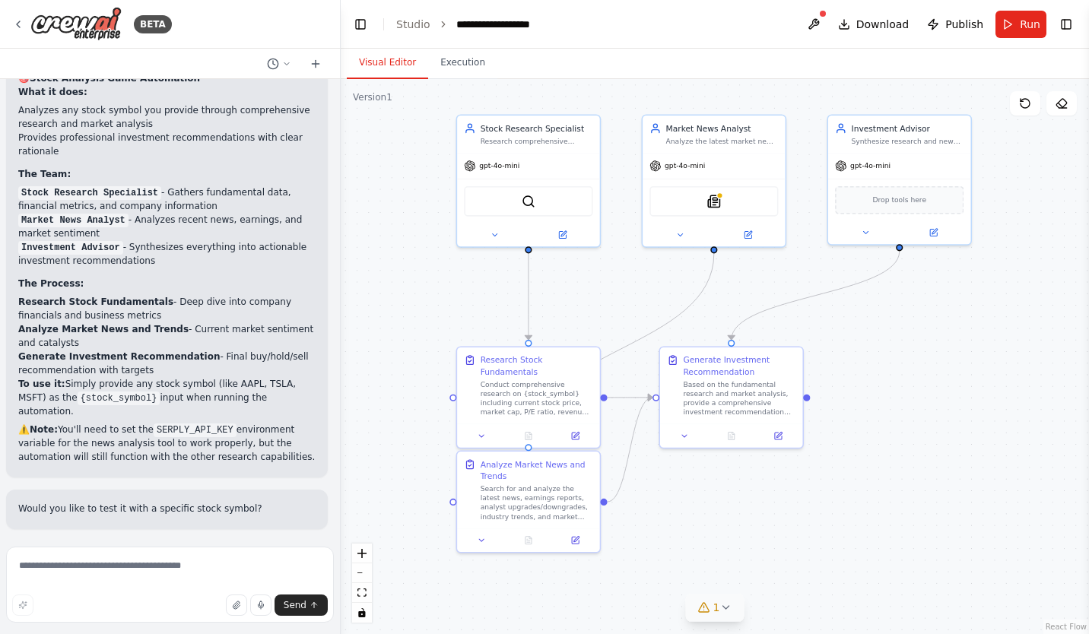
click at [398, 178] on div ".deletable-edge-delete-btn { width: 20px; height: 20px; border: 0px solid #ffff…" at bounding box center [715, 356] width 748 height 555
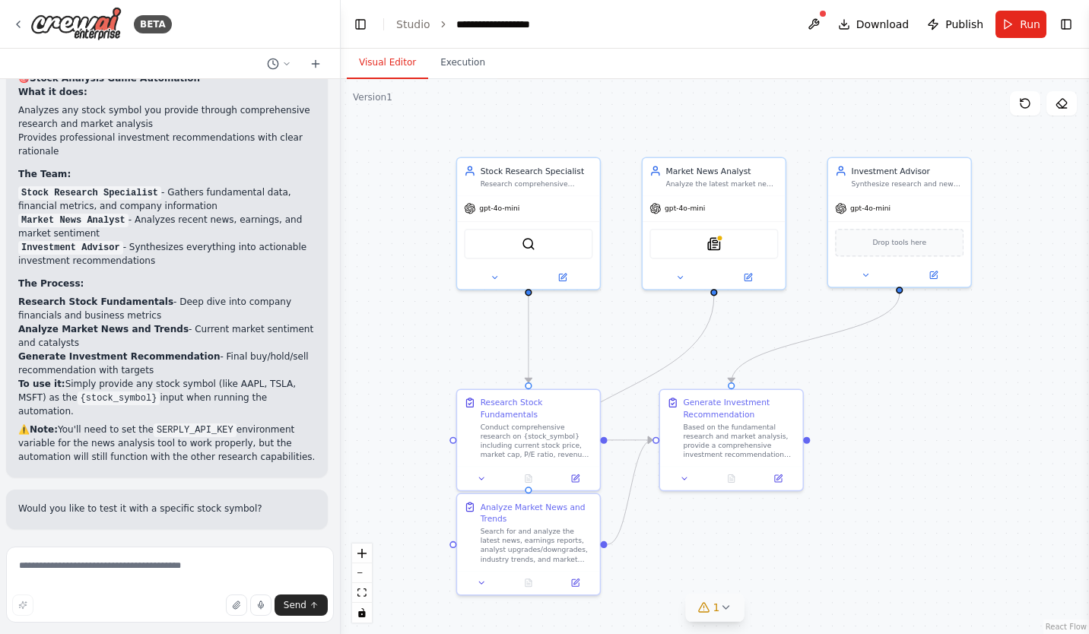
drag, startPoint x: 395, startPoint y: 163, endPoint x: 395, endPoint y: 205, distance: 42.6
click at [395, 205] on div ".deletable-edge-delete-btn { width: 20px; height: 20px; border: 0px solid #ffff…" at bounding box center [715, 356] width 748 height 555
click at [401, 210] on div ".deletable-edge-delete-btn { width: 20px; height: 20px; border: 0px solid #ffff…" at bounding box center [715, 356] width 748 height 555
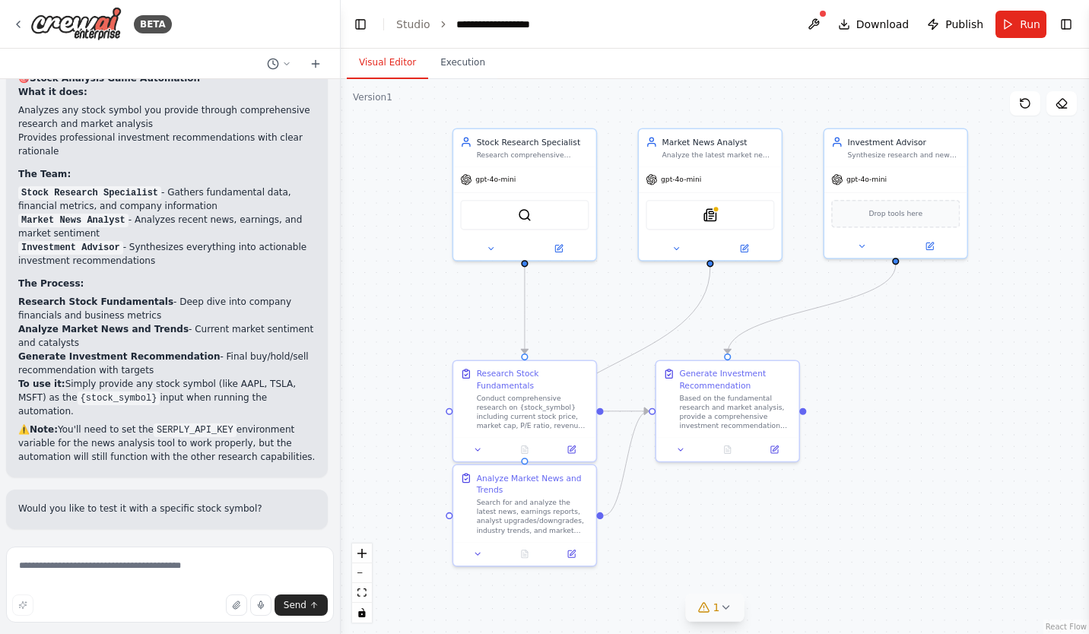
drag, startPoint x: 413, startPoint y: 259, endPoint x: 409, endPoint y: 230, distance: 29.1
click at [409, 230] on div ".deletable-edge-delete-btn { width: 20px; height: 20px; border: 0px solid #ffff…" at bounding box center [715, 356] width 748 height 555
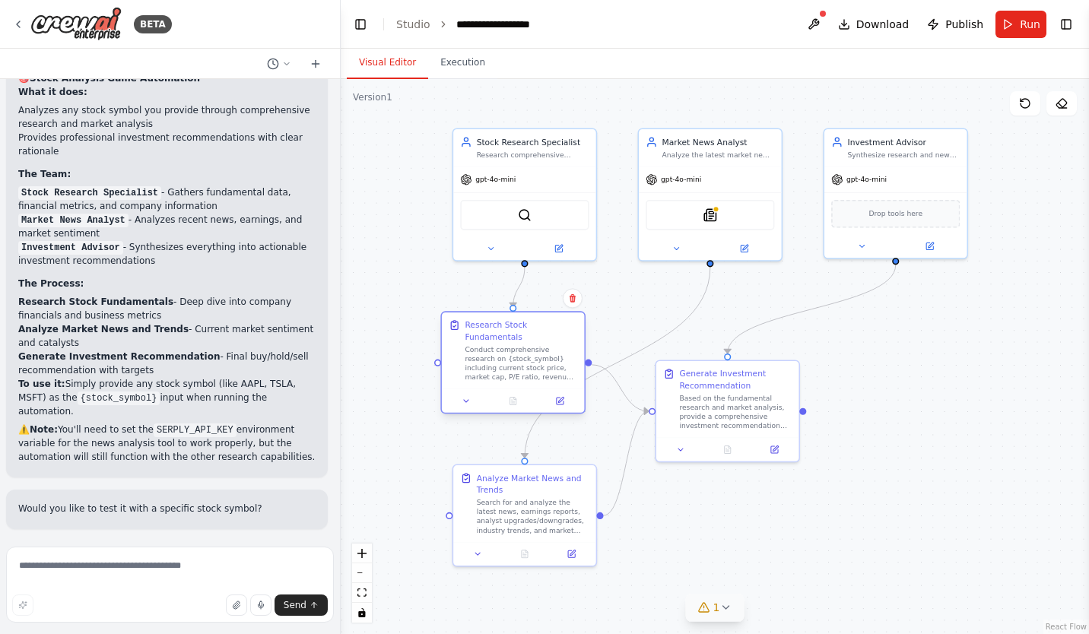
drag, startPoint x: 503, startPoint y: 387, endPoint x: 488, endPoint y: 338, distance: 51.5
click at [488, 338] on div "Research Stock Fundamentals" at bounding box center [521, 330] width 113 height 23
drag, startPoint x: 511, startPoint y: 334, endPoint x: 513, endPoint y: 351, distance: 17.6
click at [513, 351] on div "Research Stock Fundamentals" at bounding box center [521, 342] width 113 height 23
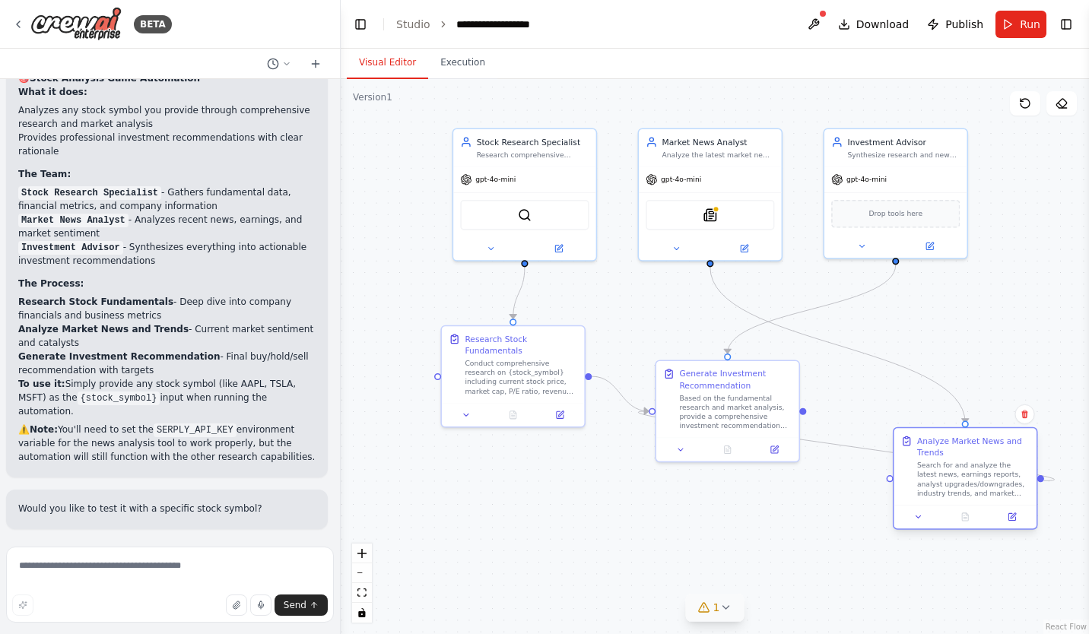
drag, startPoint x: 519, startPoint y: 492, endPoint x: 925, endPoint y: 445, distance: 408.0
click at [925, 445] on div "Analyze Market News and Trends" at bounding box center [973, 446] width 113 height 23
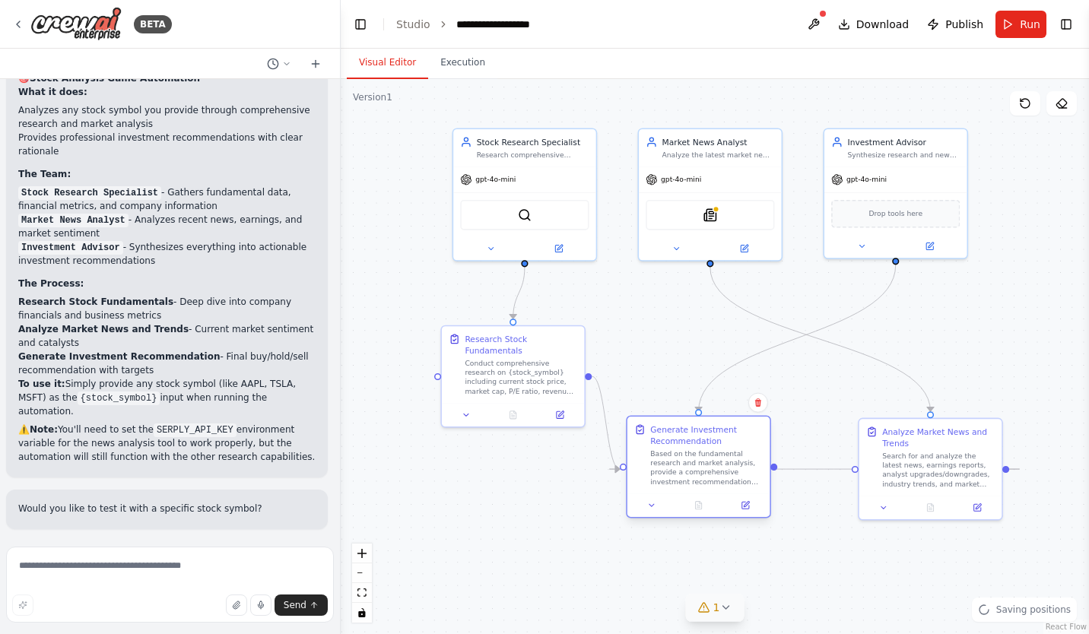
drag, startPoint x: 702, startPoint y: 394, endPoint x: 668, endPoint y: 444, distance: 60.3
click at [668, 449] on div "Based on the fundamental research and market analysis, provide a comprehensive …" at bounding box center [706, 467] width 113 height 37
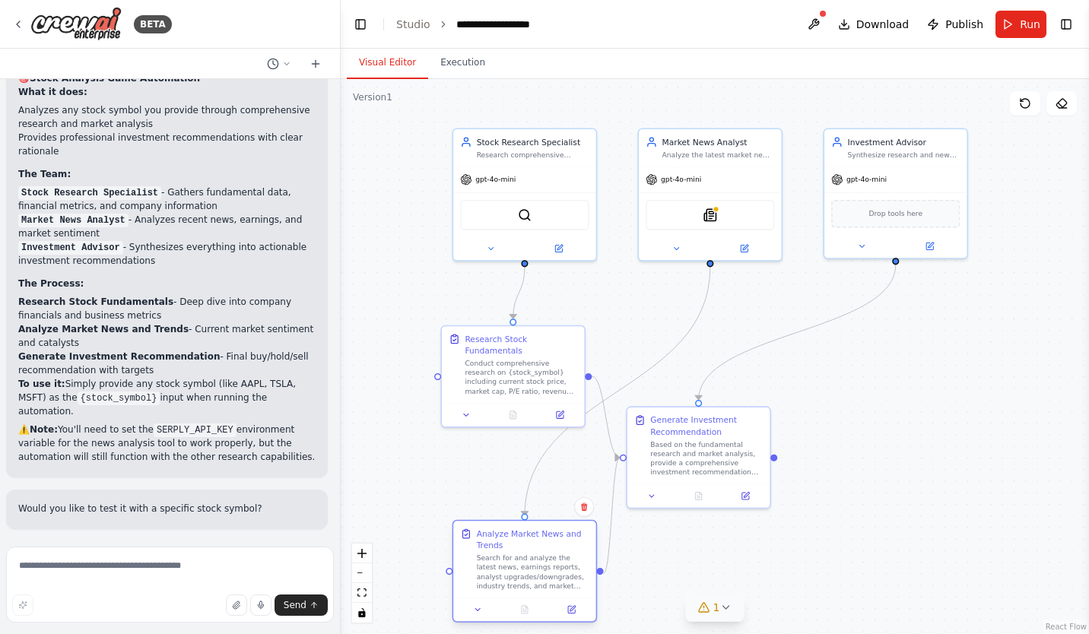
drag, startPoint x: 915, startPoint y: 445, endPoint x: 516, endPoint y: 544, distance: 412.2
click at [516, 544] on div "Analyze Market News and Trends" at bounding box center [533, 539] width 113 height 23
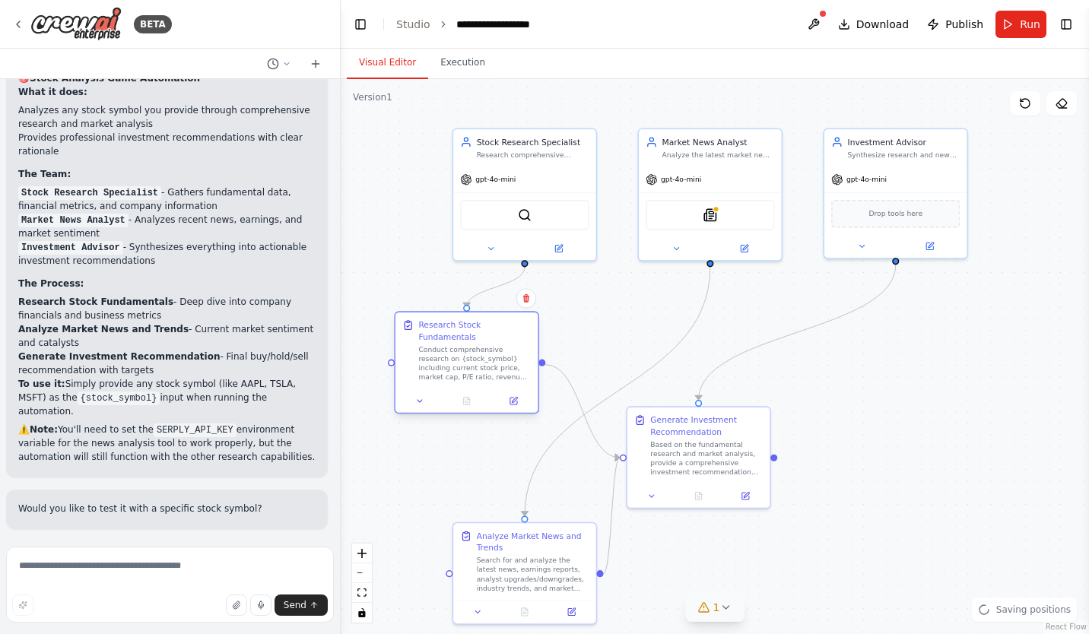
drag, startPoint x: 521, startPoint y: 348, endPoint x: 476, endPoint y: 342, distance: 45.3
click at [476, 342] on div "Research Stock Fundamentals" at bounding box center [474, 330] width 113 height 23
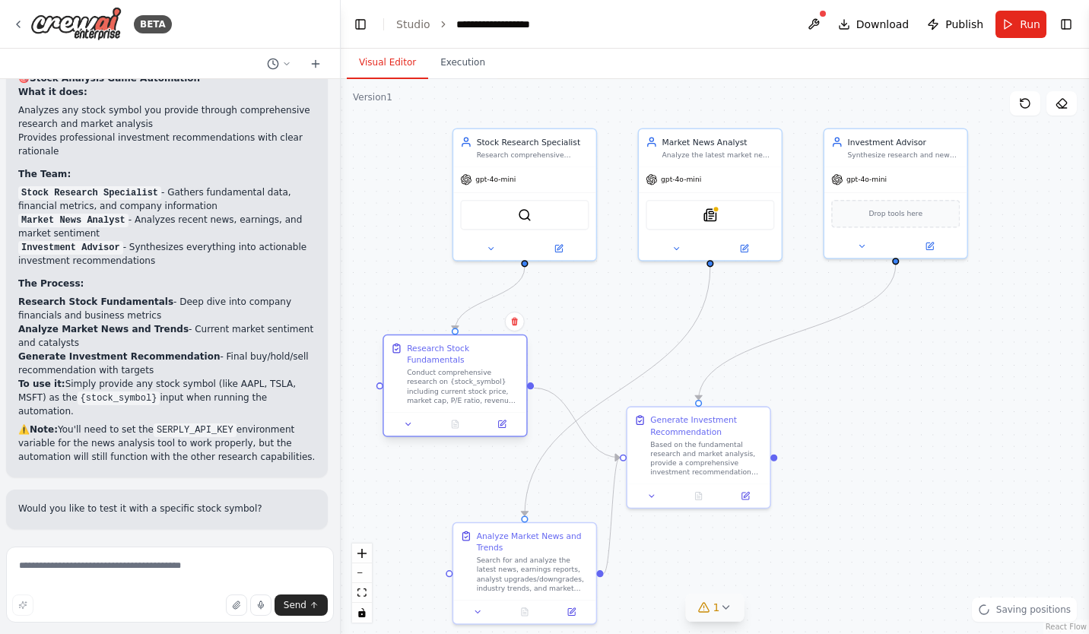
drag, startPoint x: 476, startPoint y: 329, endPoint x: 469, endPoint y: 353, distance: 24.5
click at [469, 353] on div "Research Stock Fundamentals" at bounding box center [463, 354] width 113 height 23
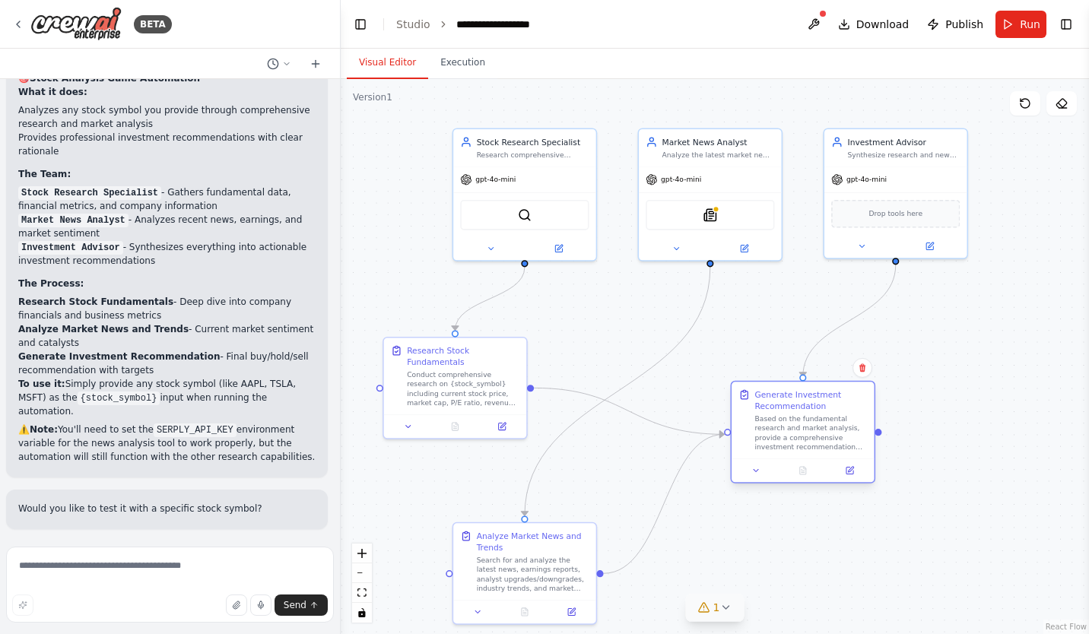
drag, startPoint x: 717, startPoint y: 447, endPoint x: 827, endPoint y: 422, distance: 113.1
click at [827, 422] on div "Based on the fundamental research and market analysis, provide a comprehensive …" at bounding box center [811, 432] width 113 height 37
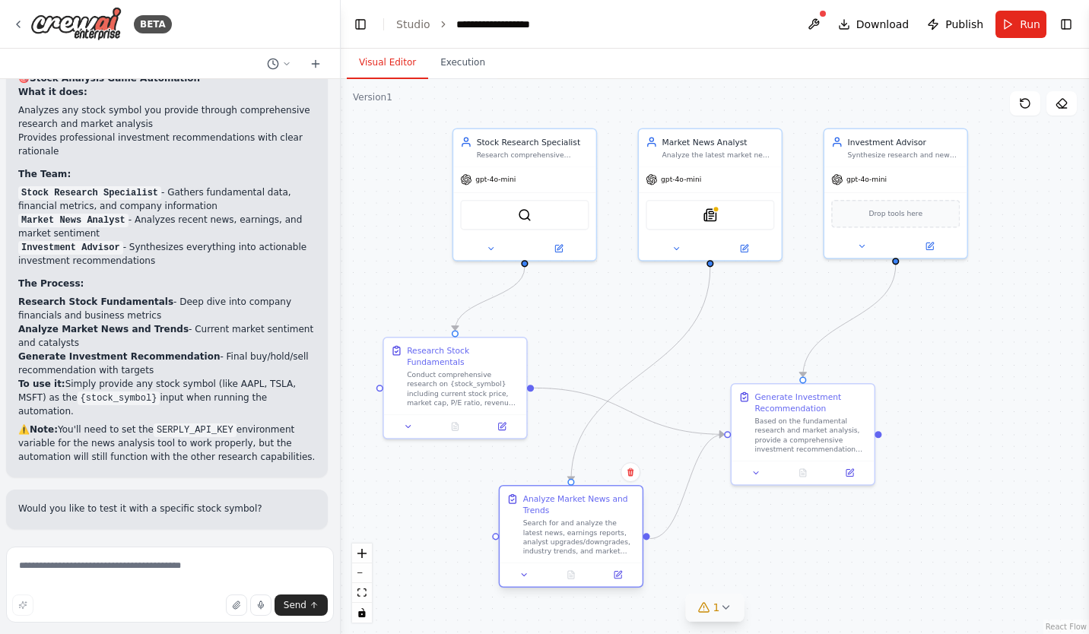
drag, startPoint x: 555, startPoint y: 557, endPoint x: 601, endPoint y: 521, distance: 58.6
click at [601, 521] on div "Search for and analyze the latest news, earnings reports, analyst upgrades/down…" at bounding box center [579, 537] width 113 height 37
click at [406, 284] on div ".deletable-edge-delete-btn { width: 20px; height: 20px; border: 0px solid #ffff…" at bounding box center [715, 356] width 748 height 555
click at [235, 357] on li "Generate Investment Recommendation - Final buy/hold/sell recommendation with ta…" at bounding box center [166, 363] width 297 height 27
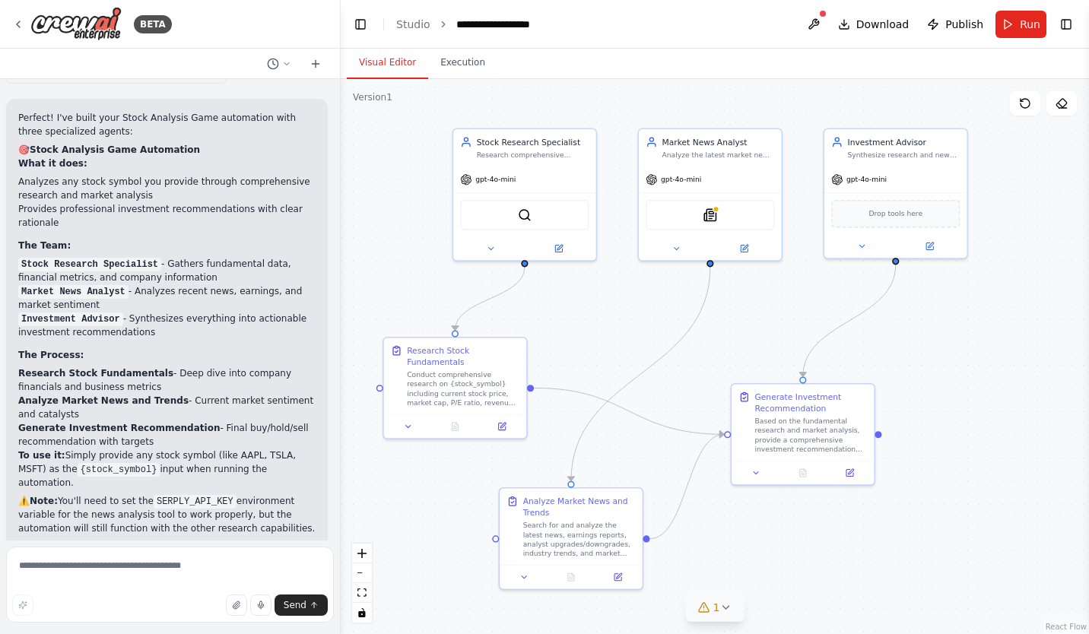
scroll to position [1769, 0]
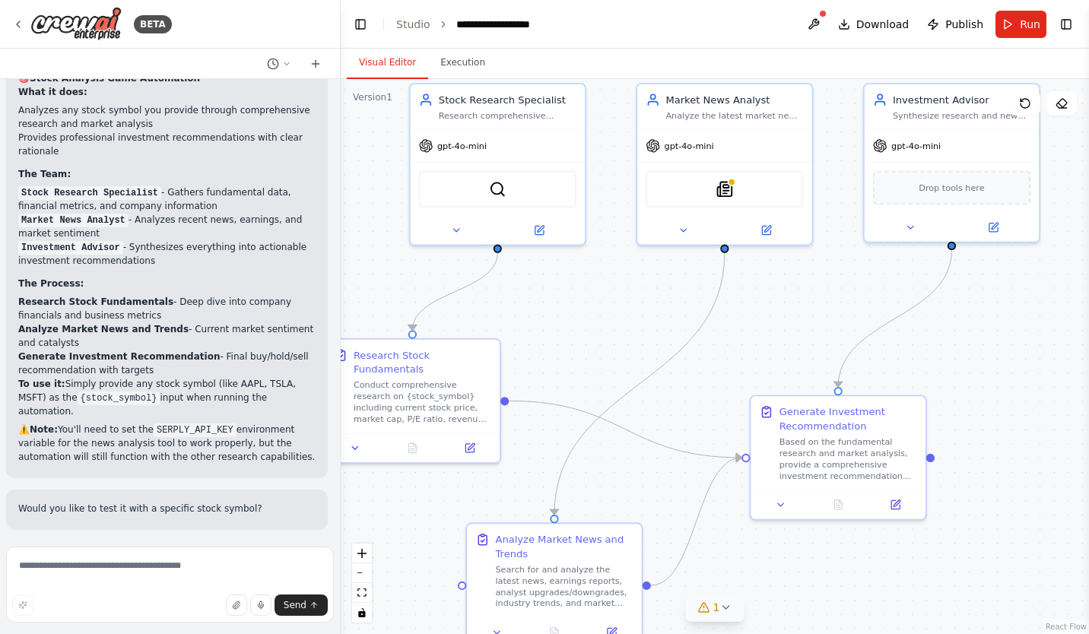
drag, startPoint x: 612, startPoint y: 427, endPoint x: 731, endPoint y: 582, distance: 195.7
click at [731, 582] on div ".deletable-edge-delete-btn { width: 20px; height: 20px; border: 0px solid #ffff…" at bounding box center [715, 356] width 748 height 555
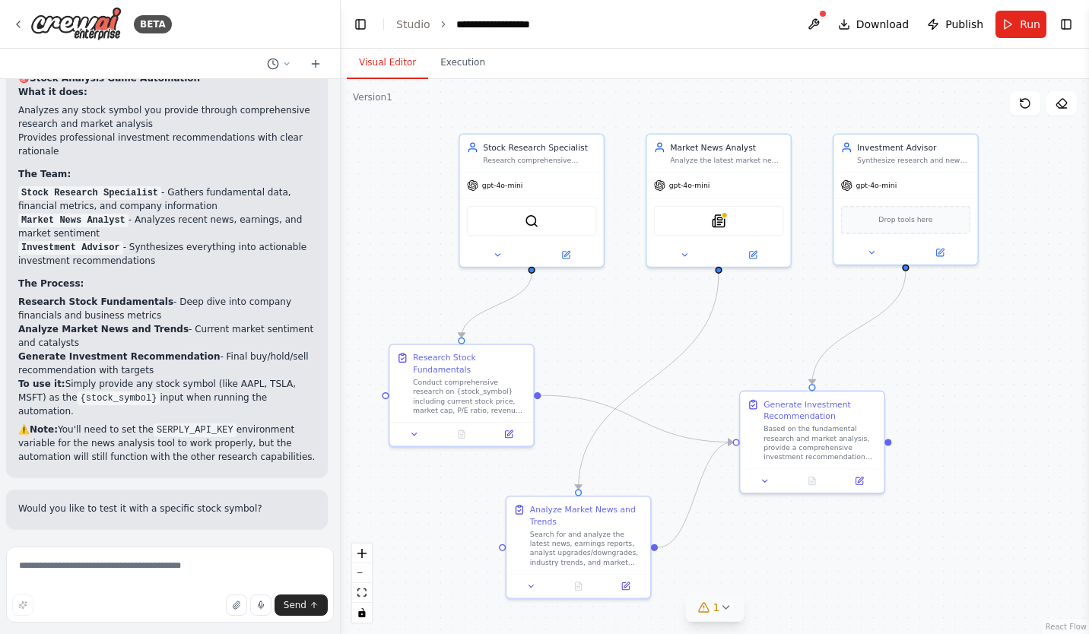
drag, startPoint x: 669, startPoint y: 505, endPoint x: 662, endPoint y: 471, distance: 34.3
click at [662, 471] on div ".deletable-edge-delete-btn { width: 20px; height: 20px; border: 0px solid #ffff…" at bounding box center [715, 356] width 748 height 555
click at [533, 229] on div "SerperDevTool" at bounding box center [532, 219] width 130 height 30
click at [534, 219] on img at bounding box center [532, 218] width 14 height 14
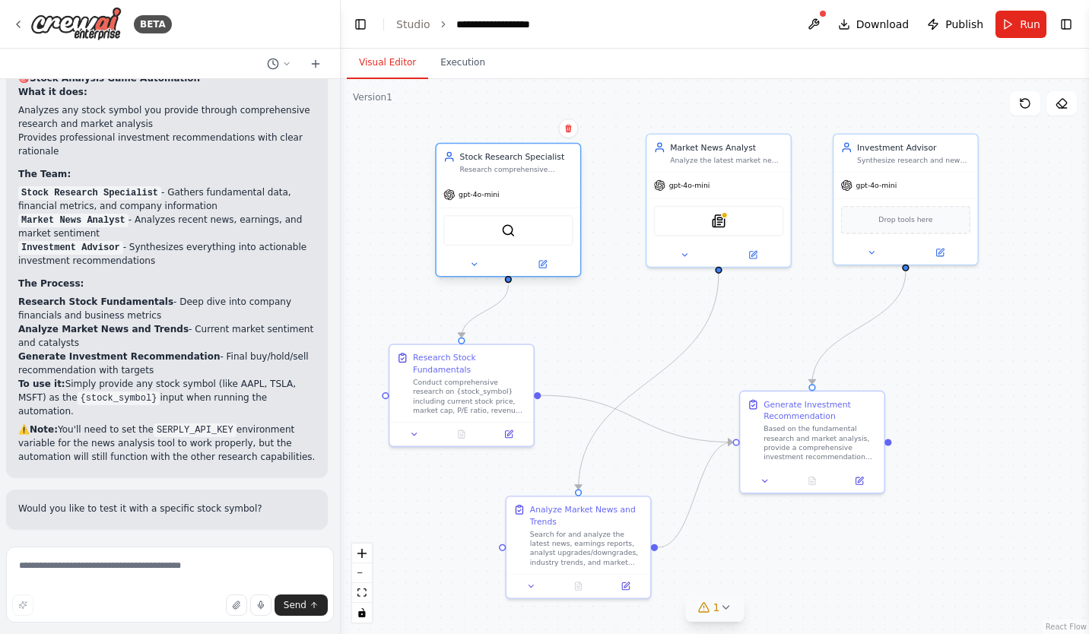
drag, startPoint x: 550, startPoint y: 167, endPoint x: 526, endPoint y: 179, distance: 26.5
click at [526, 179] on div "Stock Research Specialist Research comprehensive information about {stock_symbo…" at bounding box center [508, 162] width 144 height 37
click at [575, 536] on div "Search for and analyze the latest news, earnings reports, analyst upgrades/down…" at bounding box center [586, 545] width 113 height 37
click at [574, 547] on div "Search for and analyze the latest news, earnings reports, analyst upgrades/down…" at bounding box center [586, 545] width 113 height 37
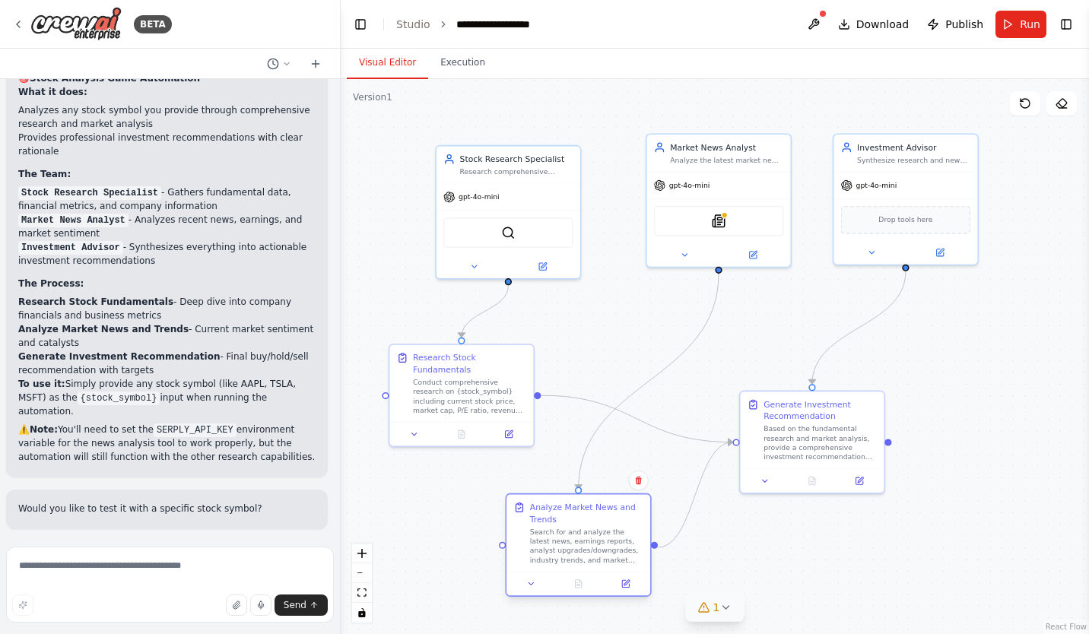
click at [571, 546] on div "Search for and analyze the latest news, earnings reports, analyst upgrades/down…" at bounding box center [586, 545] width 113 height 37
drag, startPoint x: 573, startPoint y: 530, endPoint x: 573, endPoint y: 513, distance: 16.7
click at [573, 513] on div "Analyze Market News and Trends Search for and analyze the latest news, earnings…" at bounding box center [586, 521] width 113 height 63
click at [626, 575] on icon at bounding box center [625, 572] width 7 height 7
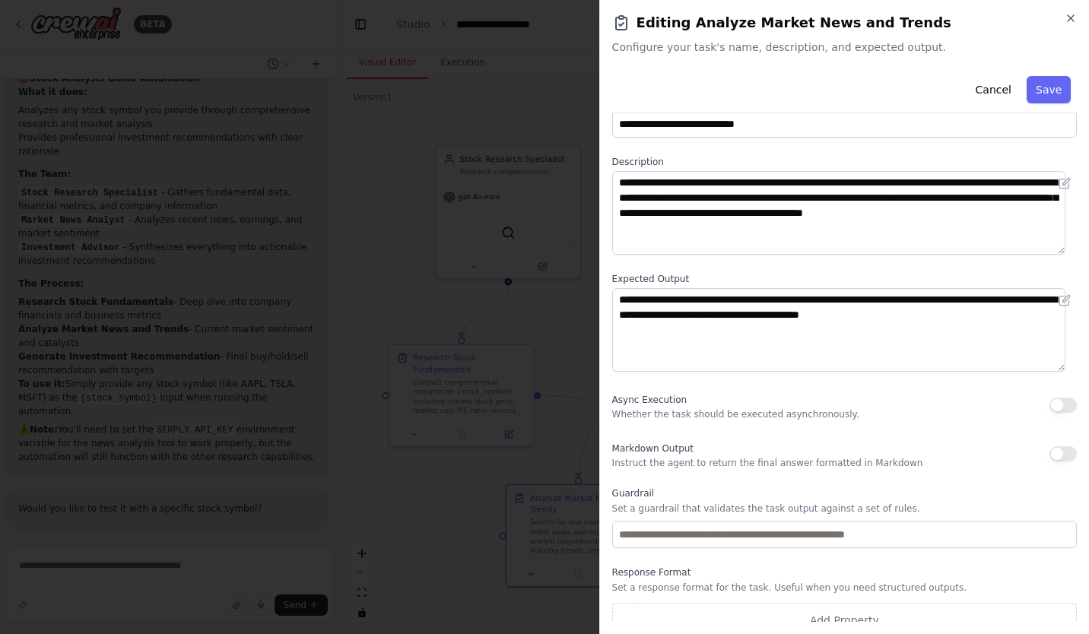
scroll to position [52, 0]
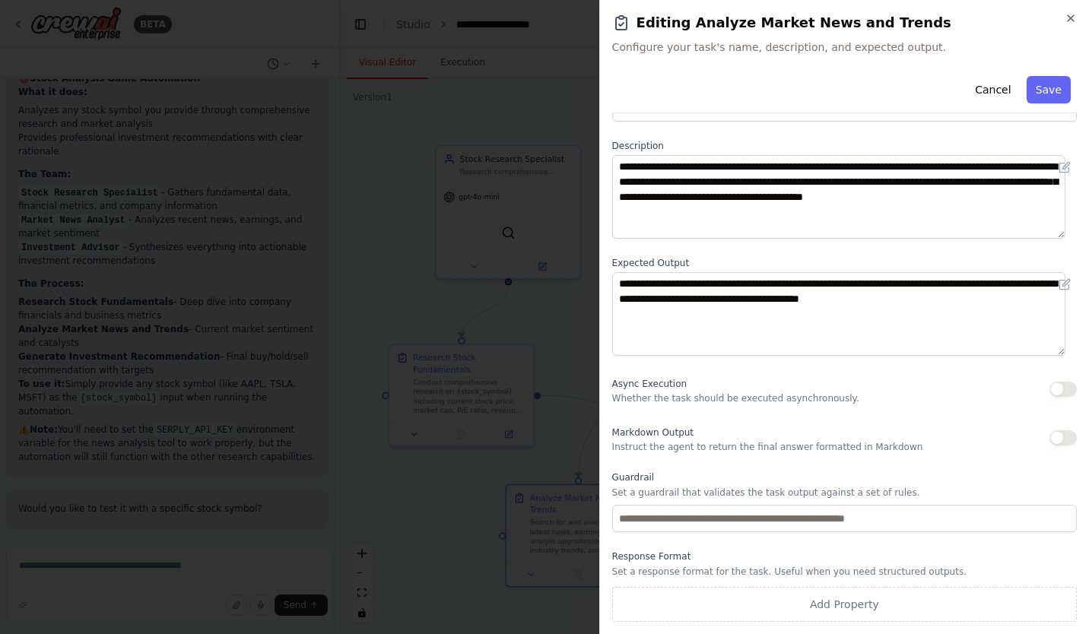
click at [769, 256] on div "**********" at bounding box center [844, 319] width 465 height 604
click at [769, 255] on div "**********" at bounding box center [844, 319] width 465 height 604
click at [795, 254] on div "**********" at bounding box center [844, 319] width 465 height 604
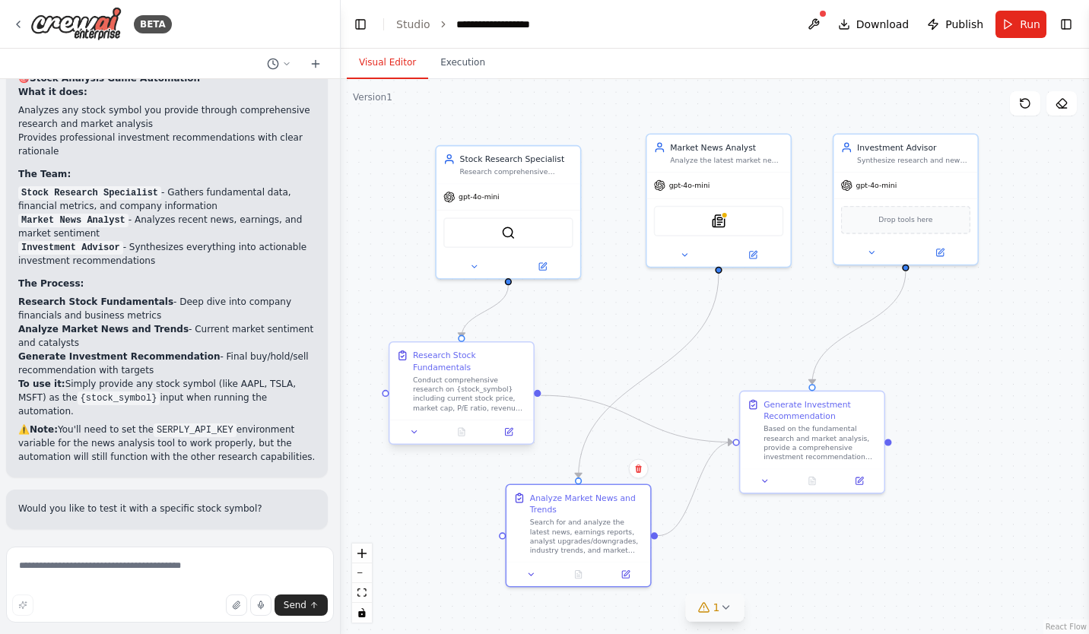
click at [491, 361] on div "Research Stock Fundamentals" at bounding box center [469, 362] width 113 height 24
click at [822, 416] on div "Generate Investment Recommendation" at bounding box center [819, 408] width 113 height 24
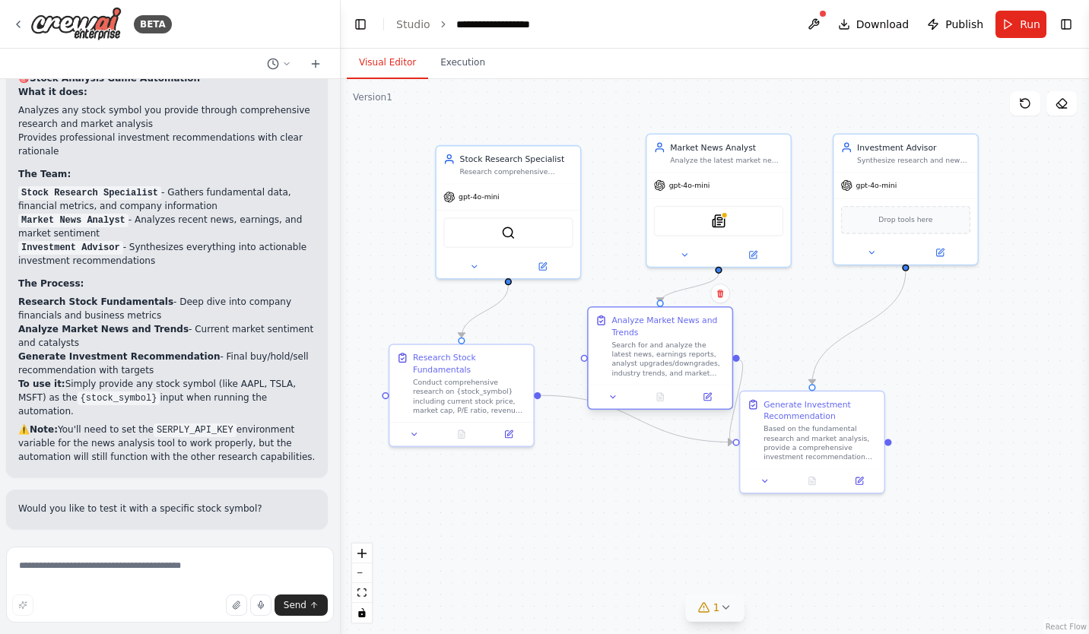
drag, startPoint x: 584, startPoint y: 543, endPoint x: 660, endPoint y: 372, distance: 187.2
click at [660, 372] on div "Search for and analyze the latest news, earnings reports, analyst upgrades/down…" at bounding box center [667, 359] width 113 height 37
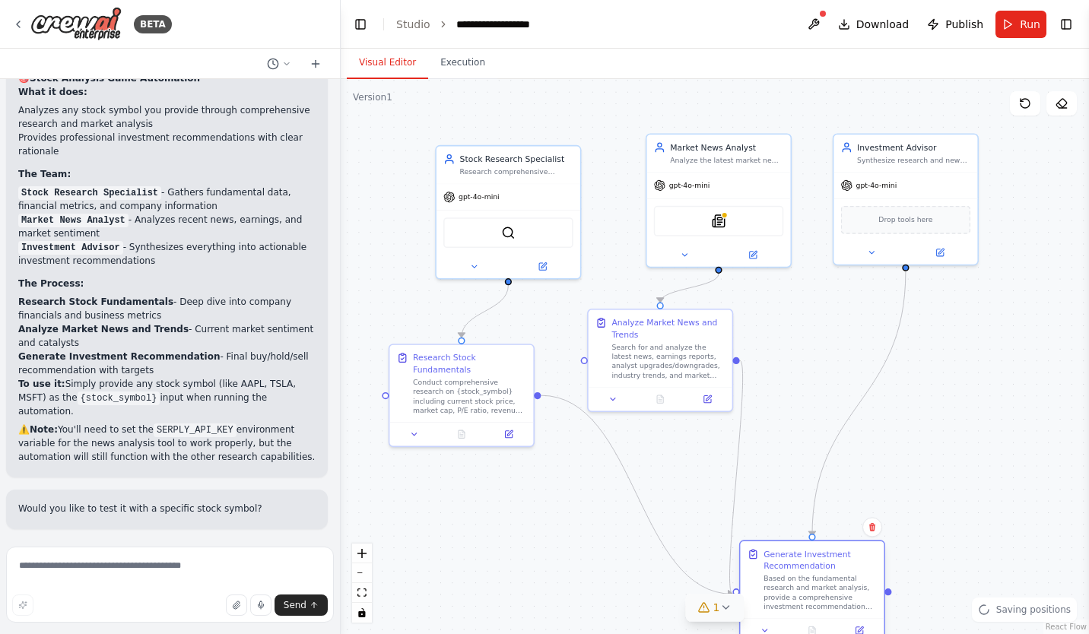
drag, startPoint x: 793, startPoint y: 418, endPoint x: 791, endPoint y: 566, distance: 147.5
click at [791, 566] on div "Generate Investment Recommendation" at bounding box center [819, 560] width 113 height 24
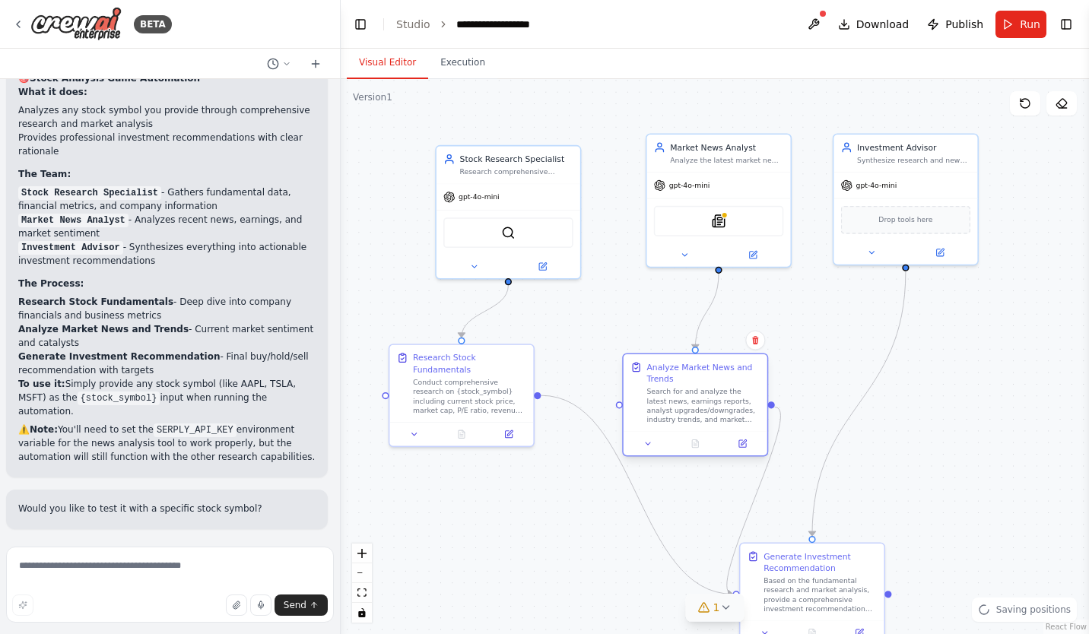
drag, startPoint x: 658, startPoint y: 338, endPoint x: 696, endPoint y: 387, distance: 61.8
click at [696, 387] on div "Analyze Market News and Trends Search for and analyze the latest news, earnings…" at bounding box center [702, 392] width 113 height 63
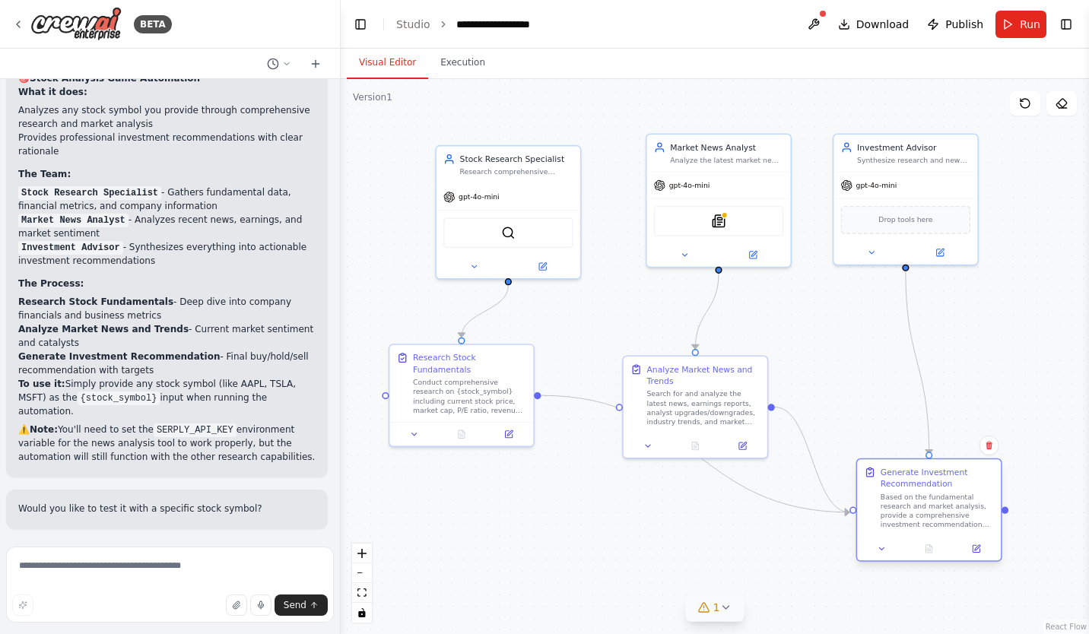
drag, startPoint x: 814, startPoint y: 567, endPoint x: 931, endPoint y: 487, distance: 142.4
click at [931, 487] on div "Generate Investment Recommendation" at bounding box center [936, 479] width 113 height 24
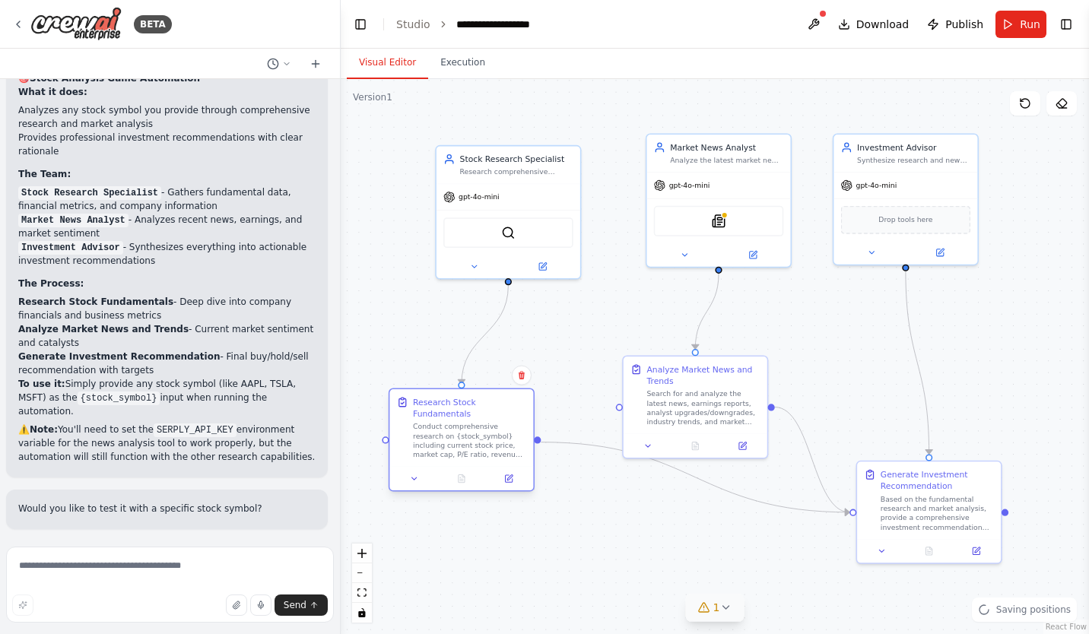
drag, startPoint x: 476, startPoint y: 358, endPoint x: 481, endPoint y: 402, distance: 44.4
click at [481, 402] on div "Research Stock Fundamentals" at bounding box center [469, 408] width 113 height 24
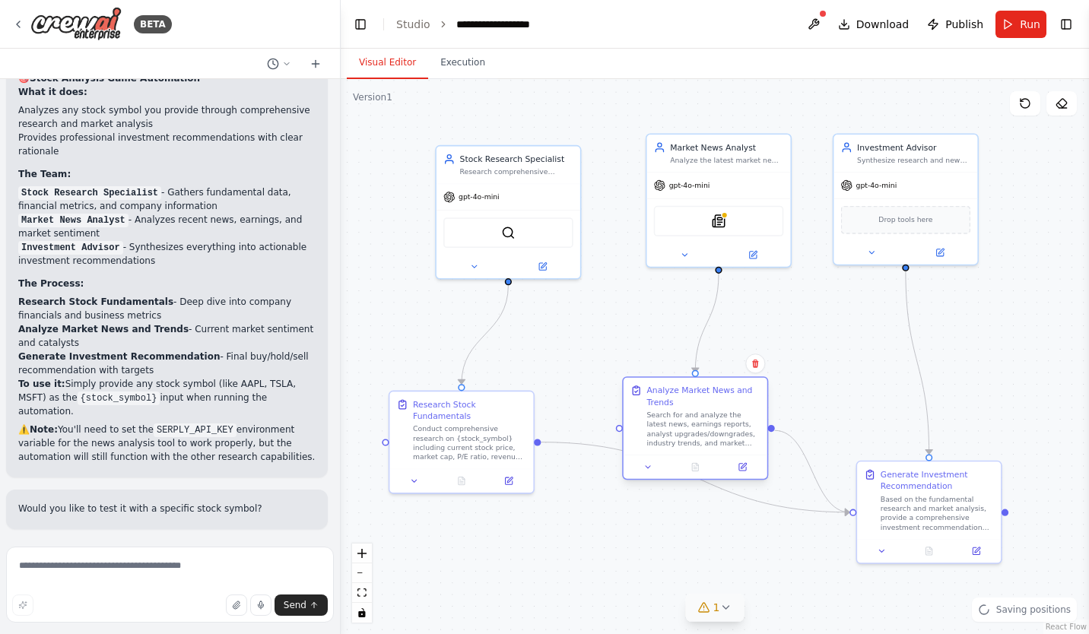
drag, startPoint x: 686, startPoint y: 379, endPoint x: 689, endPoint y: 412, distance: 32.8
click at [689, 412] on div "Analyze Market News and Trends Search for and analyze the latest news, earnings…" at bounding box center [702, 416] width 113 height 63
click at [842, 375] on div ".deletable-edge-delete-btn { width: 20px; height: 20px; border: 0px solid #ffff…" at bounding box center [715, 356] width 748 height 555
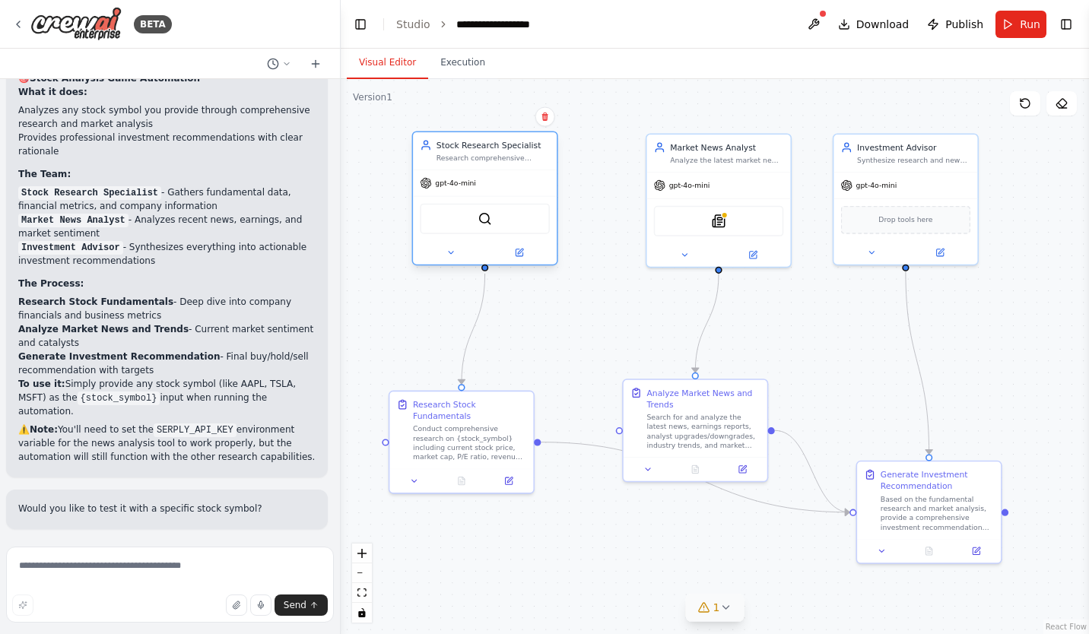
drag, startPoint x: 500, startPoint y: 167, endPoint x: 481, endPoint y: 154, distance: 23.6
click at [481, 154] on div "Research comprehensive information about {stock_symbol} including company funda…" at bounding box center [492, 158] width 113 height 9
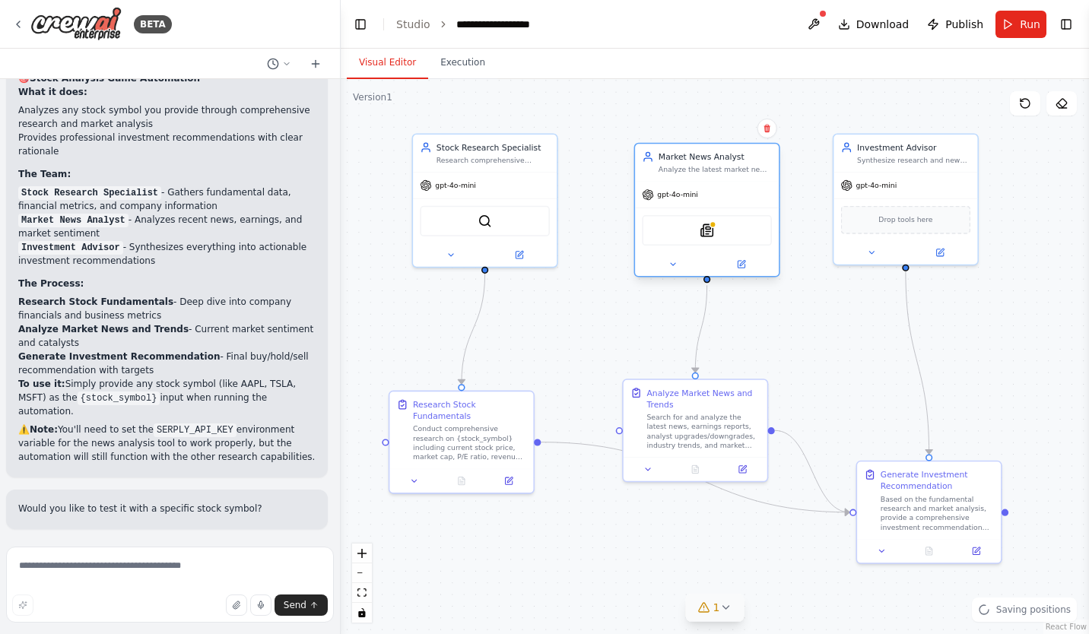
drag, startPoint x: 720, startPoint y: 154, endPoint x: 711, endPoint y: 160, distance: 11.4
click at [711, 160] on div "Market News Analyst Analyze the latest market news, earnings reports, and indus…" at bounding box center [714, 163] width 113 height 24
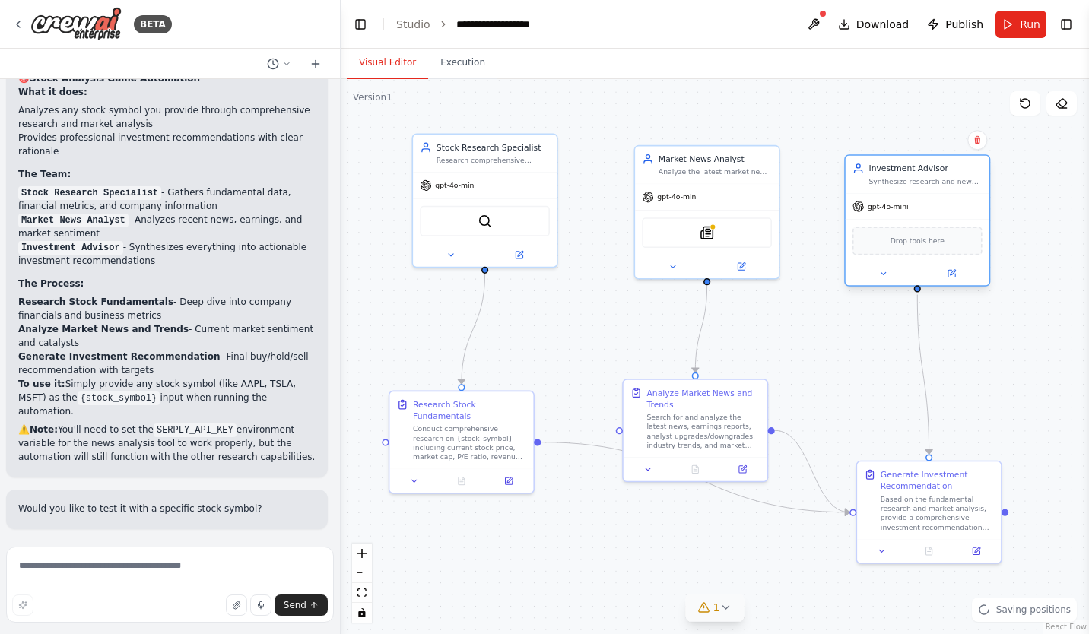
drag, startPoint x: 899, startPoint y: 154, endPoint x: 911, endPoint y: 180, distance: 28.3
click at [911, 180] on div "Synthesize research and news analysis to provide a comprehensive investment rec…" at bounding box center [924, 180] width 113 height 9
click at [577, 330] on div ".deletable-edge-delete-btn { width: 20px; height: 20px; border: 0px solid #ffff…" at bounding box center [715, 356] width 748 height 555
click at [813, 17] on button at bounding box center [813, 24] width 24 height 27
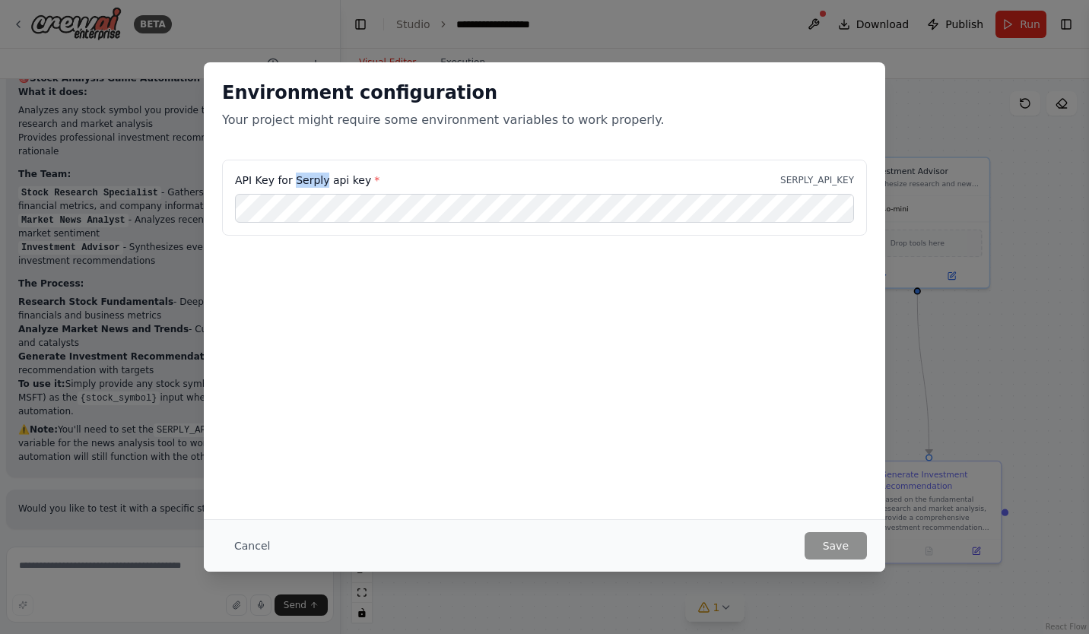
drag, startPoint x: 294, startPoint y: 176, endPoint x: 327, endPoint y: 181, distance: 33.0
click at [327, 181] on label "API Key for Serply api key *" at bounding box center [307, 180] width 144 height 15
copy label "Serply"
click at [617, 313] on div "Environment configuration Your project might require some environment variables…" at bounding box center [544, 290] width 681 height 457
click at [841, 551] on button "Save" at bounding box center [835, 545] width 62 height 27
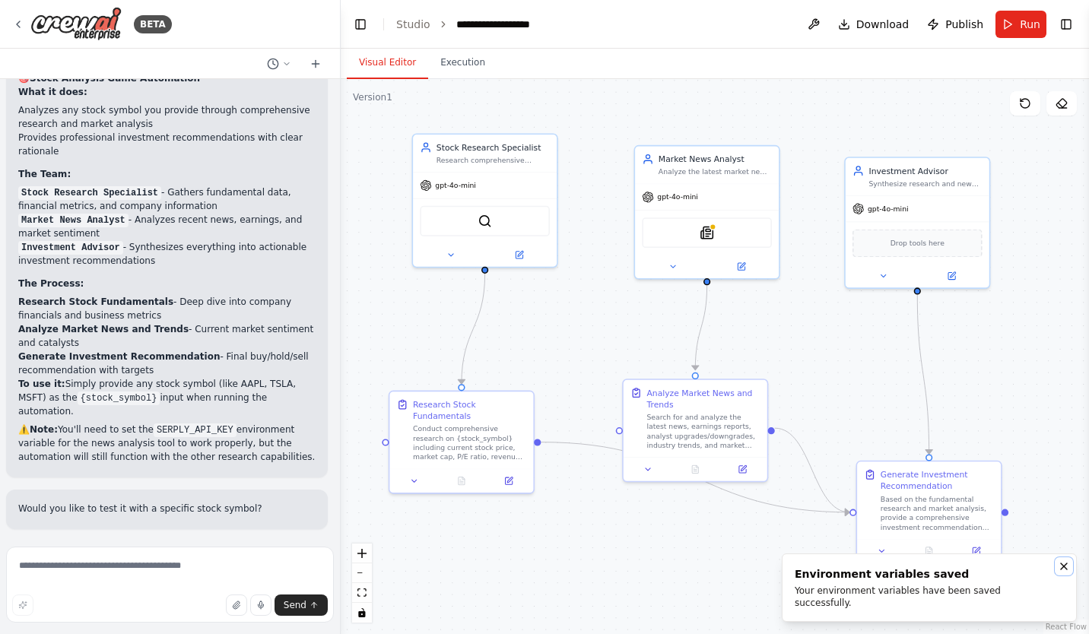
click at [1065, 573] on icon "Notifications (F8)" at bounding box center [1064, 566] width 12 height 12
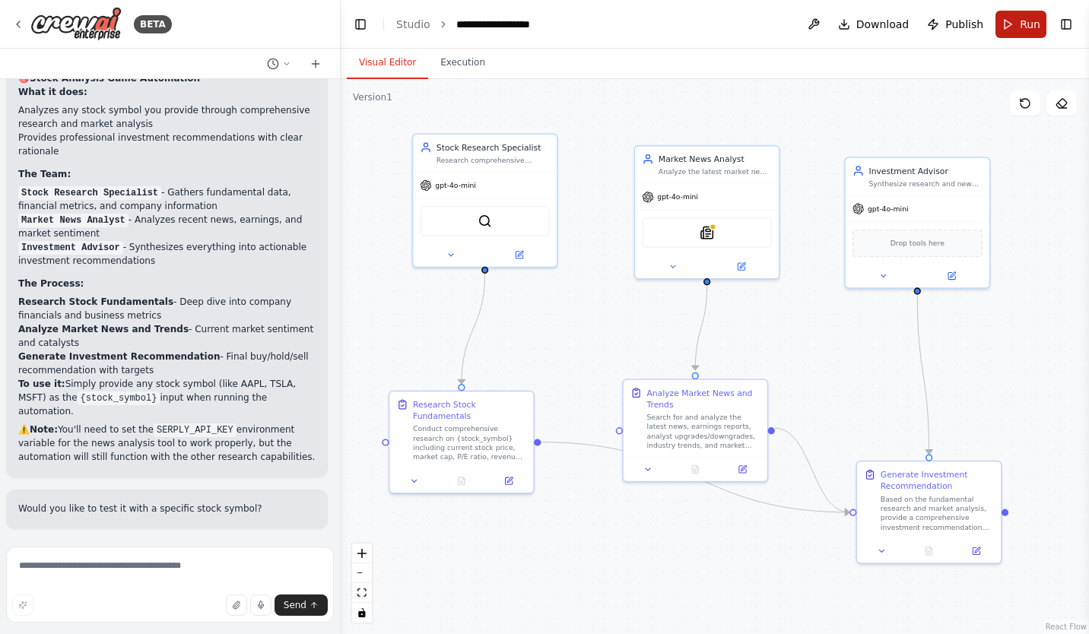
click at [1005, 28] on button "Run" at bounding box center [1020, 24] width 51 height 27
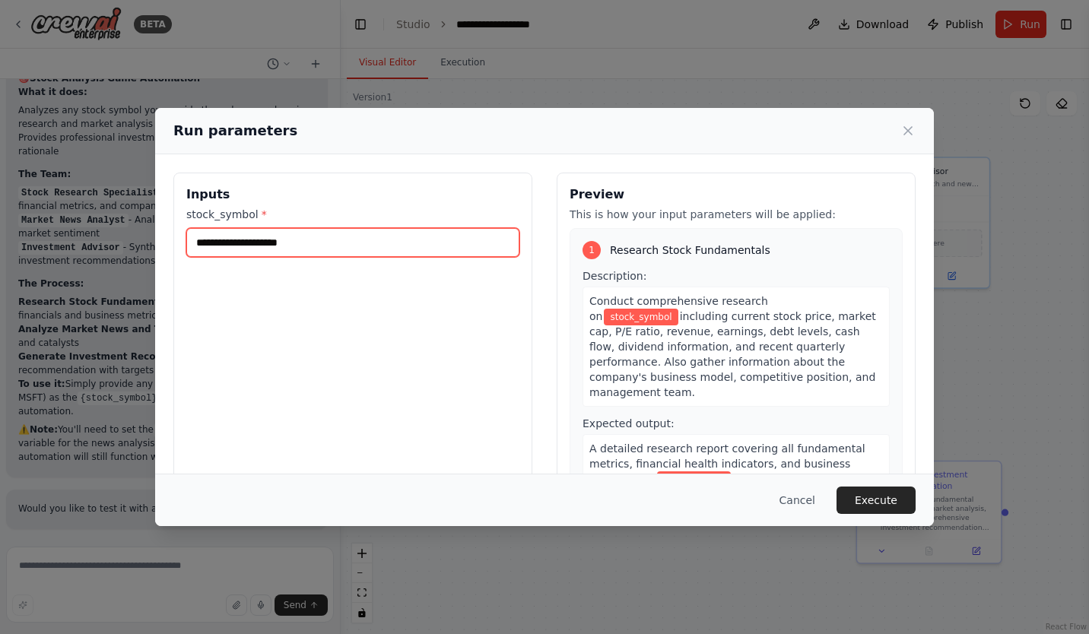
click at [255, 244] on input "stock_symbol *" at bounding box center [352, 242] width 333 height 29
paste input "****"
type input "****"
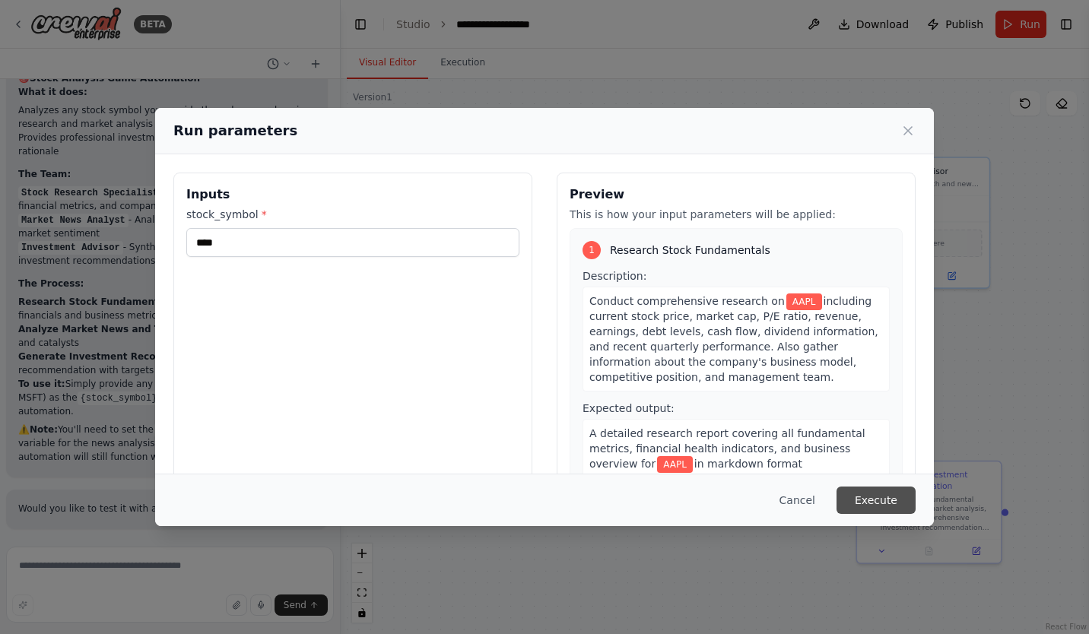
click at [871, 500] on button "Execute" at bounding box center [875, 500] width 79 height 27
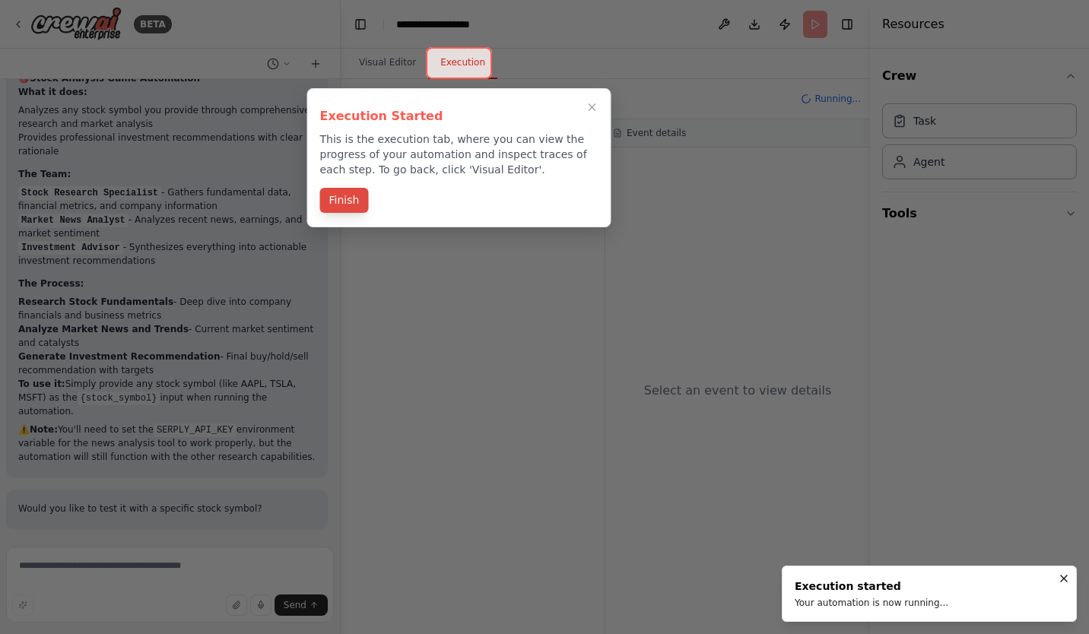
click at [337, 205] on button "Finish" at bounding box center [344, 200] width 49 height 25
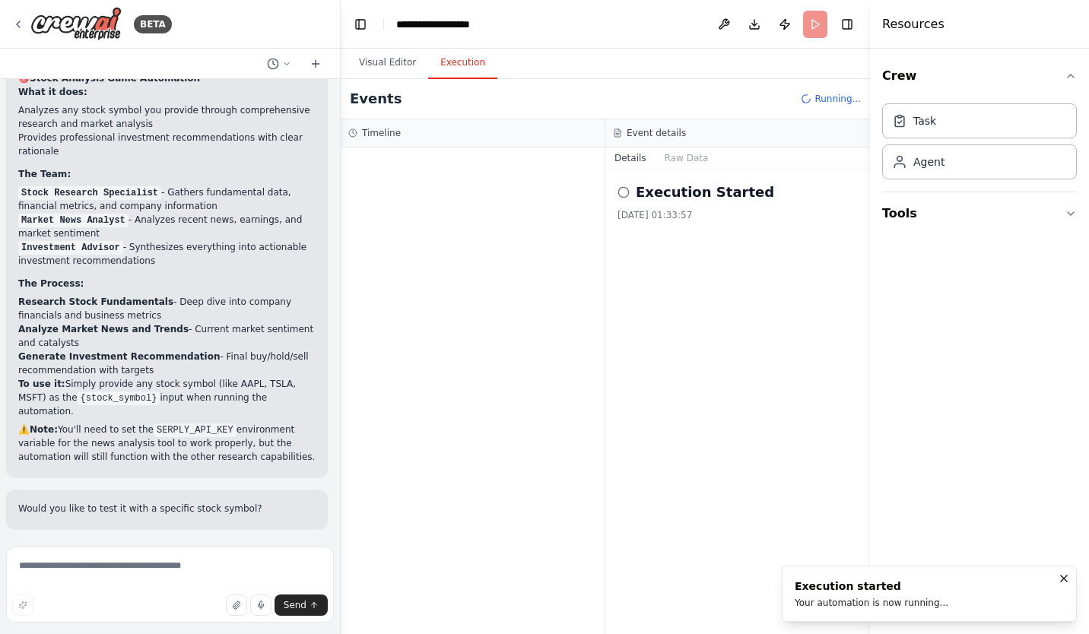
click at [626, 193] on icon at bounding box center [623, 192] width 12 height 12
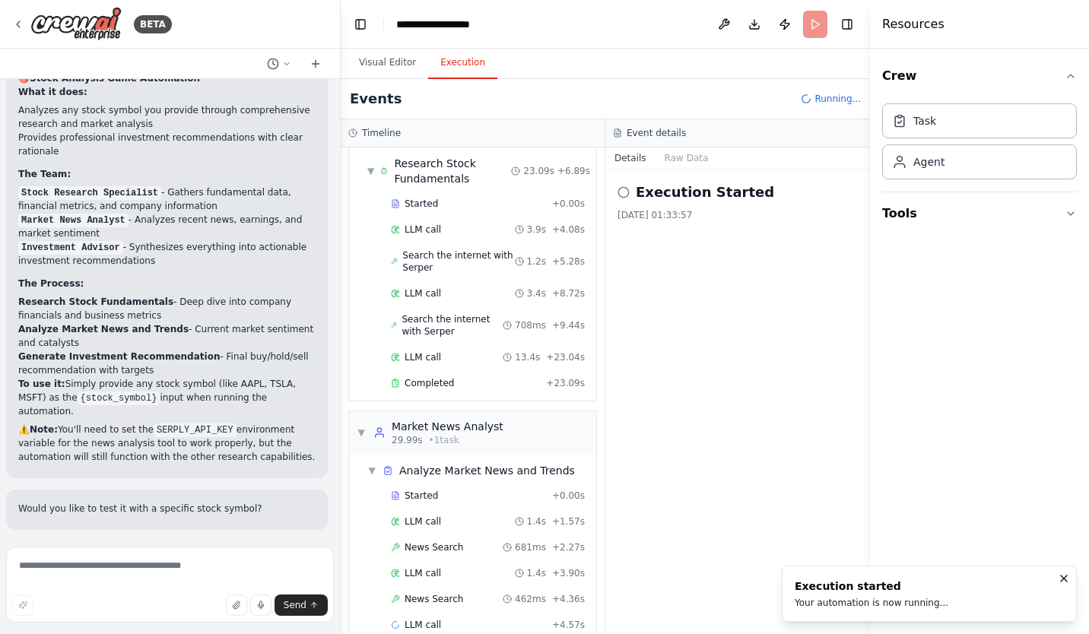
scroll to position [78, 0]
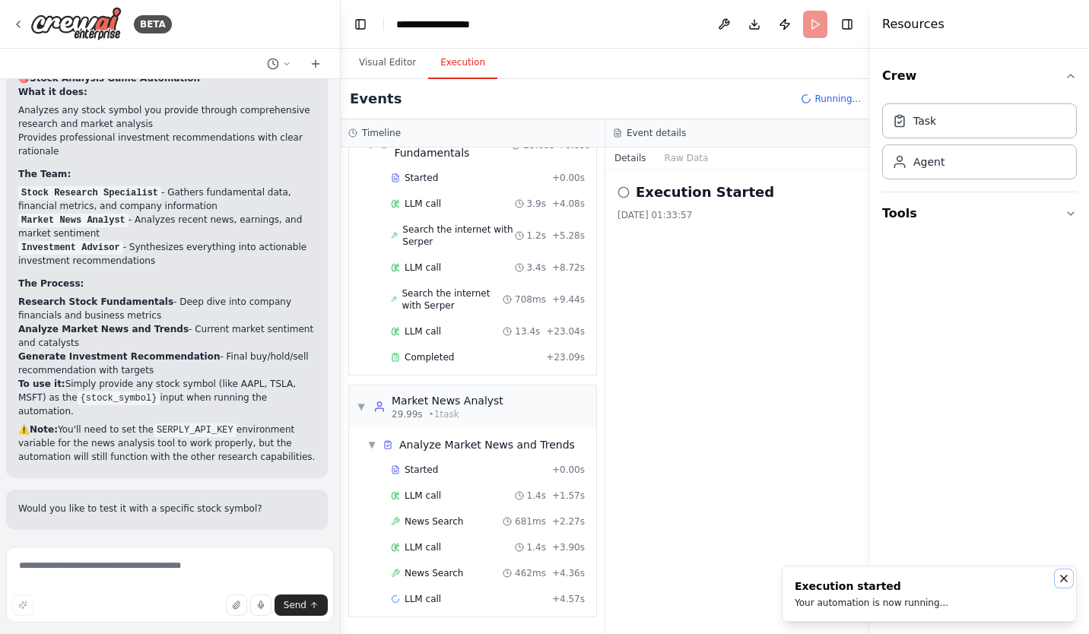
click at [1062, 578] on icon "Notifications (F8)" at bounding box center [1064, 579] width 12 height 12
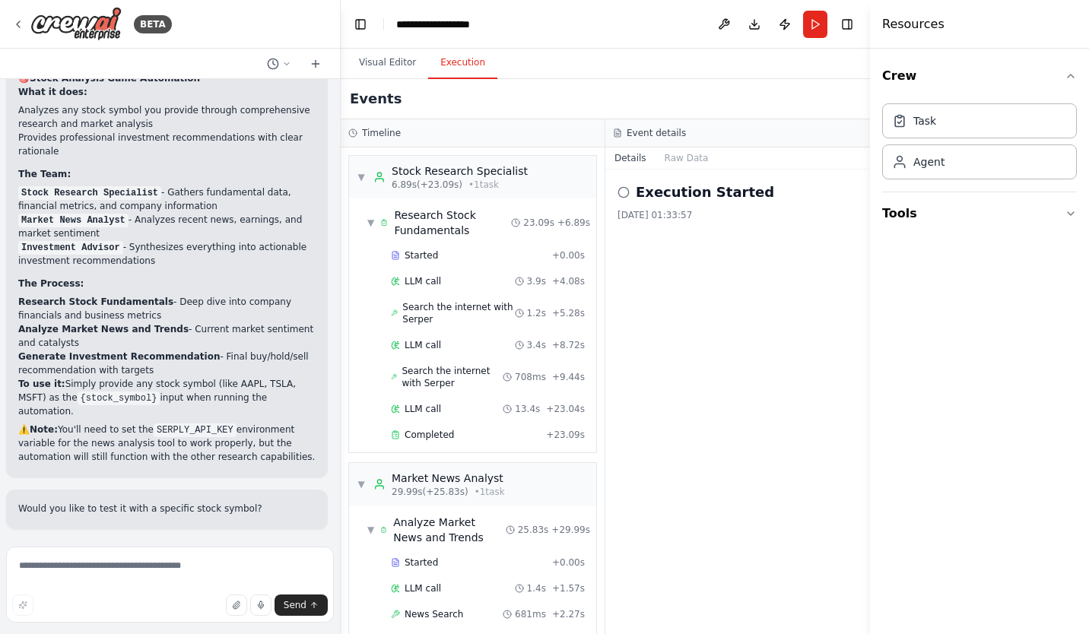
scroll to position [298, 0]
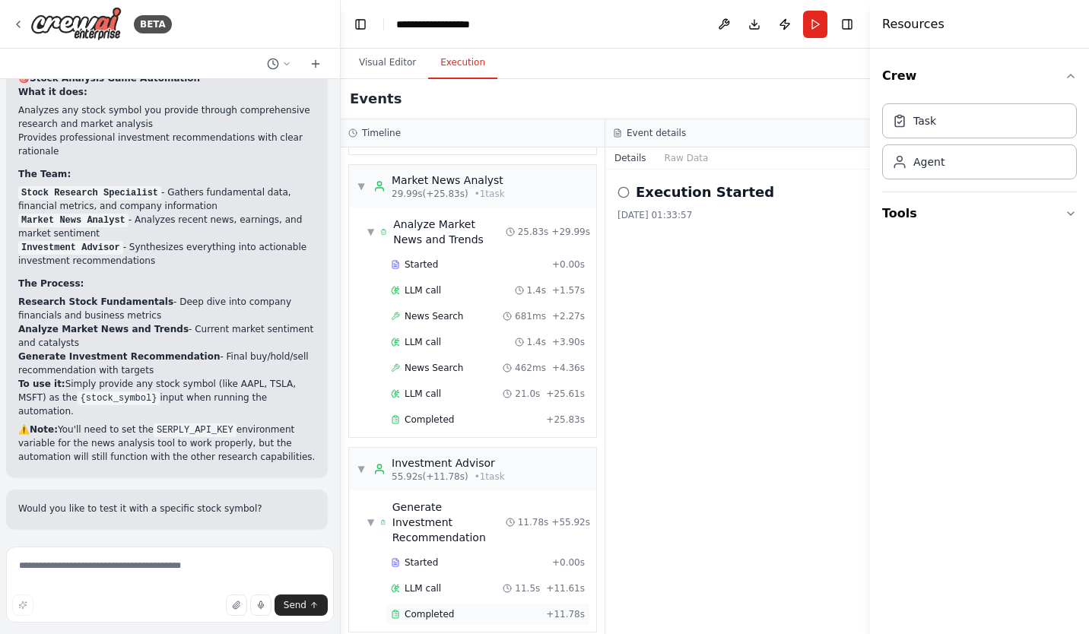
click at [421, 608] on span "Completed" at bounding box center [429, 614] width 49 height 12
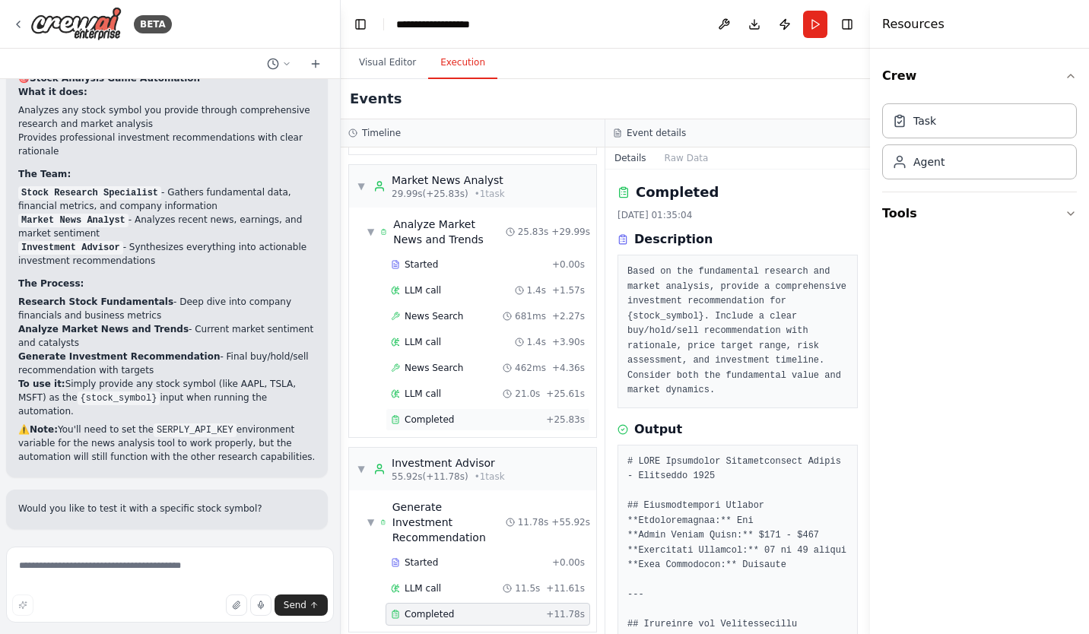
click at [447, 421] on span "Completed" at bounding box center [429, 420] width 49 height 12
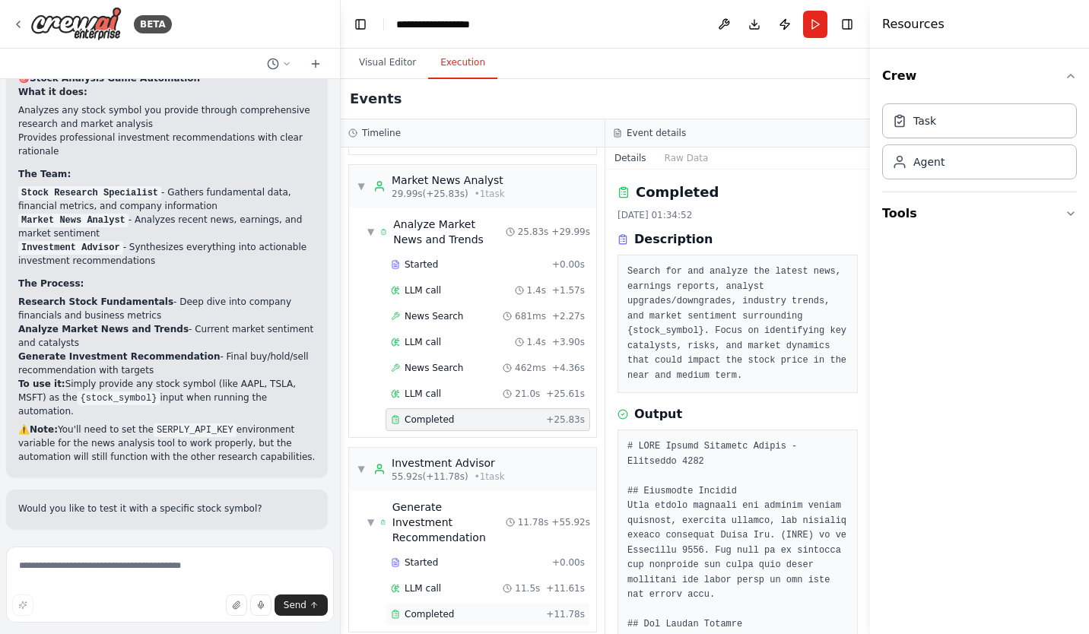
click at [457, 608] on div "Completed" at bounding box center [465, 614] width 149 height 12
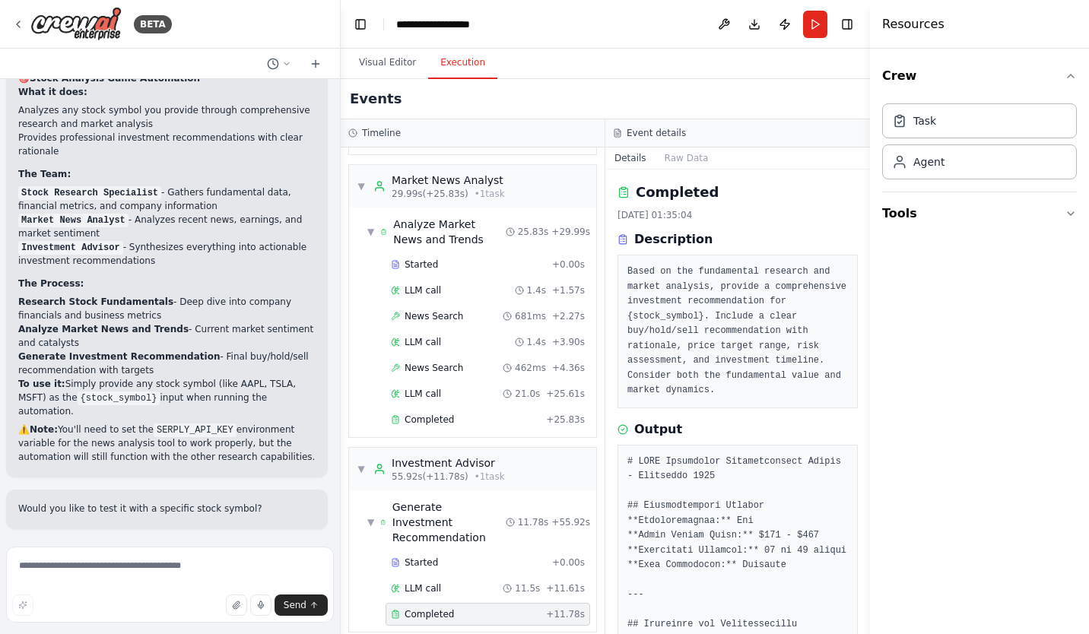
scroll to position [171, 0]
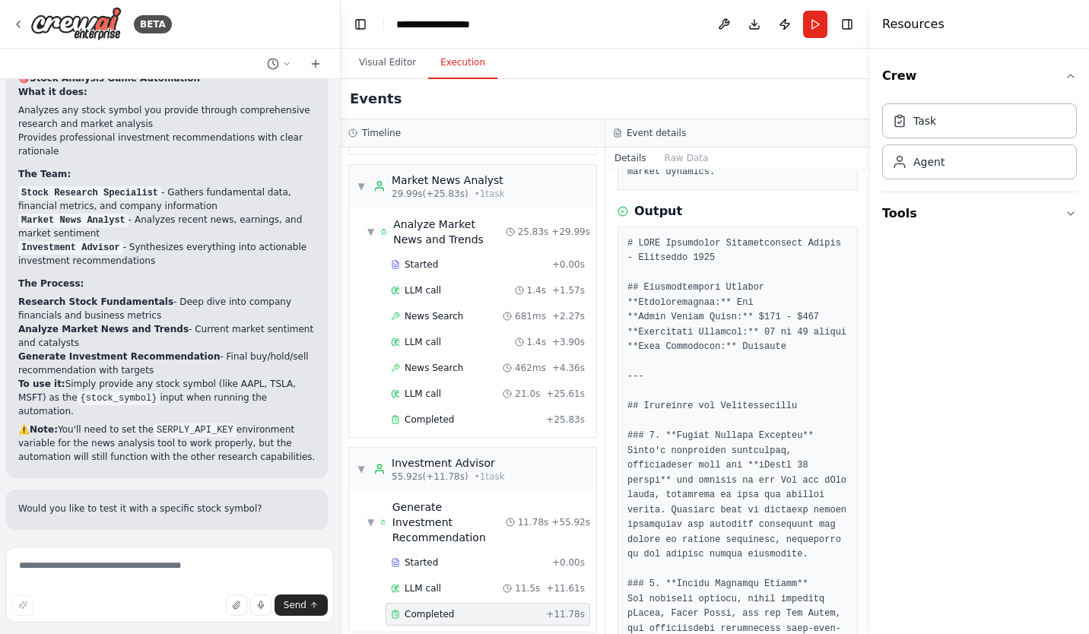
scroll to position [219, 0]
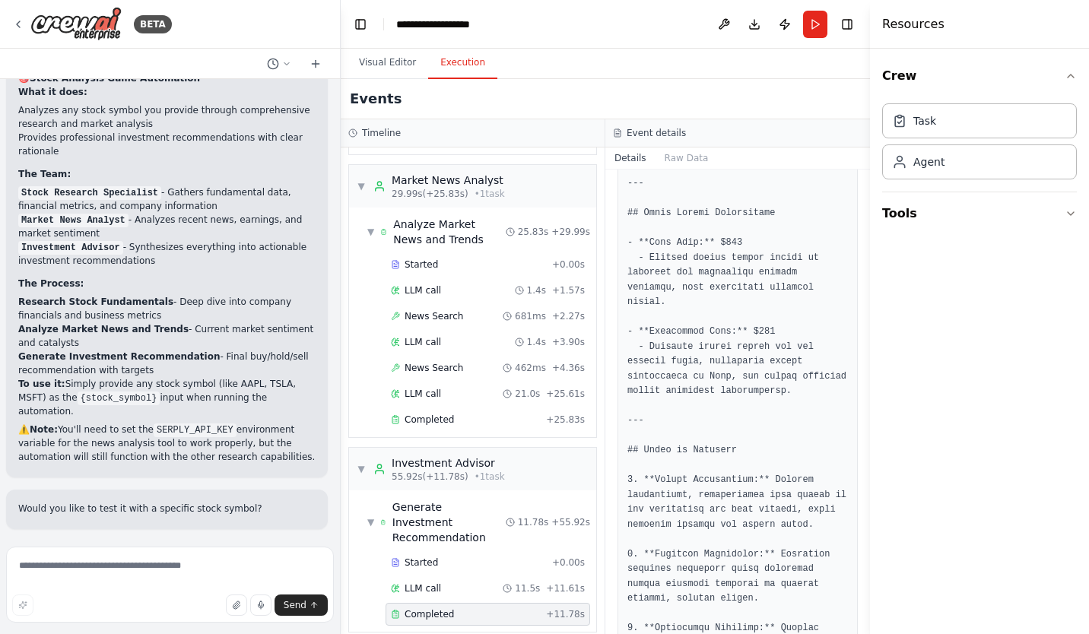
scroll to position [1278, 0]
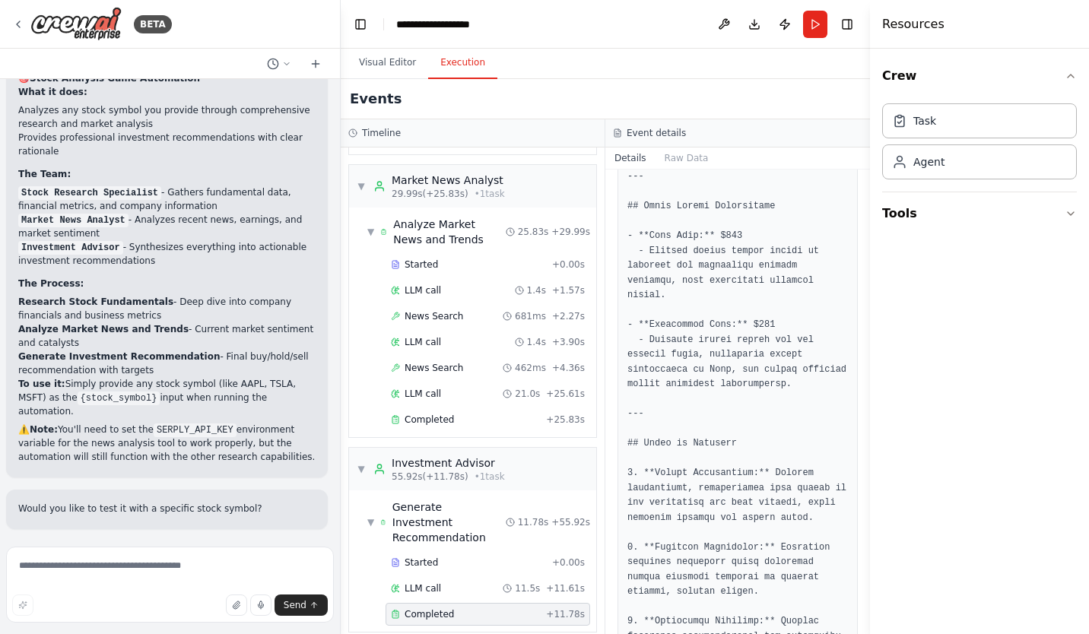
click at [747, 382] on pre at bounding box center [737, 104] width 221 height 1854
click at [747, 381] on pre at bounding box center [737, 104] width 221 height 1854
click at [760, 569] on pre at bounding box center [737, 104] width 221 height 1854
click at [734, 421] on pre at bounding box center [737, 104] width 221 height 1854
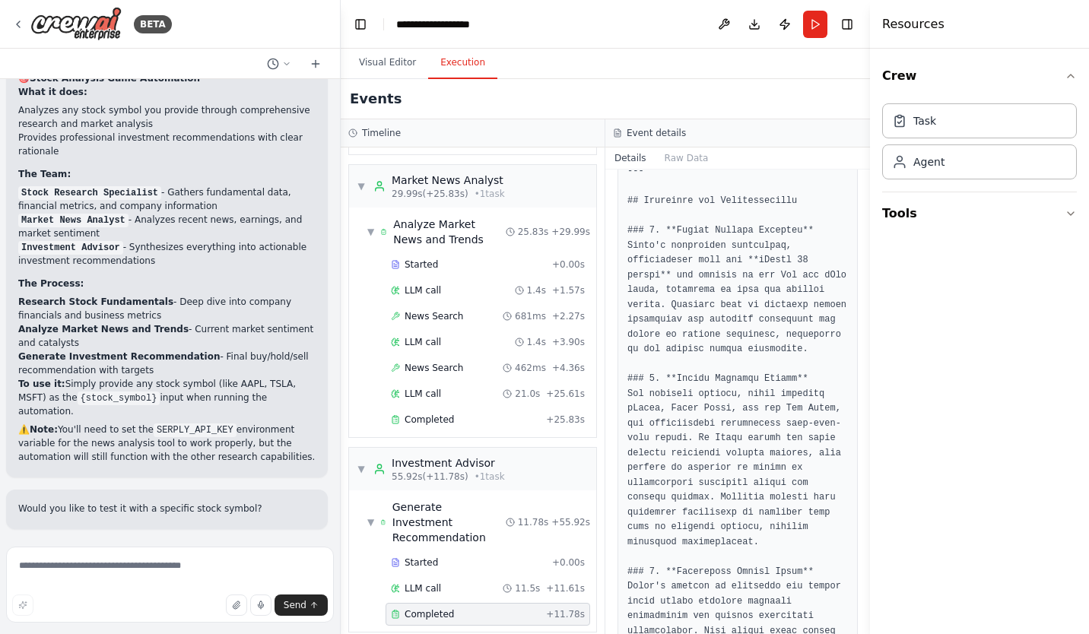
scroll to position [433, 0]
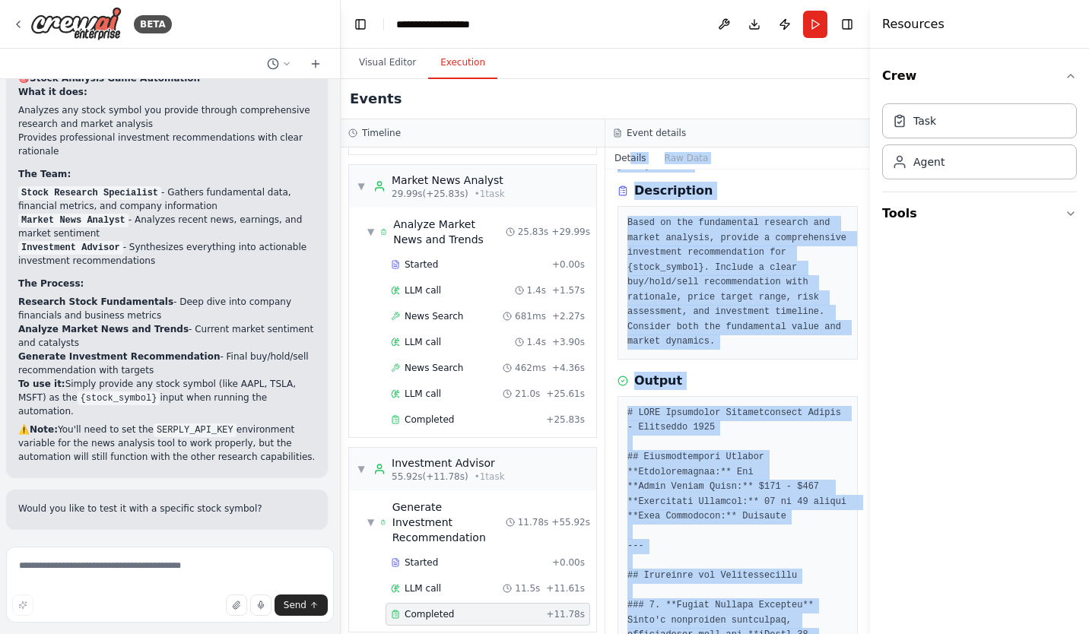
scroll to position [0, 0]
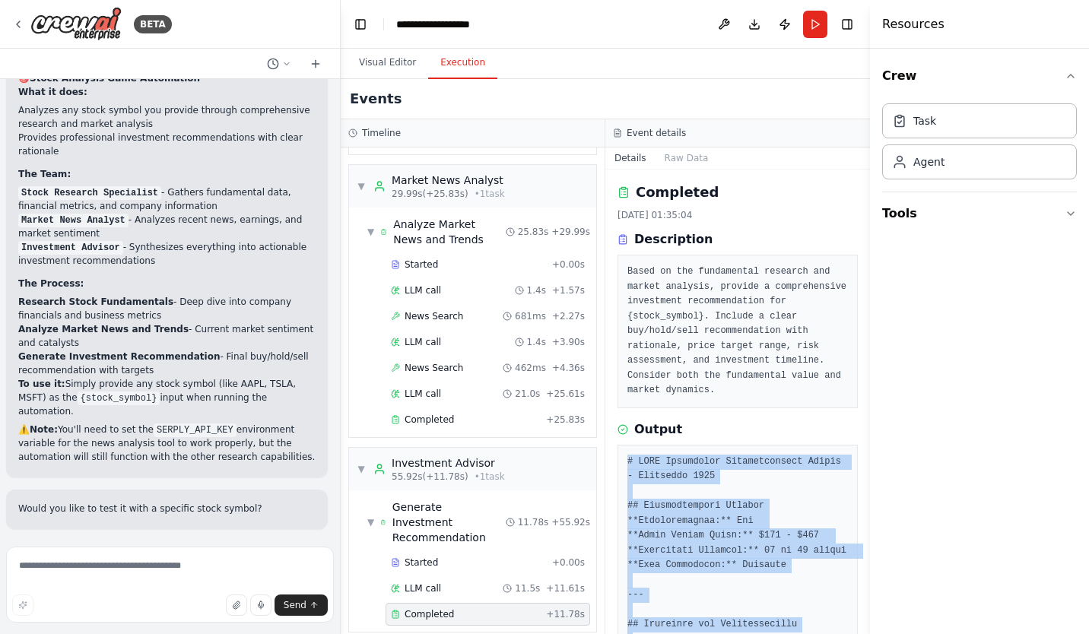
drag, startPoint x: 766, startPoint y: 594, endPoint x: 627, endPoint y: 461, distance: 192.5
copy pre "# AAPL Investment Recommendation Report - September 2025 ## Recommendation Summ…"
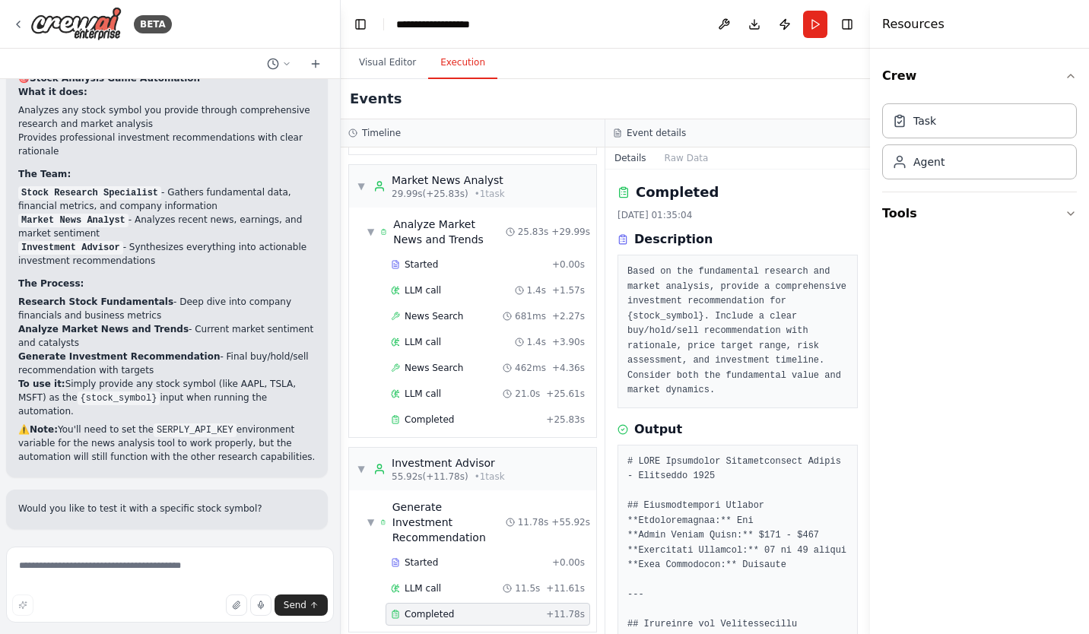
click at [776, 436] on div "Output" at bounding box center [737, 429] width 240 height 18
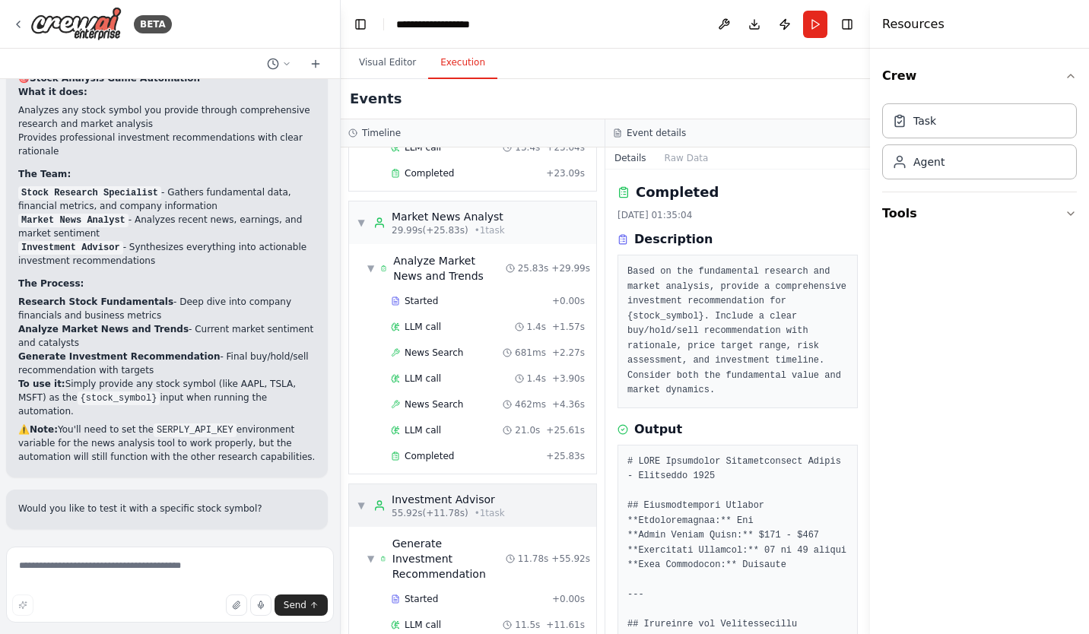
scroll to position [298, 0]
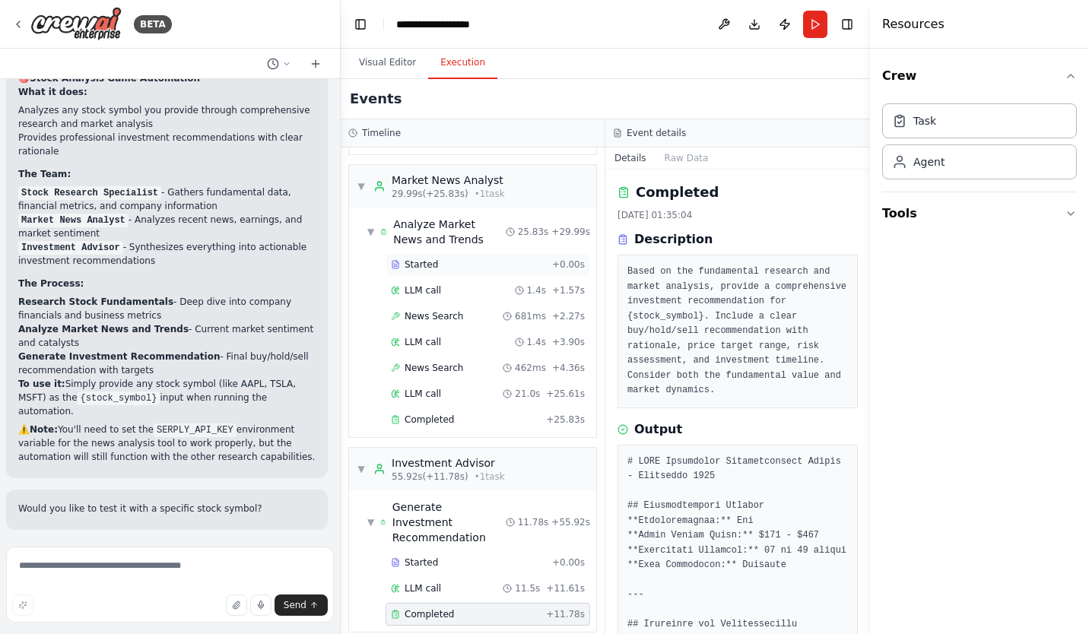
click at [428, 269] on span "Started" at bounding box center [421, 265] width 33 height 12
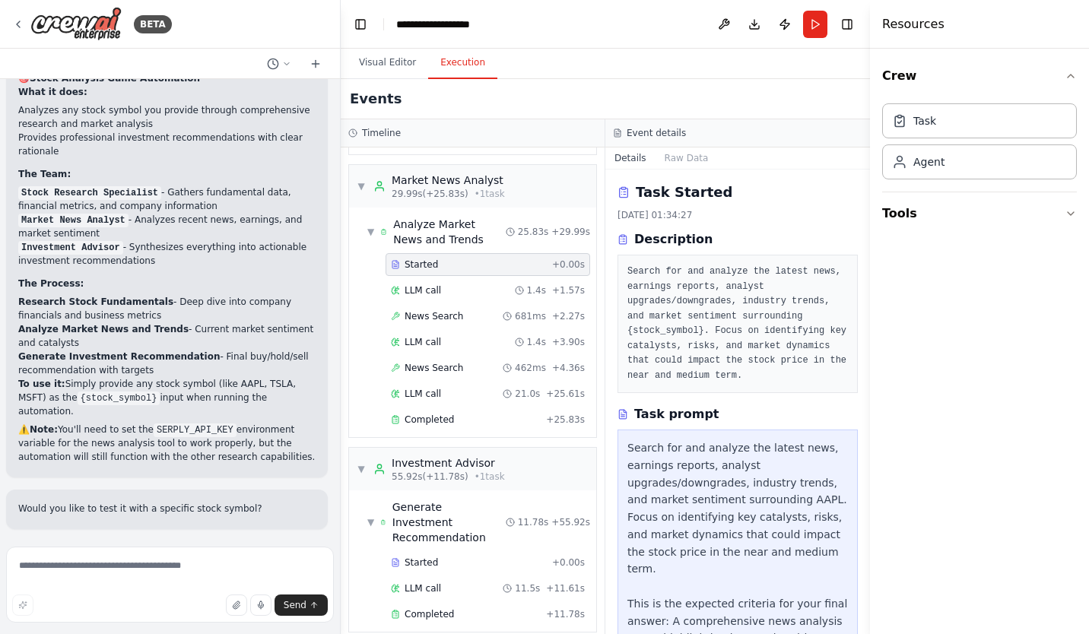
click at [730, 309] on pre "Search for and analyze the latest news, earnings reports, analyst upgrades/down…" at bounding box center [737, 324] width 221 height 119
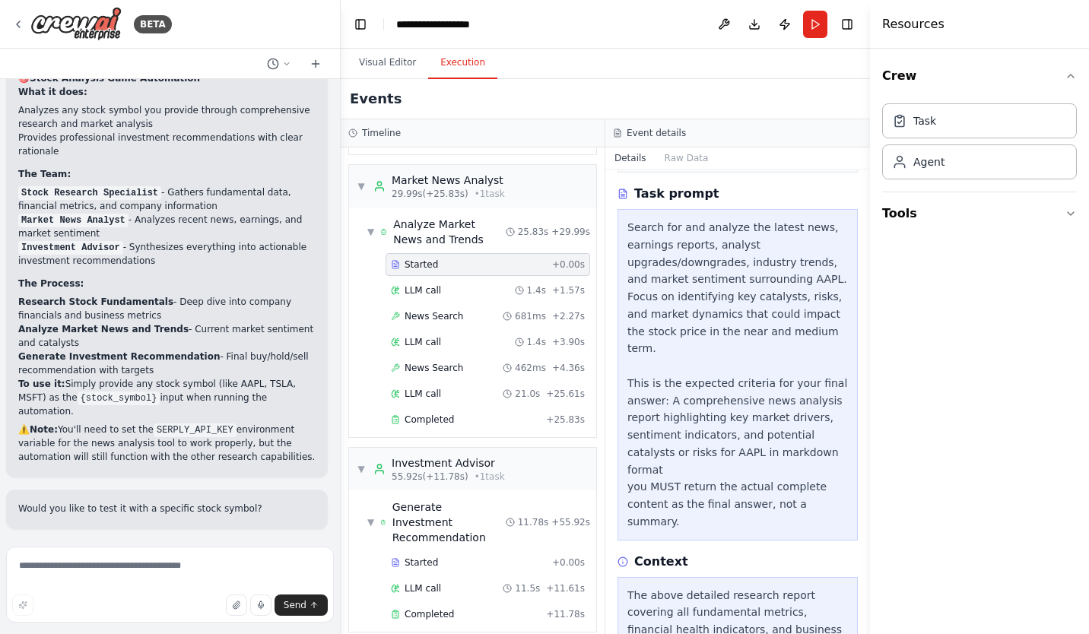
scroll to position [221, 0]
click at [717, 289] on div "Search for and analyze the latest news, earnings reports, analyst upgrades/down…" at bounding box center [737, 374] width 221 height 312
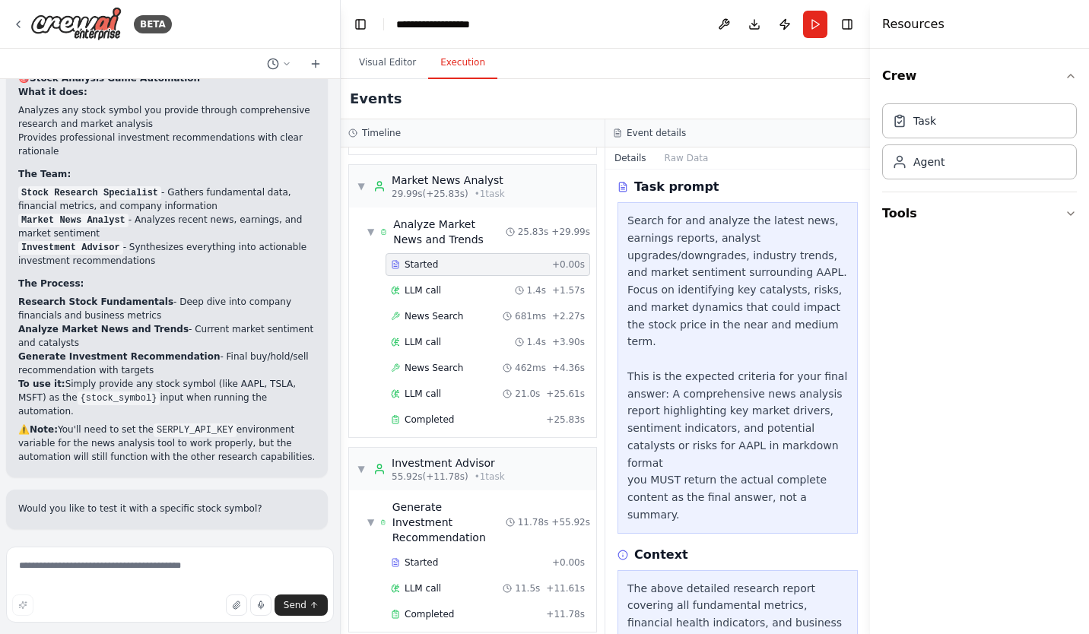
scroll to position [276, 0]
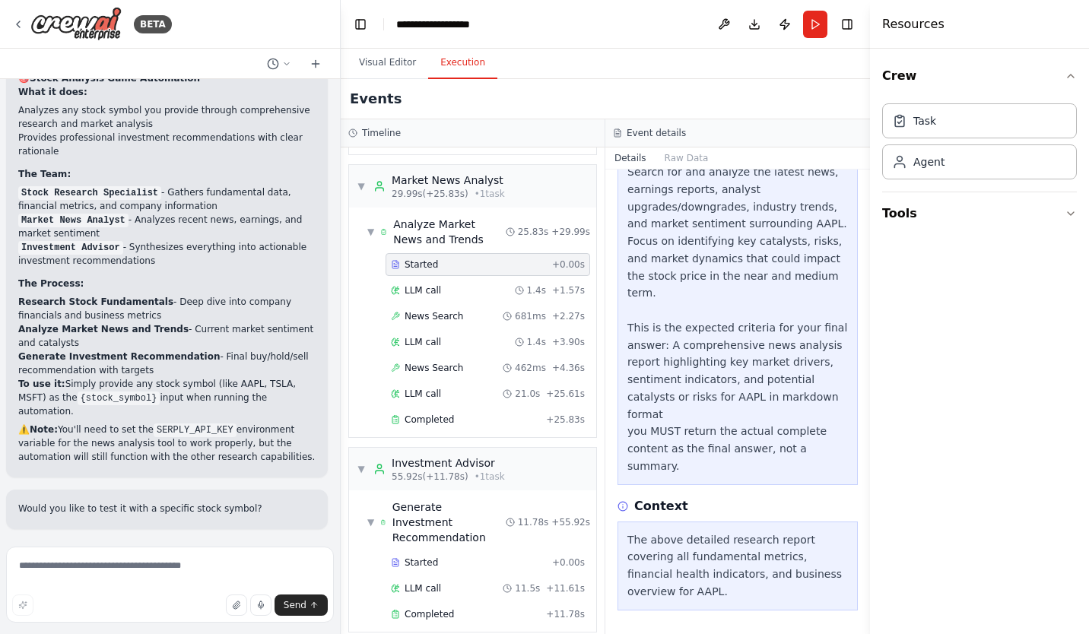
click at [722, 309] on div "Search for and analyze the latest news, earnings reports, analyst upgrades/down…" at bounding box center [737, 319] width 221 height 312
click at [738, 302] on div "Search for and analyze the latest news, earnings reports, analyst upgrades/down…" at bounding box center [737, 319] width 221 height 312
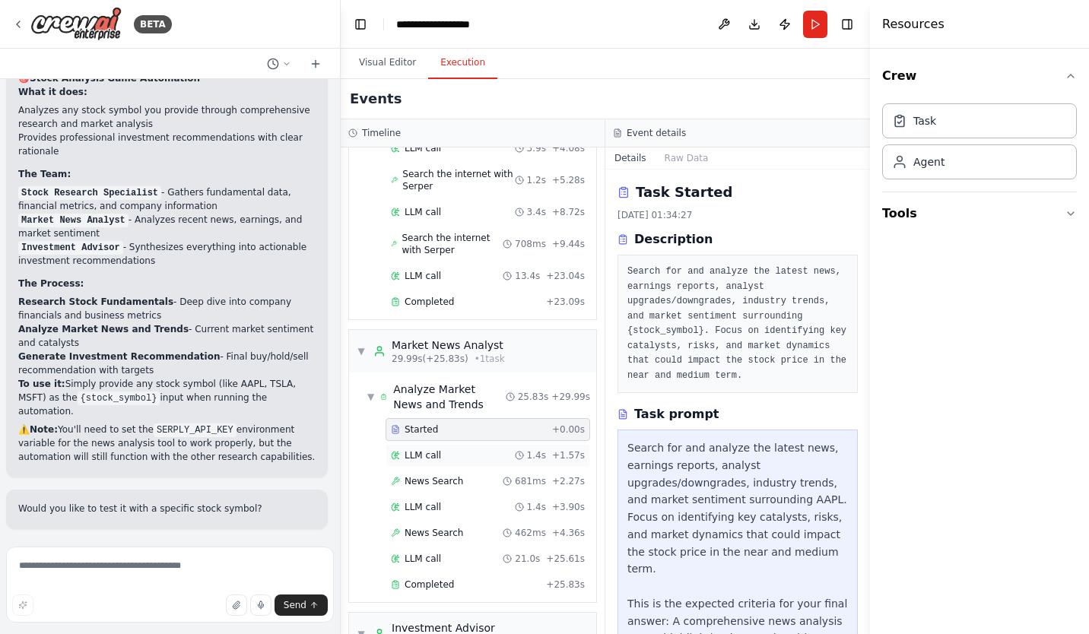
scroll to position [128, 0]
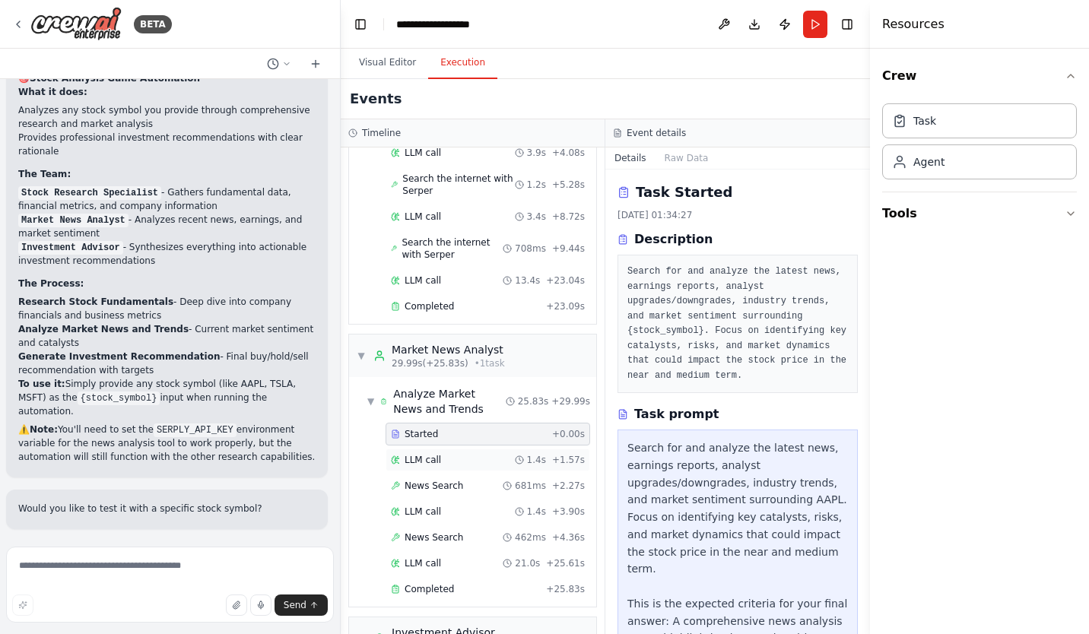
click at [442, 458] on div "LLM call 1.4s + 1.57s" at bounding box center [488, 460] width 194 height 12
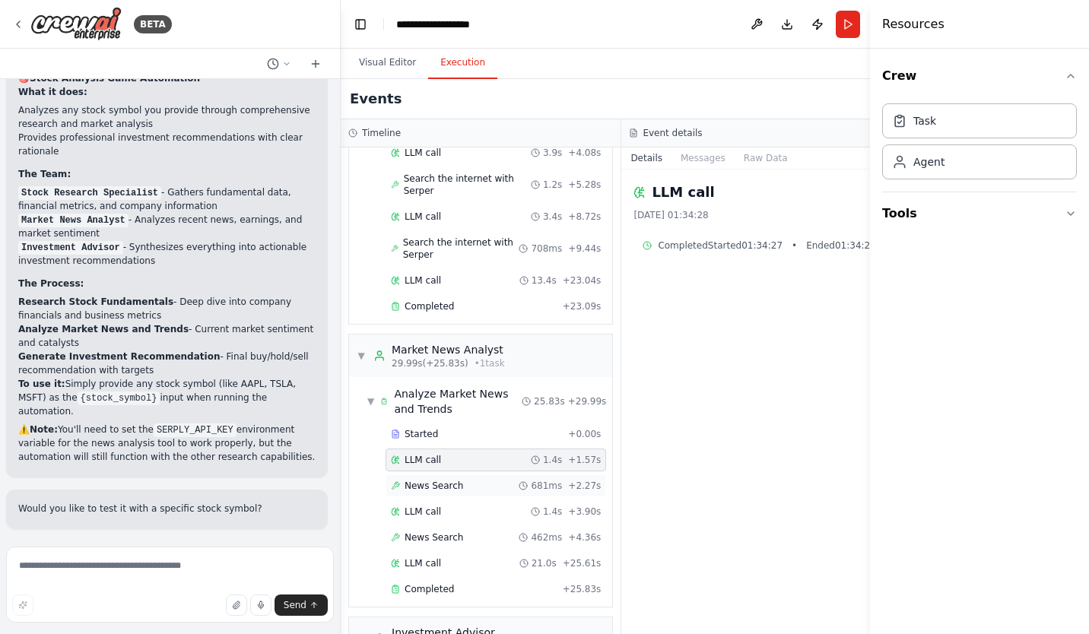
click at [432, 481] on span "News Search" at bounding box center [434, 486] width 59 height 12
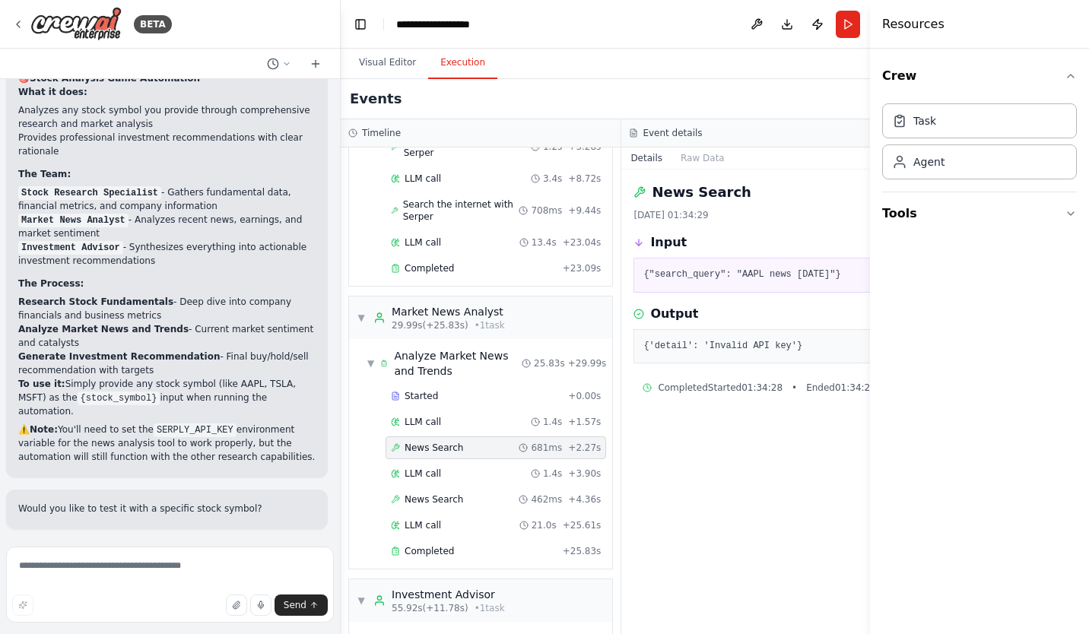
scroll to position [170, 0]
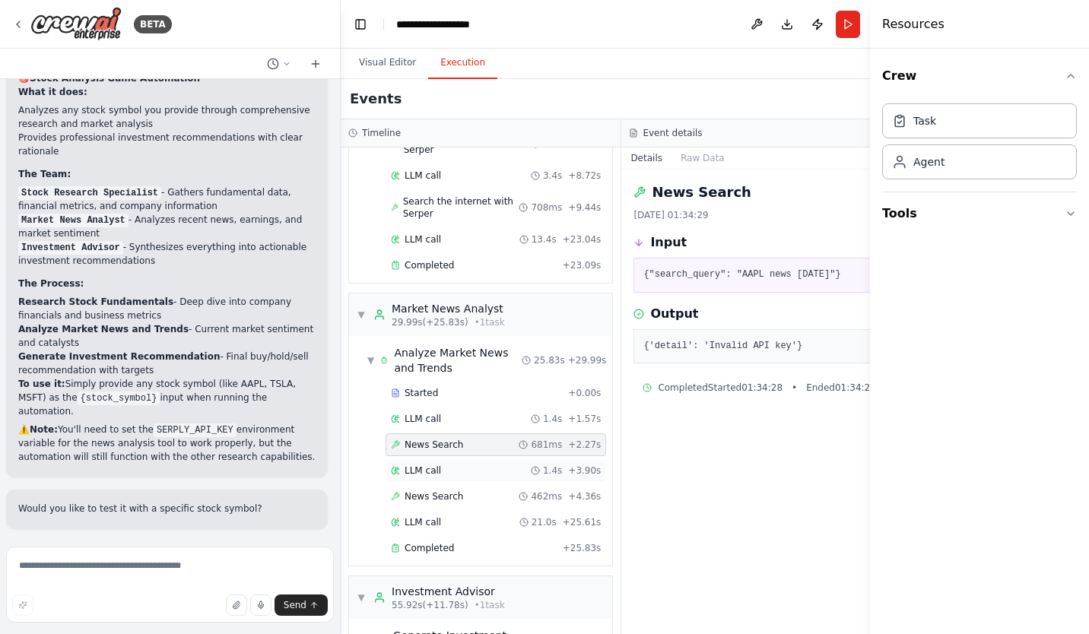
click at [417, 471] on span "LLM call" at bounding box center [423, 471] width 36 height 12
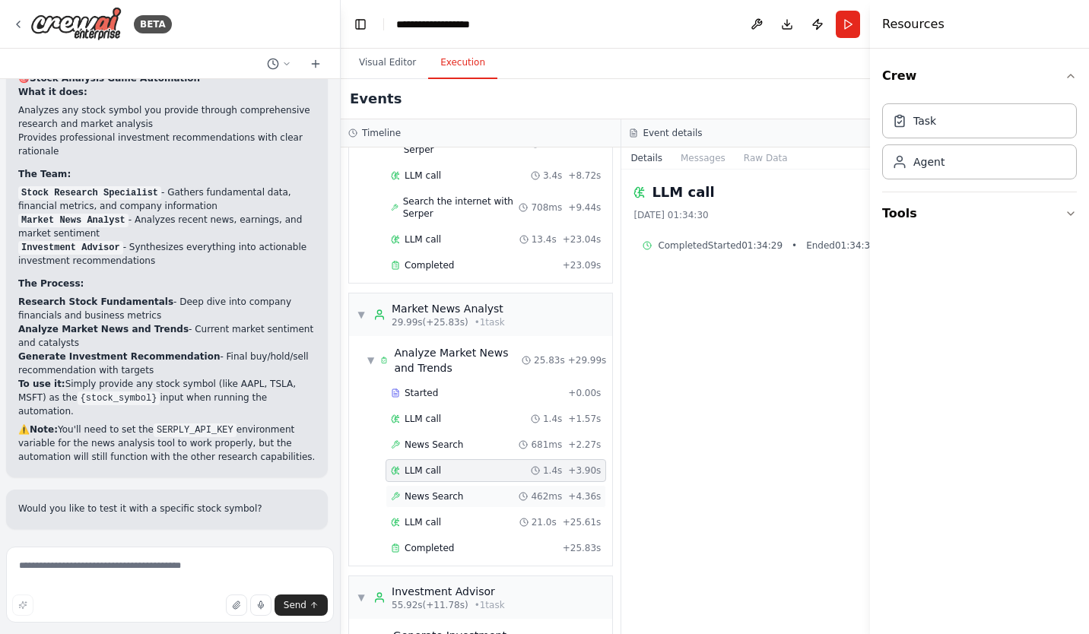
click at [431, 492] on span "News Search" at bounding box center [434, 496] width 59 height 12
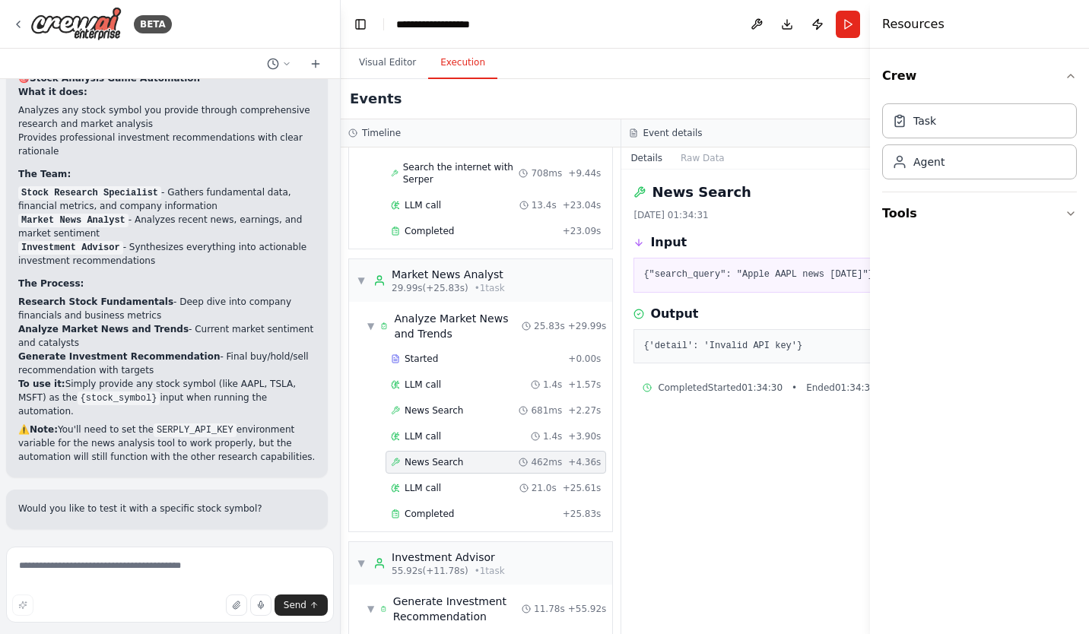
scroll to position [211, 0]
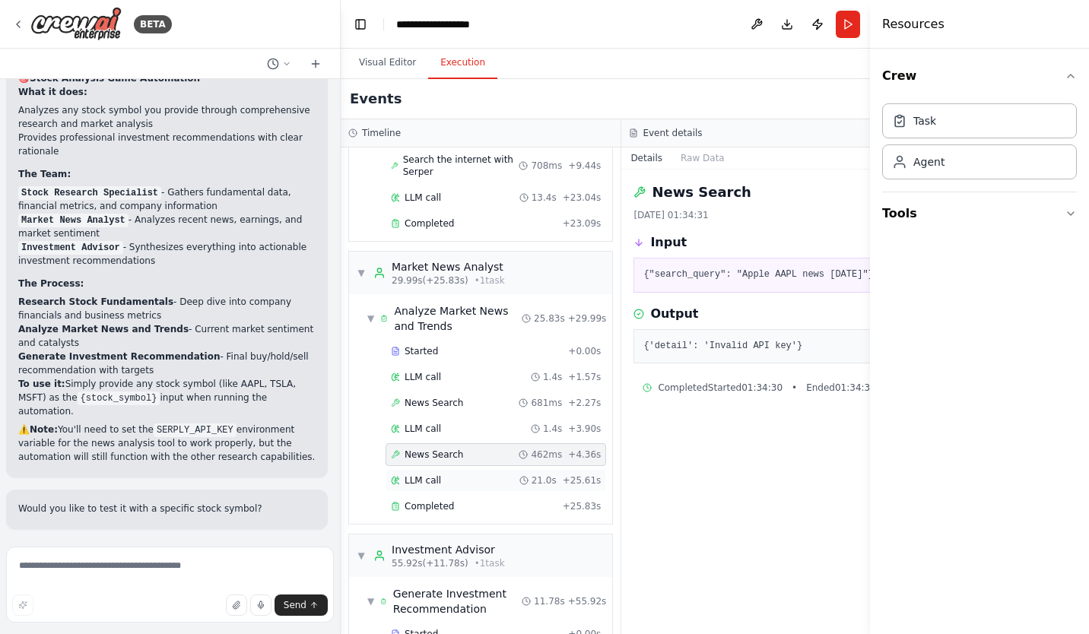
click at [424, 483] on span "LLM call" at bounding box center [423, 480] width 36 height 12
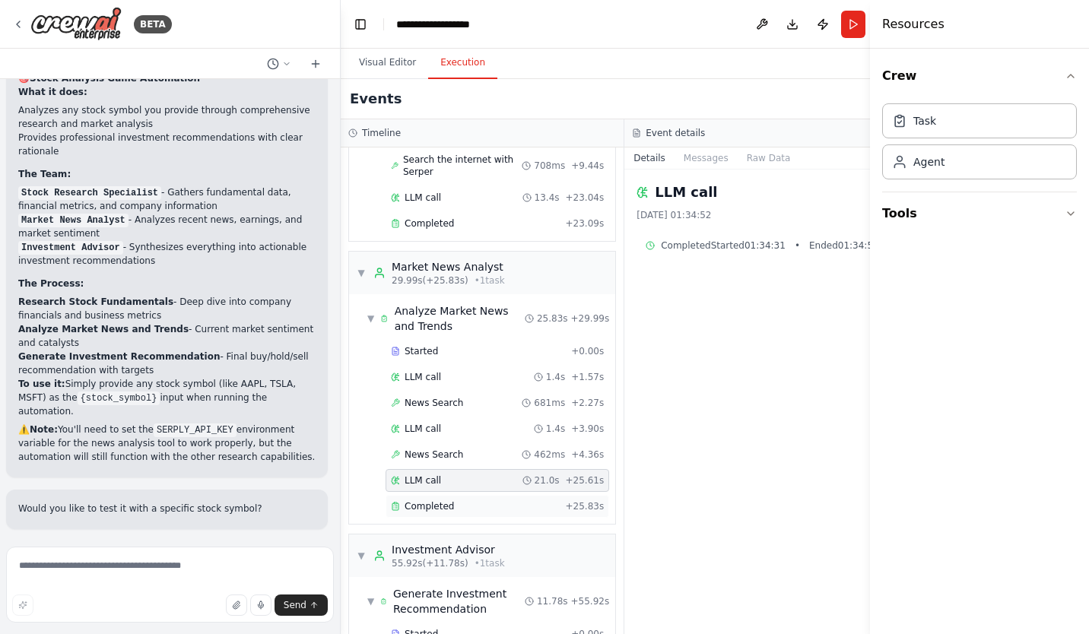
click at [425, 503] on span "Completed" at bounding box center [429, 506] width 49 height 12
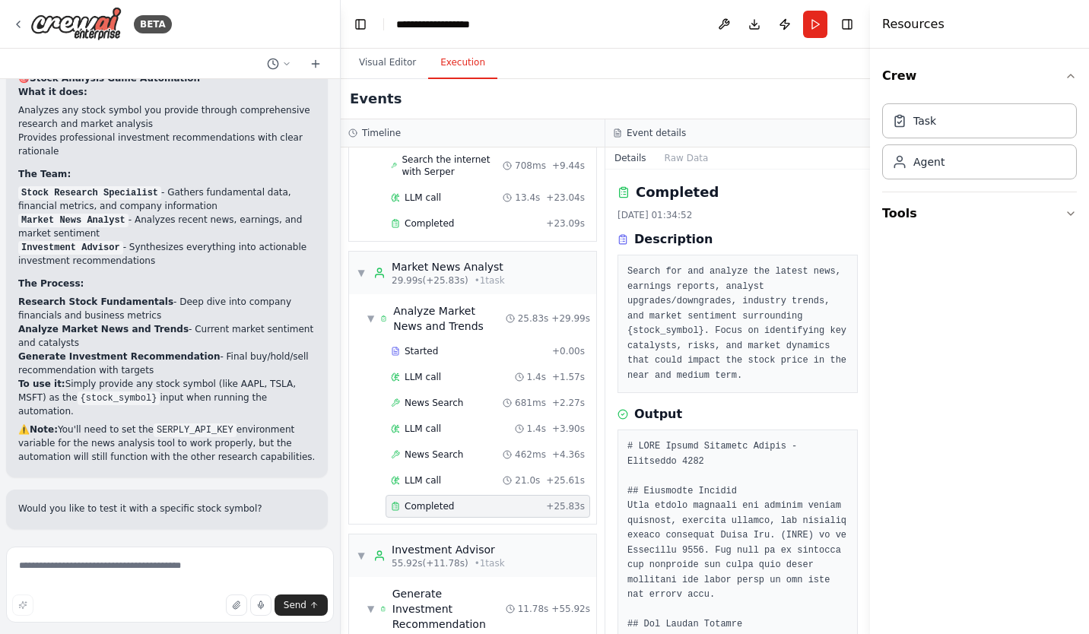
click at [715, 412] on div "Output" at bounding box center [737, 414] width 240 height 18
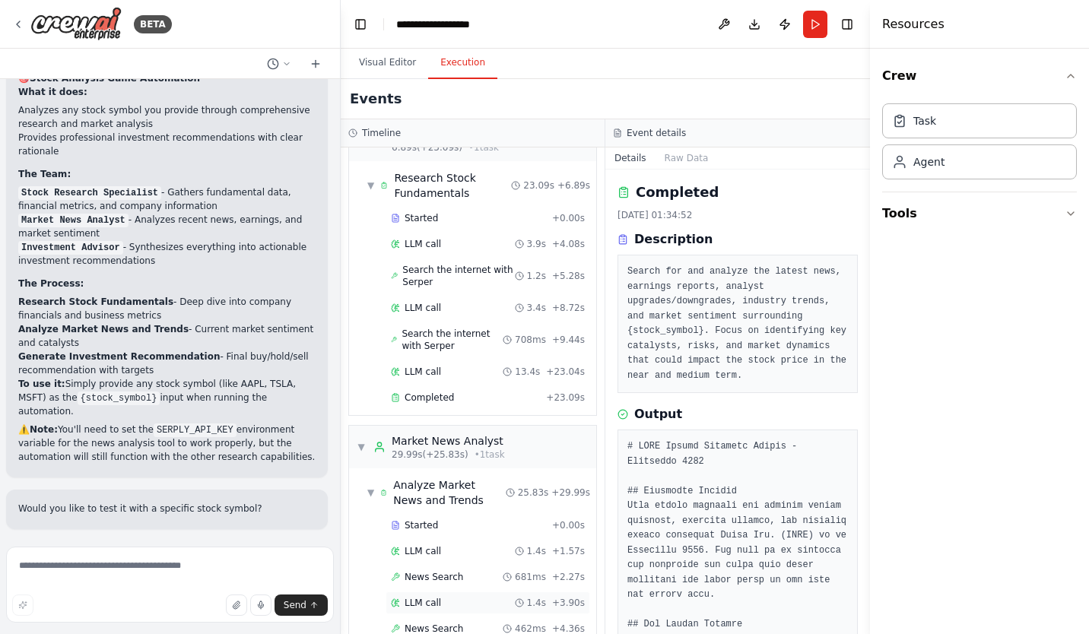
scroll to position [0, 0]
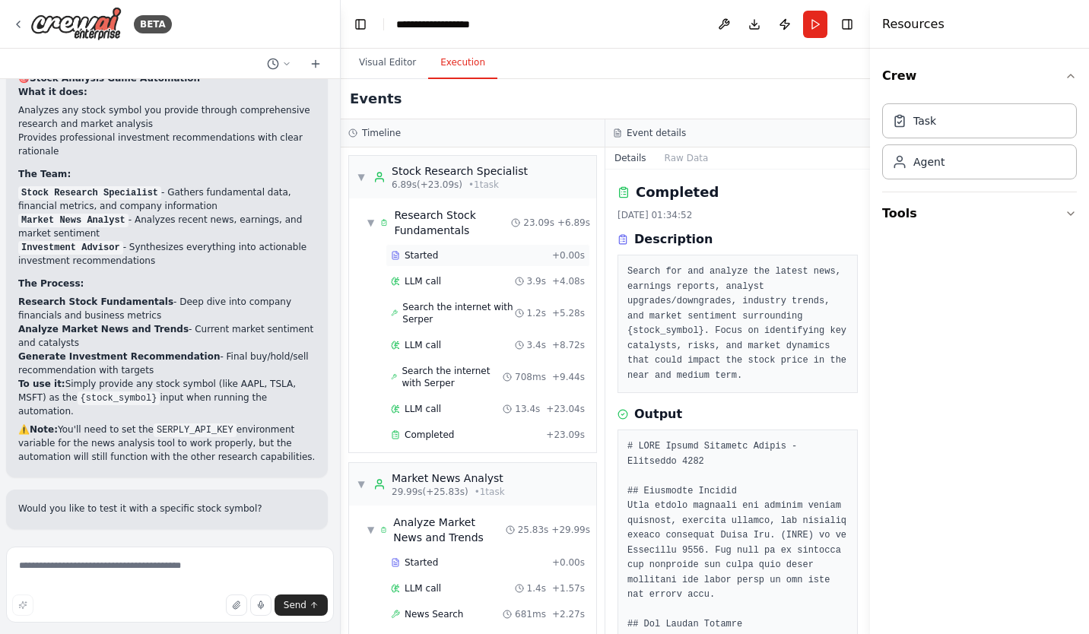
click at [416, 255] on span "Started" at bounding box center [421, 255] width 33 height 12
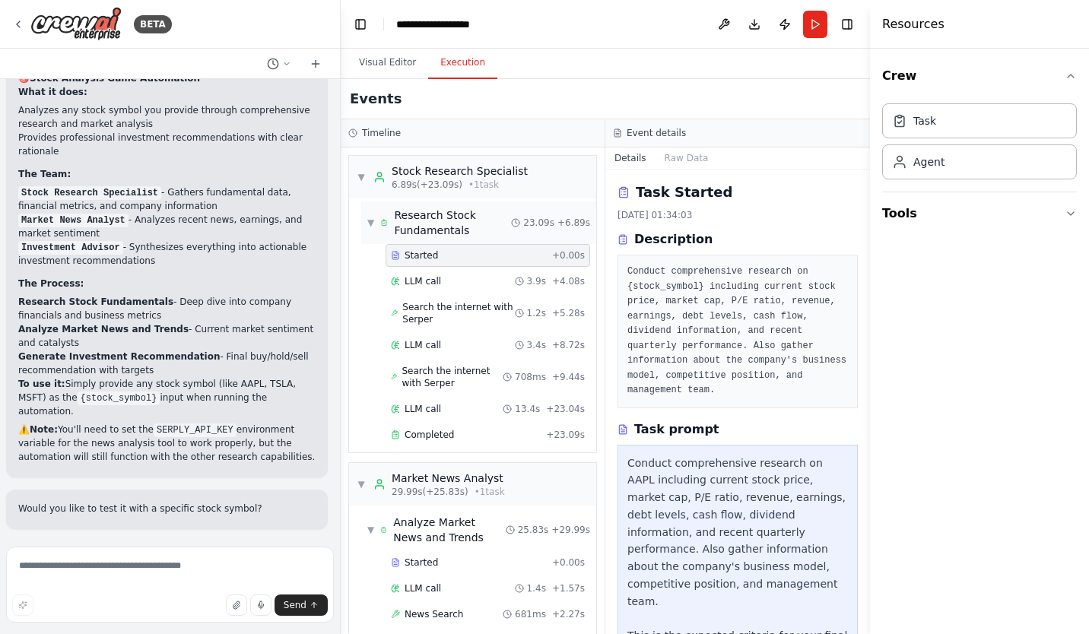
click at [425, 215] on span "Research Stock Fundamentals" at bounding box center [452, 223] width 117 height 30
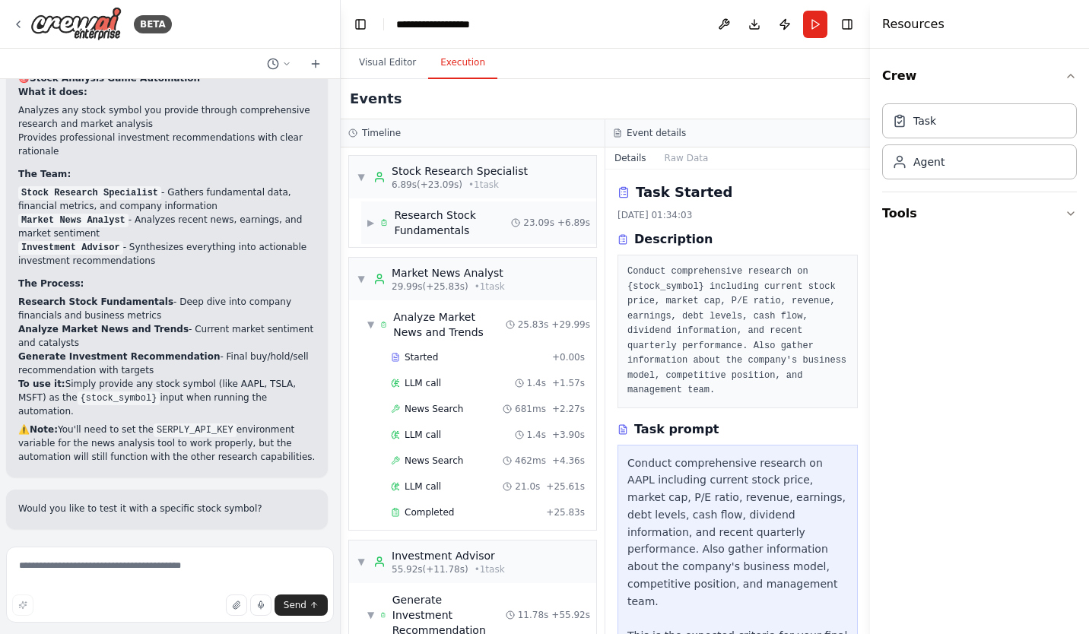
click at [417, 217] on span "Research Stock Fundamentals" at bounding box center [452, 223] width 117 height 30
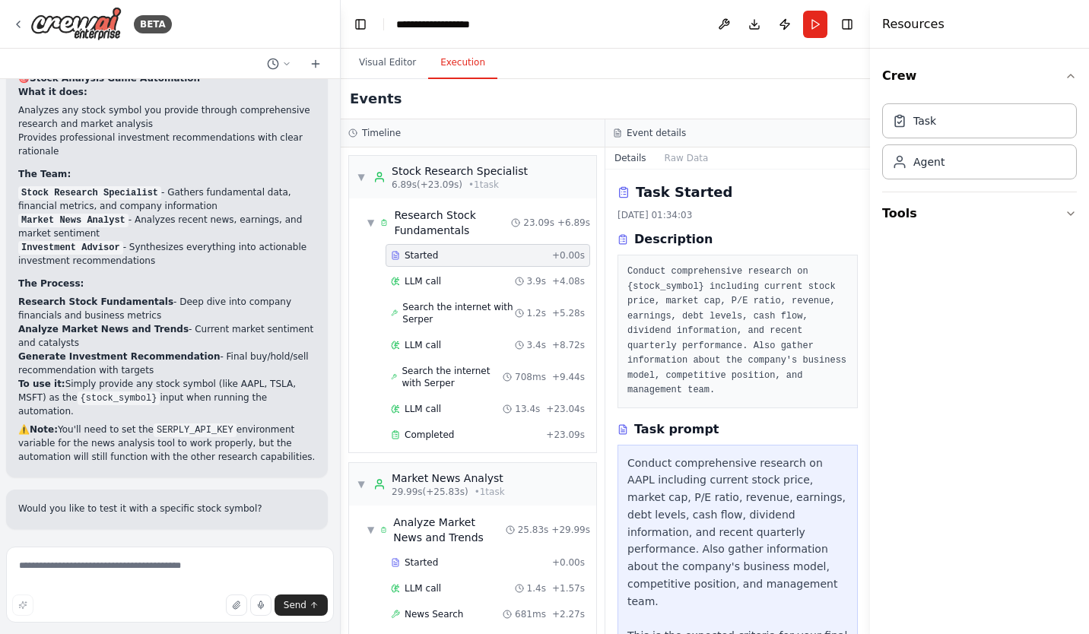
click at [431, 260] on span "Started" at bounding box center [421, 255] width 33 height 12
click at [730, 424] on div "Task prompt" at bounding box center [737, 429] width 240 height 18
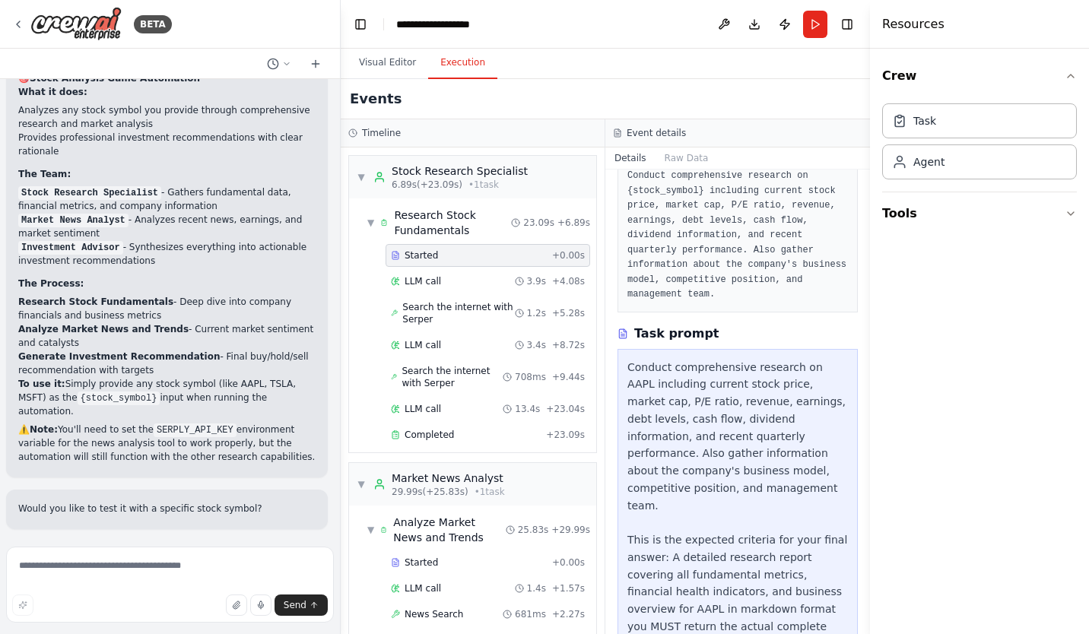
scroll to position [166, 0]
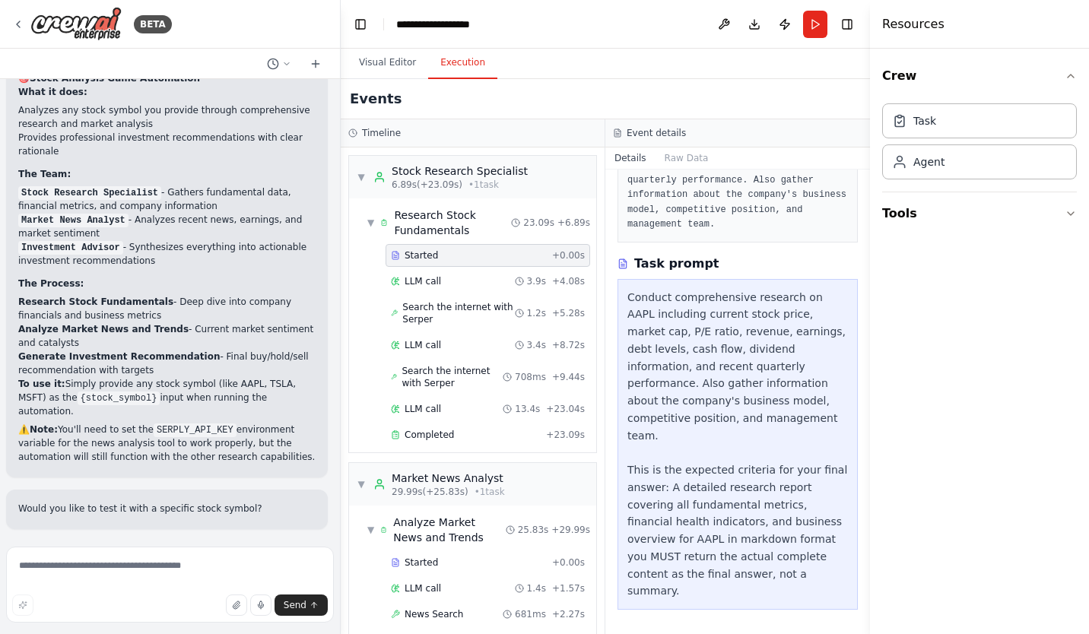
click at [722, 438] on div "Conduct comprehensive research on AAPL including current stock price, market ca…" at bounding box center [737, 445] width 221 height 312
click at [446, 282] on div "LLM call 3.9s + 4.08s" at bounding box center [488, 281] width 194 height 12
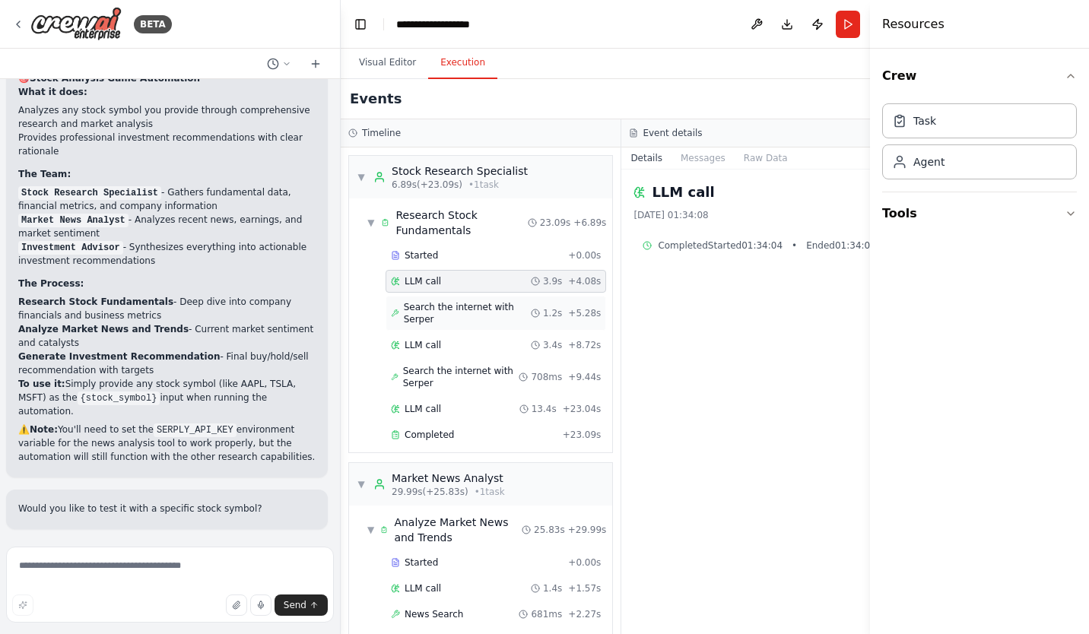
click at [436, 308] on span "Search the internet with Serper" at bounding box center [467, 313] width 127 height 24
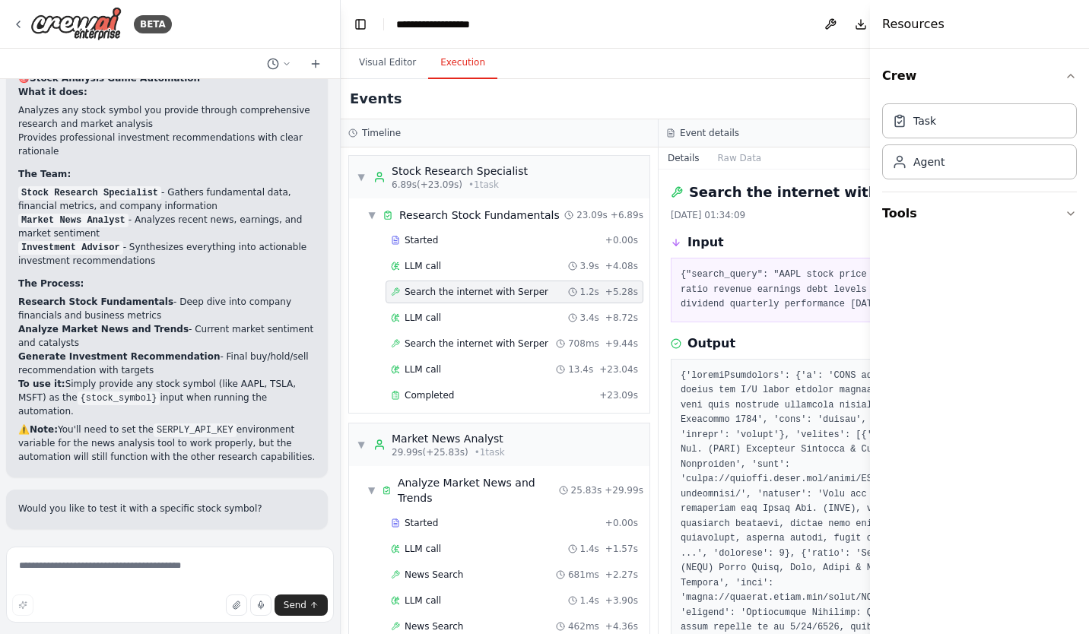
click at [828, 113] on div "Events" at bounding box center [659, 99] width 636 height 40
click at [362, 24] on button "Toggle Left Sidebar" at bounding box center [360, 24] width 21 height 21
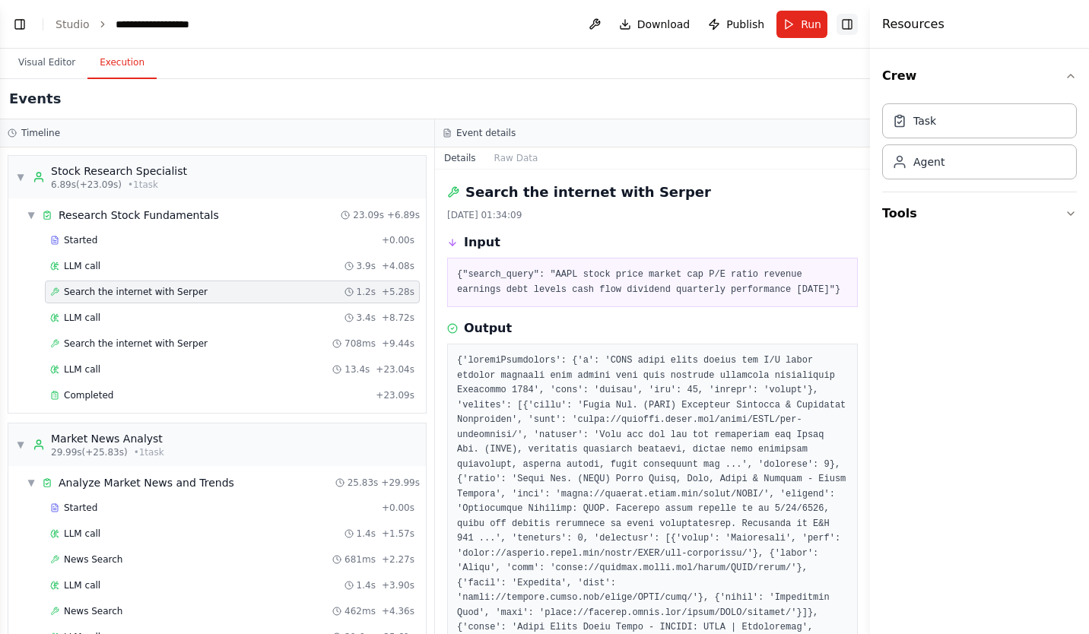
click at [846, 20] on button "Toggle Right Sidebar" at bounding box center [846, 24] width 21 height 21
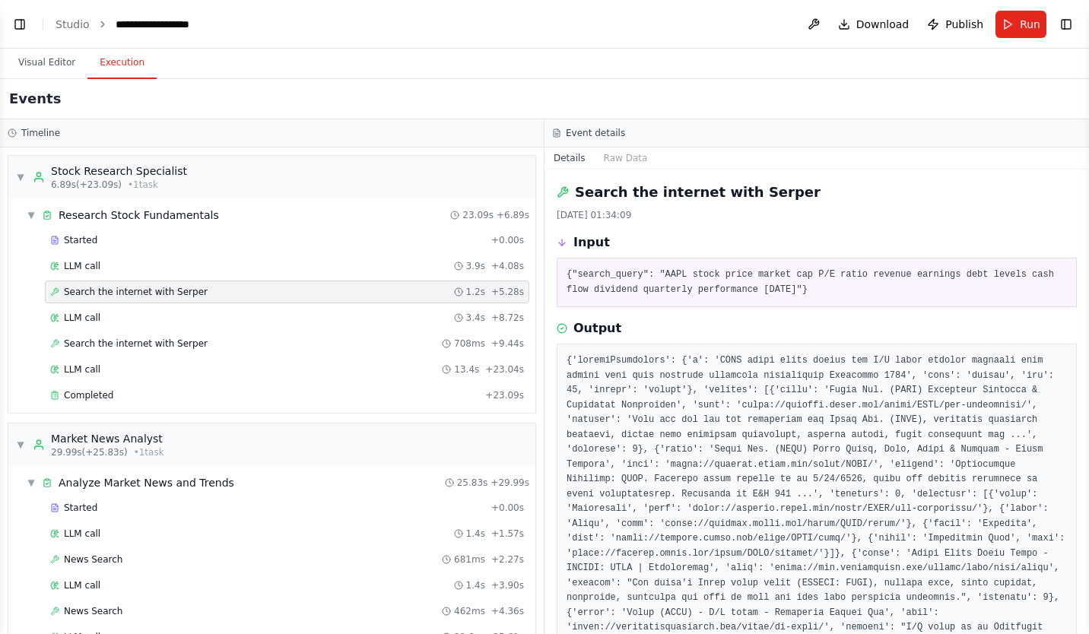
click at [17, 20] on button "Toggle Left Sidebar" at bounding box center [19, 24] width 21 height 21
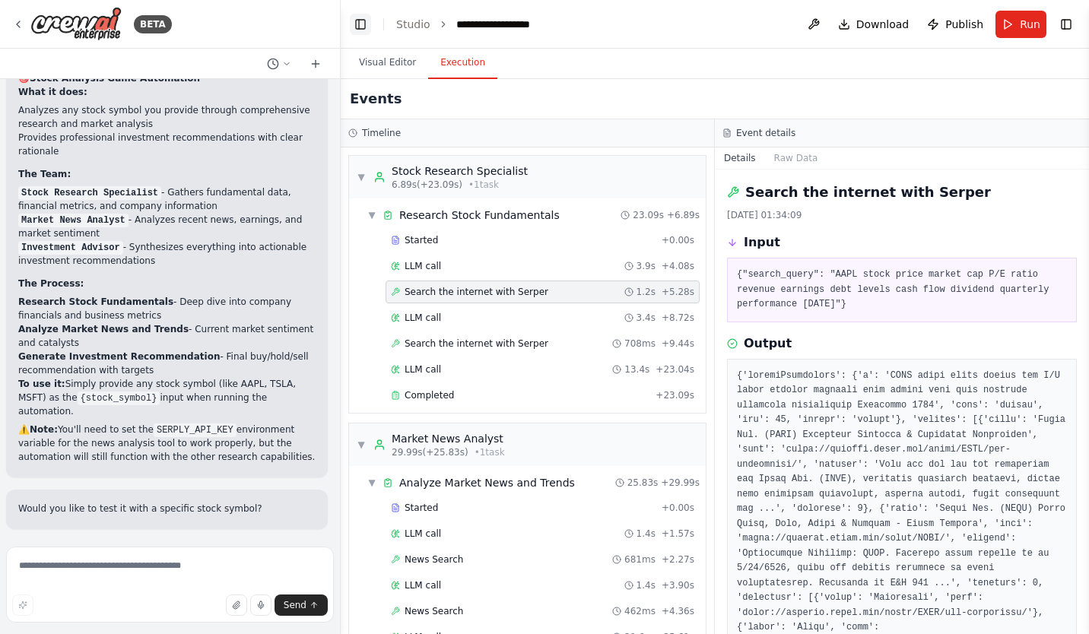
click at [354, 27] on button "Toggle Left Sidebar" at bounding box center [360, 24] width 21 height 21
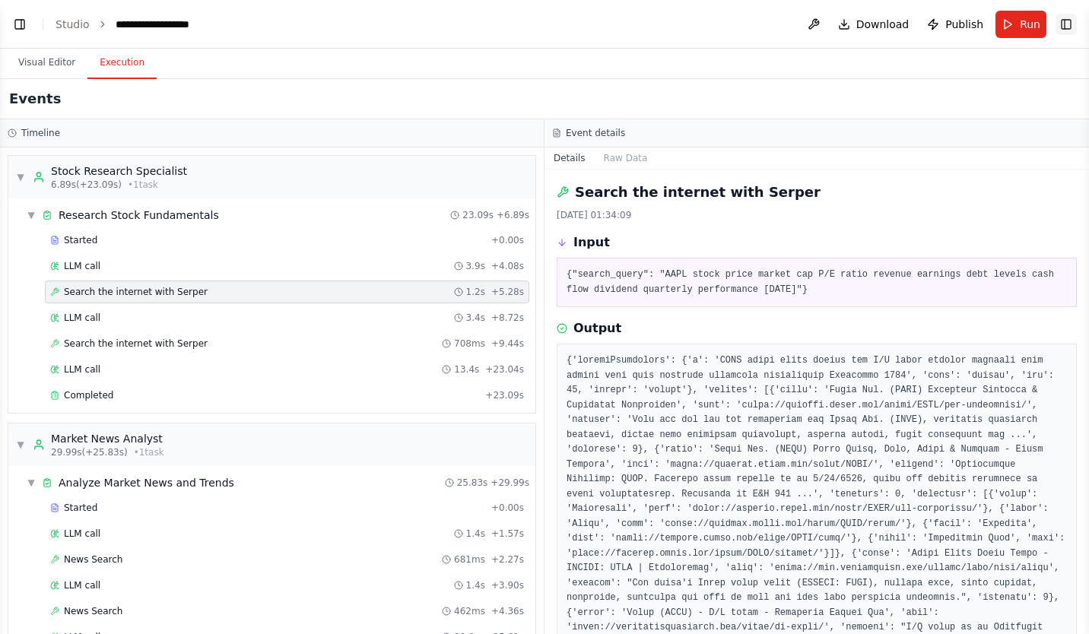
click at [1063, 27] on button "Toggle Right Sidebar" at bounding box center [1065, 24] width 21 height 21
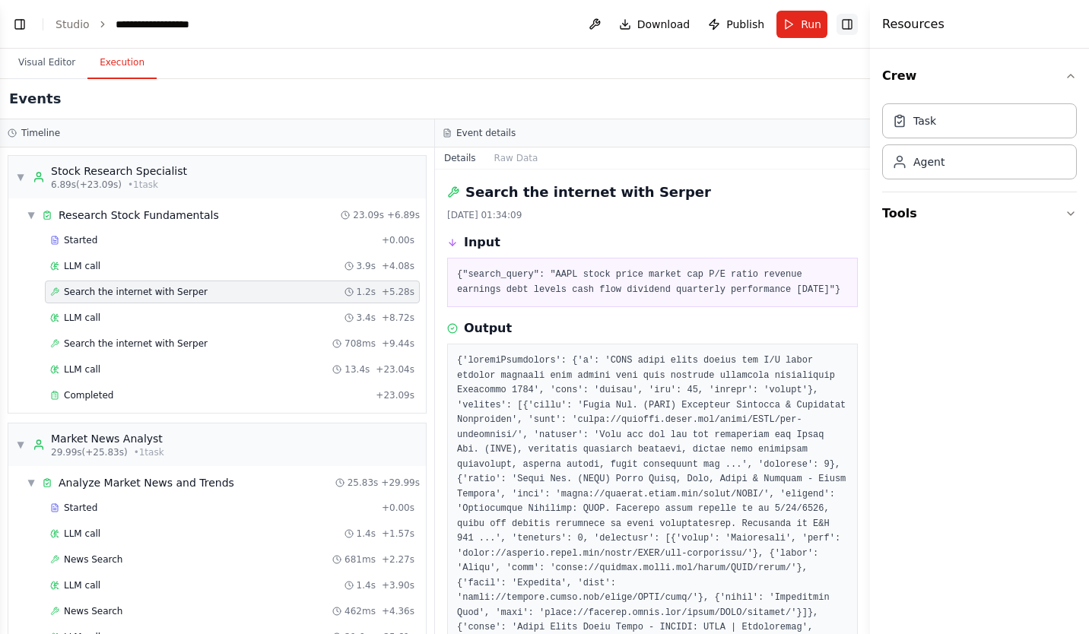
click at [852, 27] on button "Toggle Right Sidebar" at bounding box center [846, 24] width 21 height 21
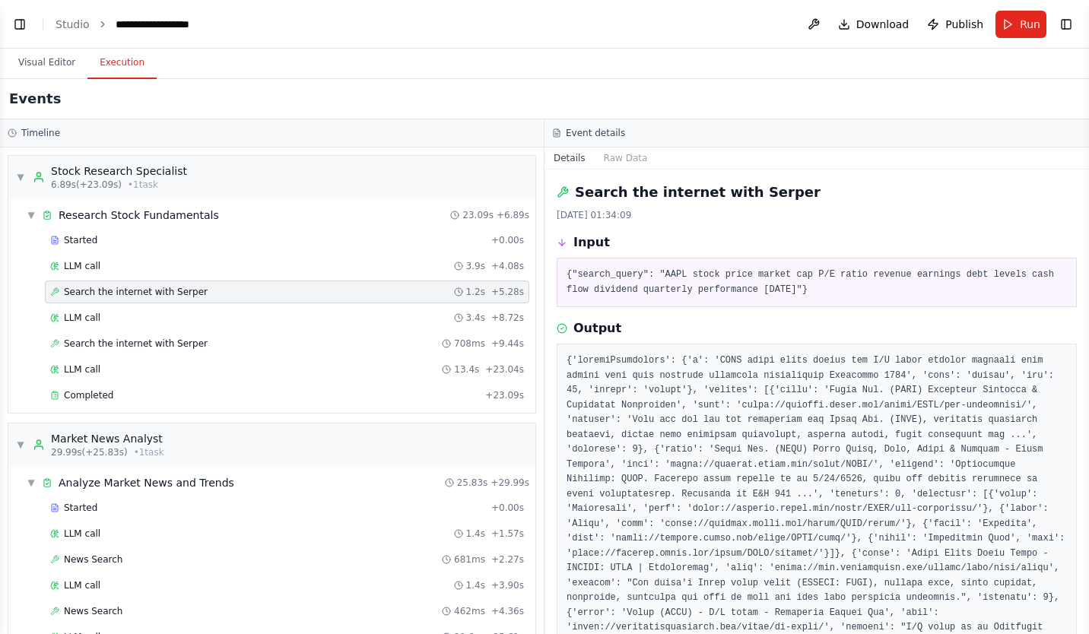
click at [744, 323] on div "Output" at bounding box center [817, 328] width 520 height 18
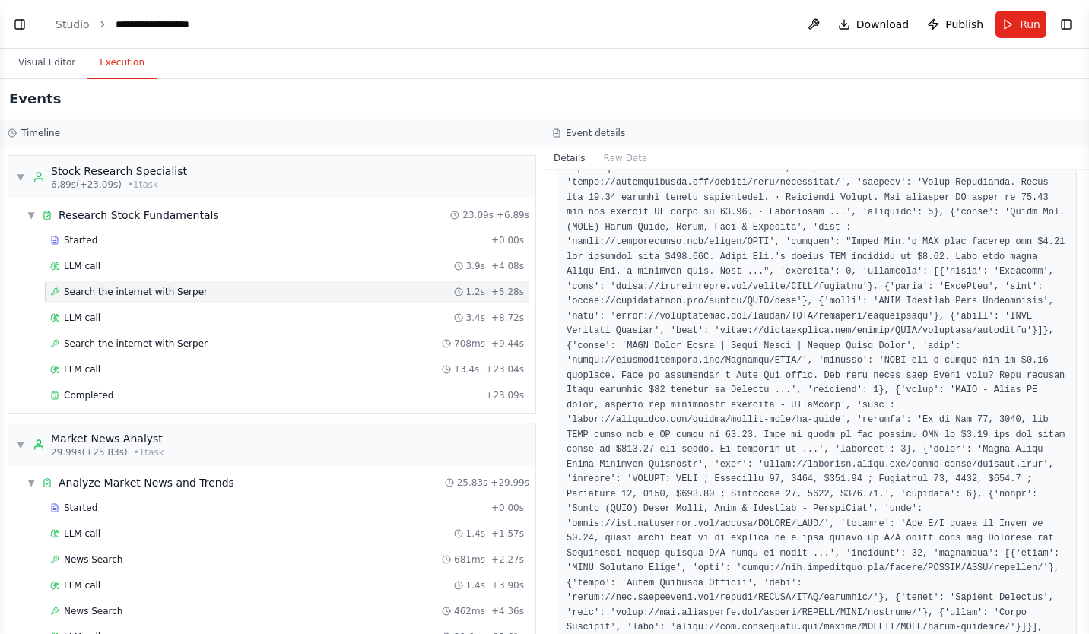
scroll to position [0, 0]
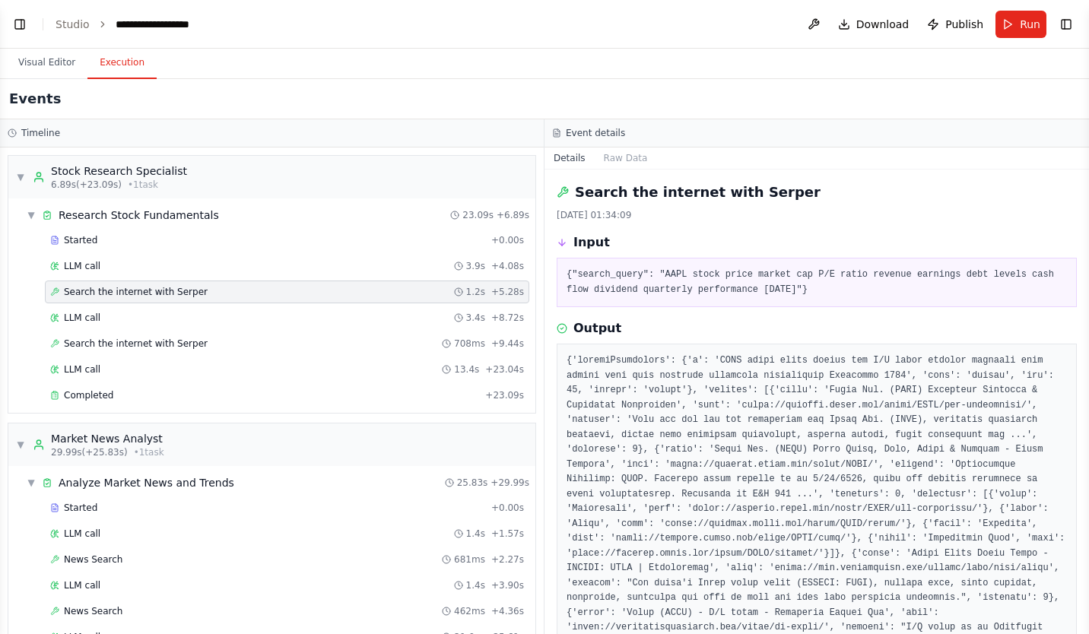
click at [744, 323] on div "Output" at bounding box center [817, 328] width 520 height 18
click at [230, 70] on div "Visual Editor Execution" at bounding box center [544, 64] width 1089 height 30
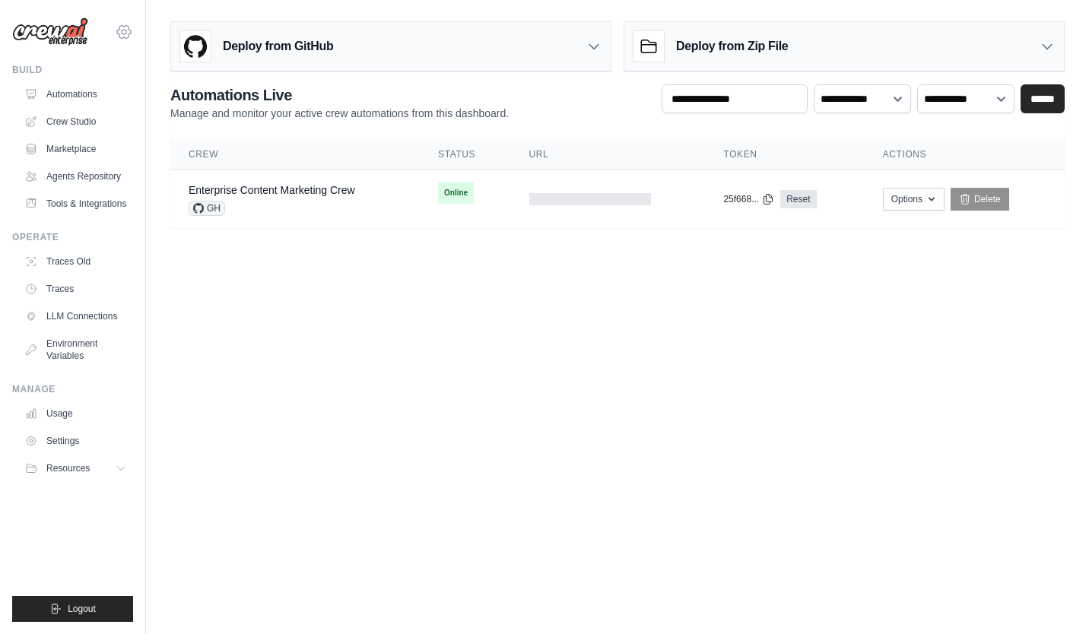
click at [124, 36] on icon at bounding box center [124, 32] width 18 height 18
click at [325, 261] on main "Deploy from GitHub Deploy your project directly from GitHub. Select a repositor…" at bounding box center [617, 131] width 943 height 262
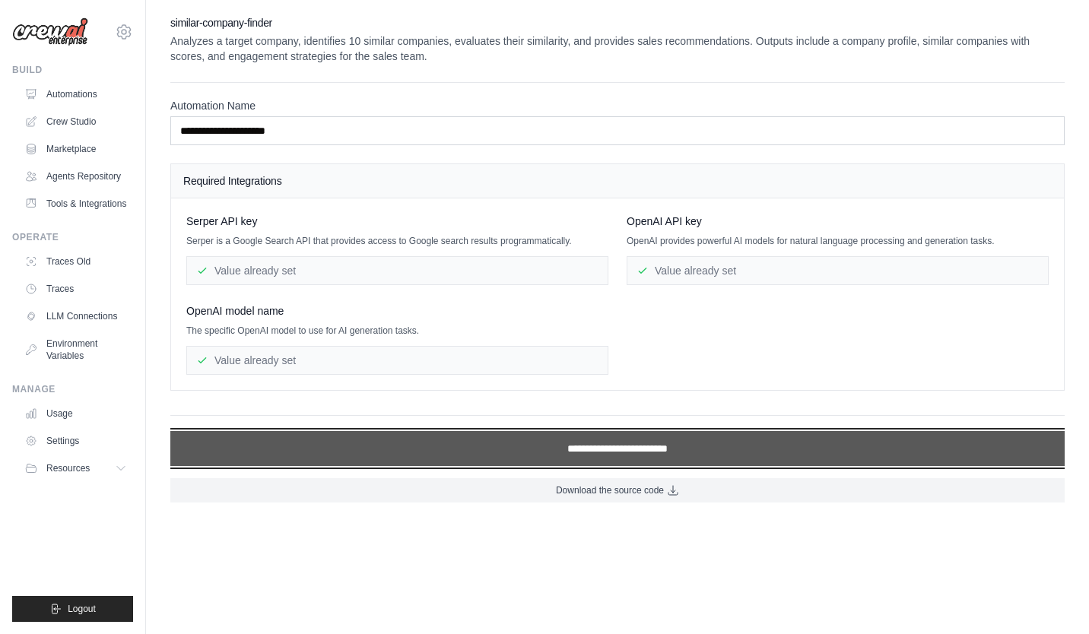
click at [606, 450] on input "**********" at bounding box center [617, 448] width 894 height 35
